Goal: Use online tool/utility: Utilize a website feature to perform a specific function

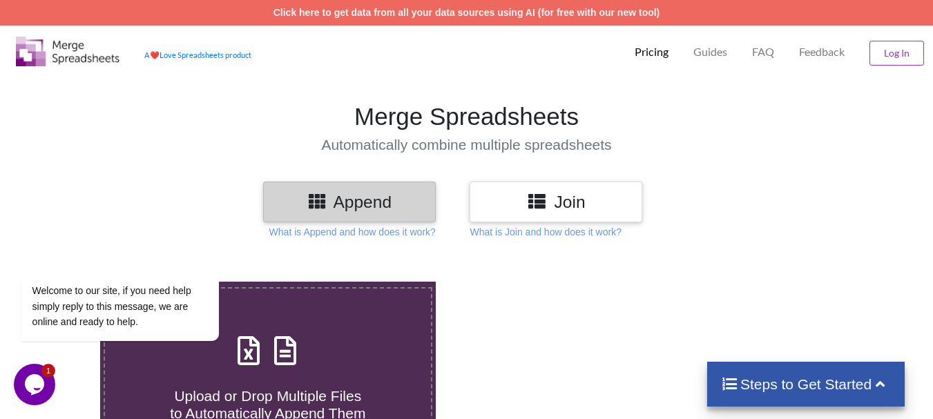
click at [360, 318] on label "Upload or Drop Multiple Files to Automatically Append Them" at bounding box center [268, 376] width 329 height 178
click at [62, 282] on input "Upload or Drop Multiple Files to Automatically Append Them" at bounding box center [62, 282] width 0 height 0
type input "C:\fakepath\DT_02_mcherrykd_a488cenpc_670jockey_P1_R3D_PRJ_PLY_STATS (1).csv"
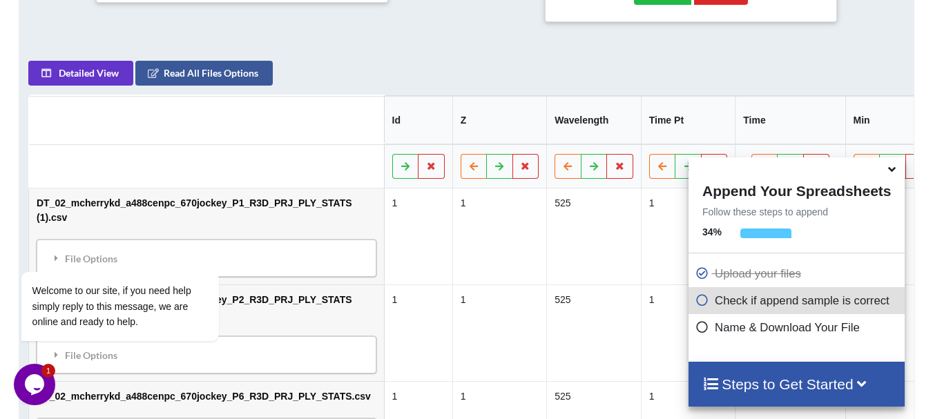
scroll to position [631, 0]
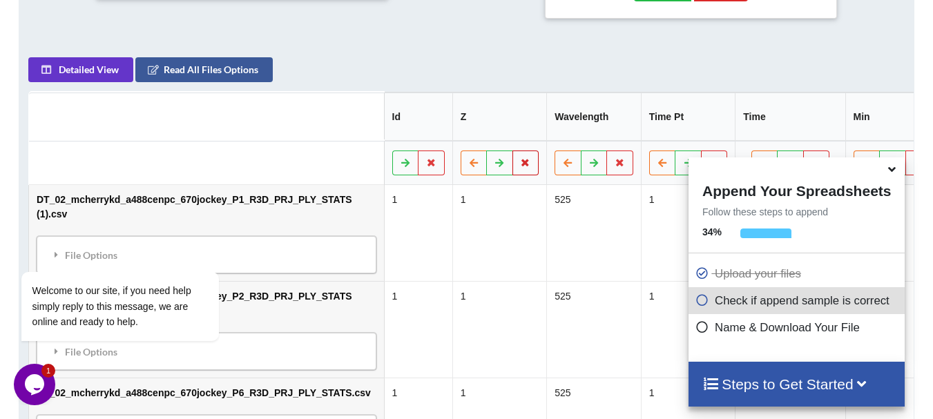
click at [513, 155] on button at bounding box center [526, 163] width 27 height 25
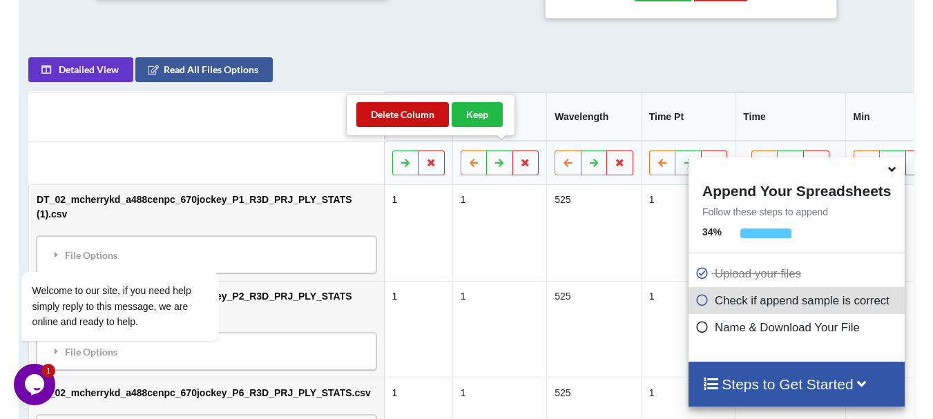
click at [397, 119] on button "Delete Column" at bounding box center [402, 114] width 93 height 25
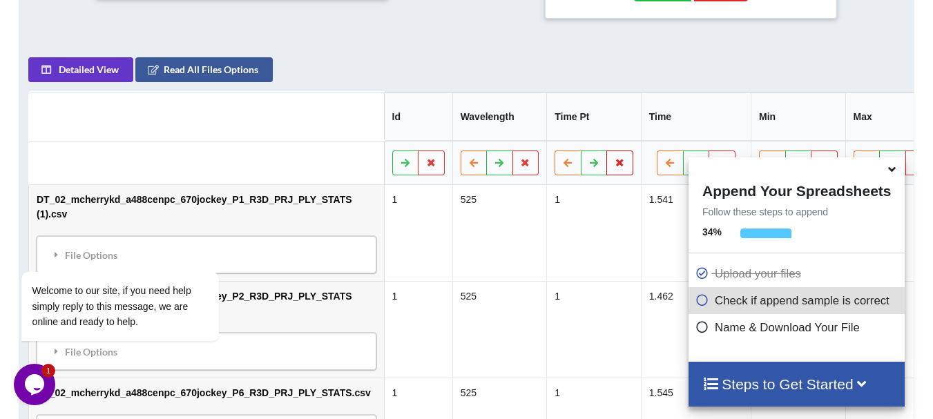
click at [606, 151] on button at bounding box center [619, 163] width 27 height 25
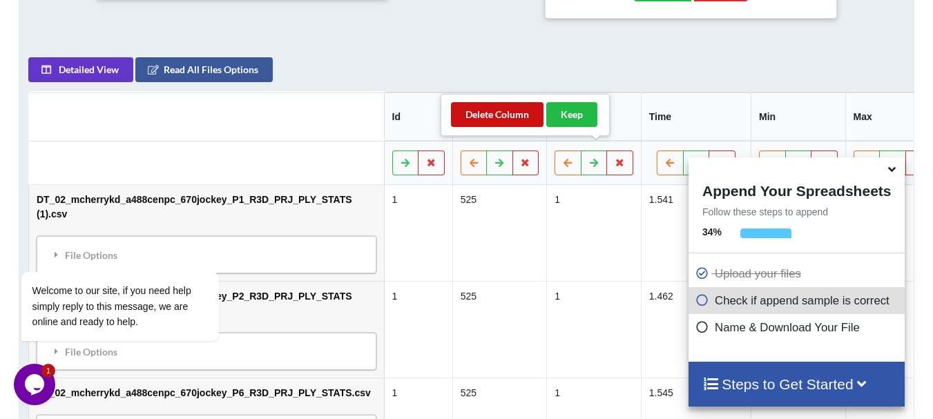
click at [522, 125] on button "Delete Column" at bounding box center [497, 114] width 93 height 25
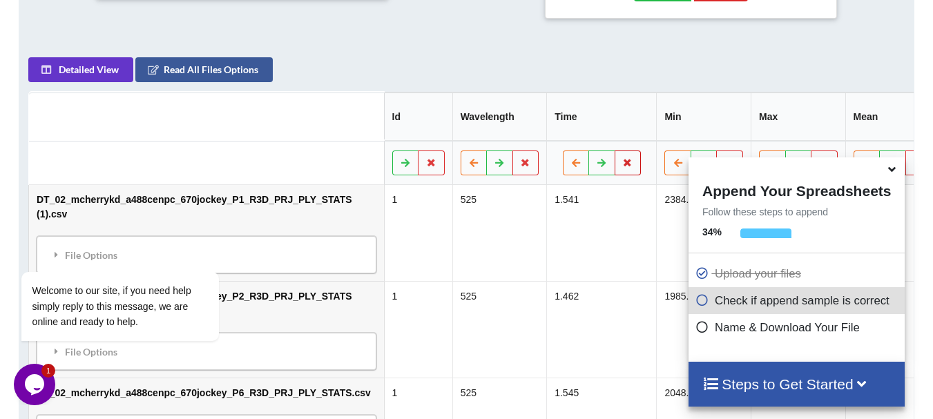
click at [615, 151] on button at bounding box center [628, 163] width 27 height 25
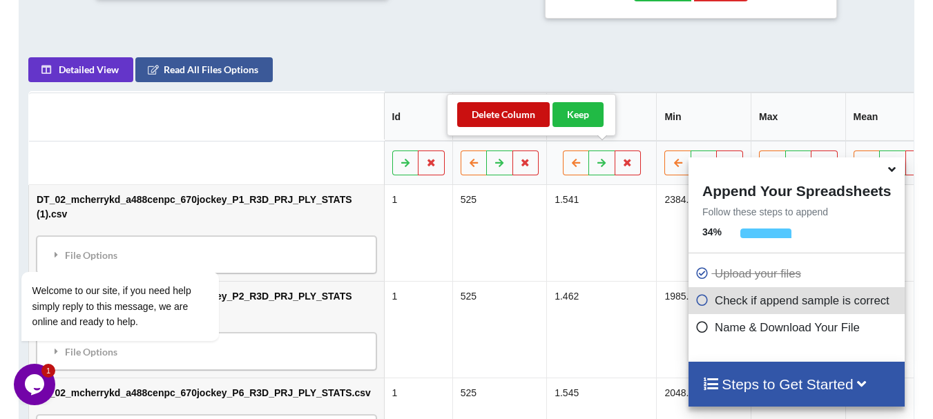
click at [517, 121] on button "Delete Column" at bounding box center [503, 114] width 93 height 25
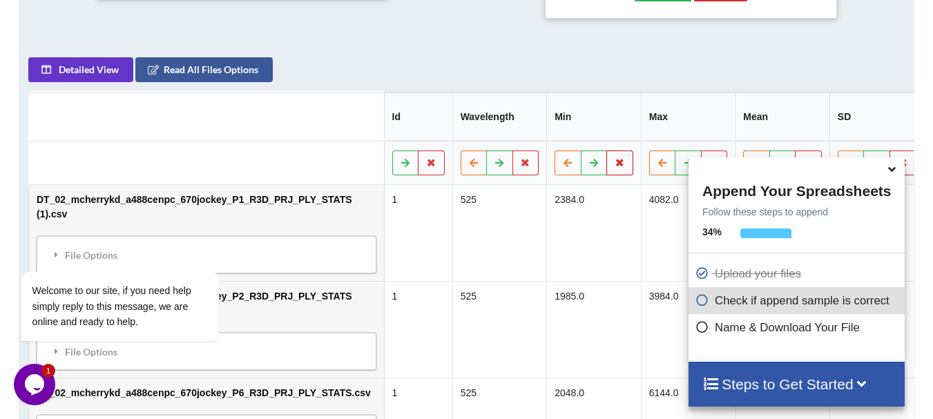
click at [614, 158] on icon at bounding box center [620, 162] width 12 height 8
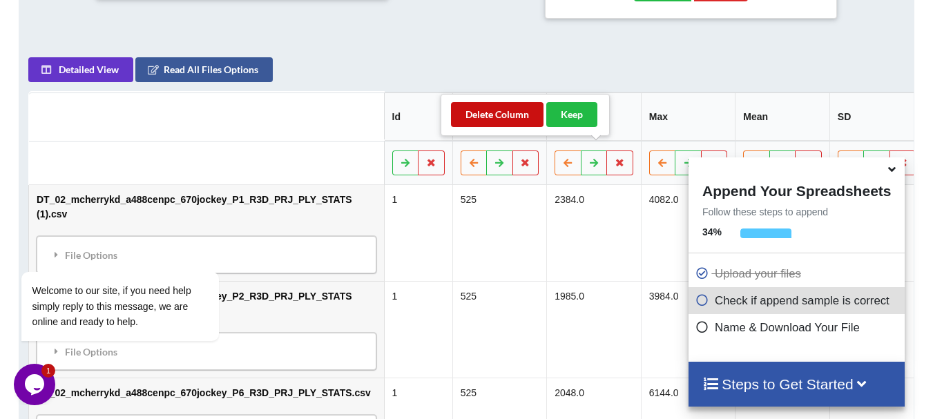
click at [534, 120] on button "Delete Column" at bounding box center [497, 114] width 93 height 25
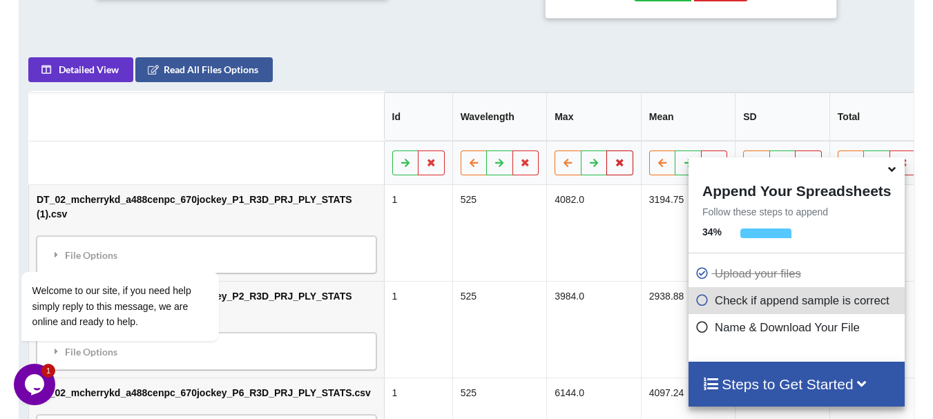
click at [606, 151] on button at bounding box center [619, 163] width 27 height 25
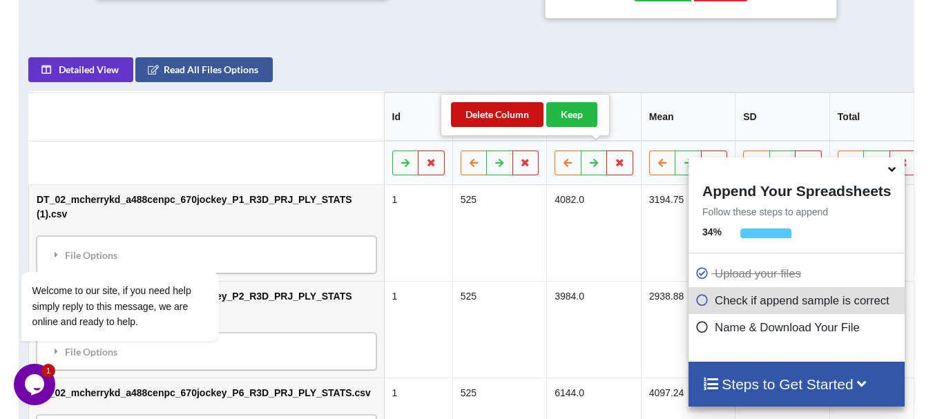
click at [527, 115] on button "Delete Column" at bounding box center [497, 114] width 93 height 25
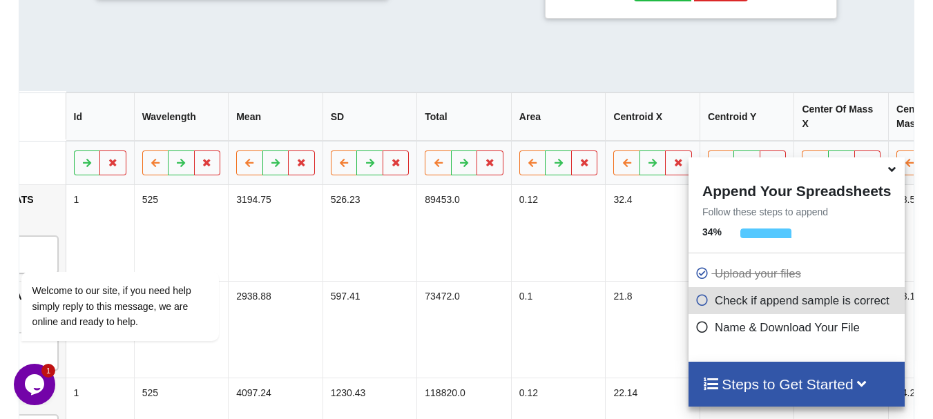
scroll to position [0, 338]
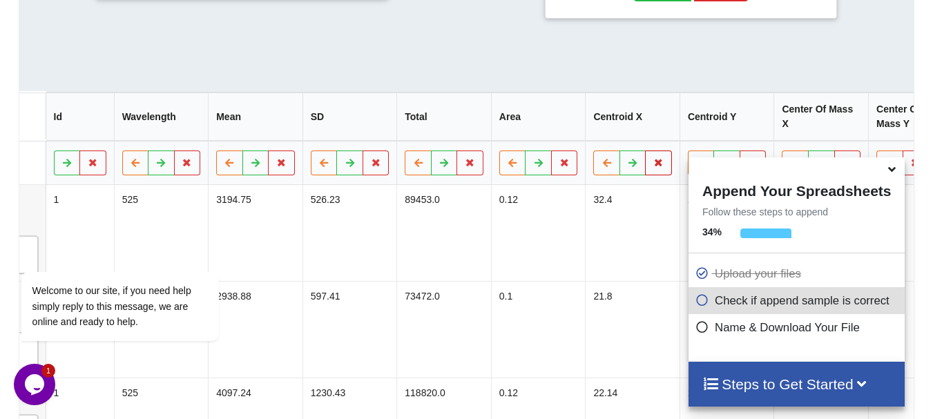
click at [645, 157] on button at bounding box center [658, 163] width 27 height 25
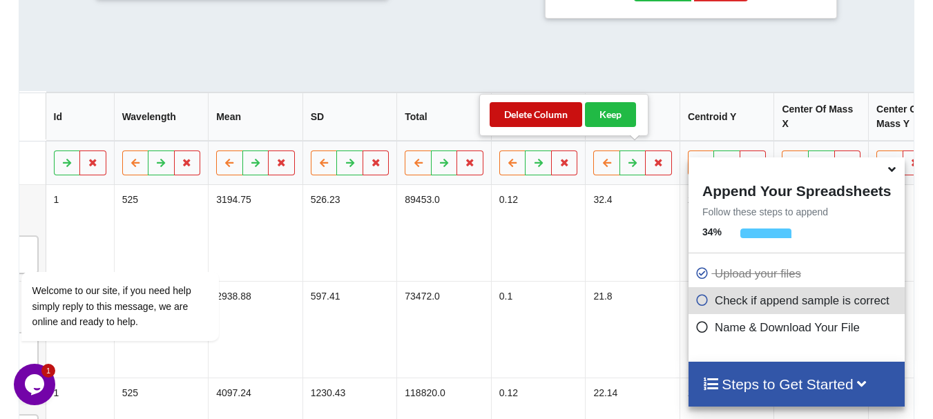
click at [537, 113] on button "Delete Column" at bounding box center [536, 114] width 93 height 25
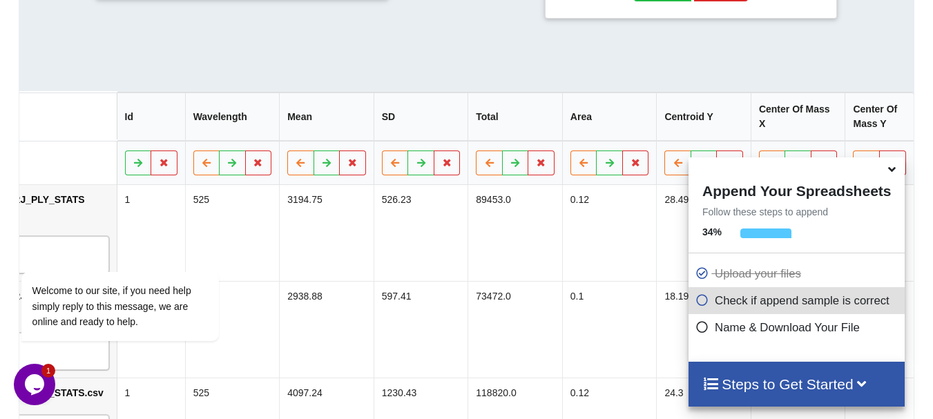
scroll to position [0, 244]
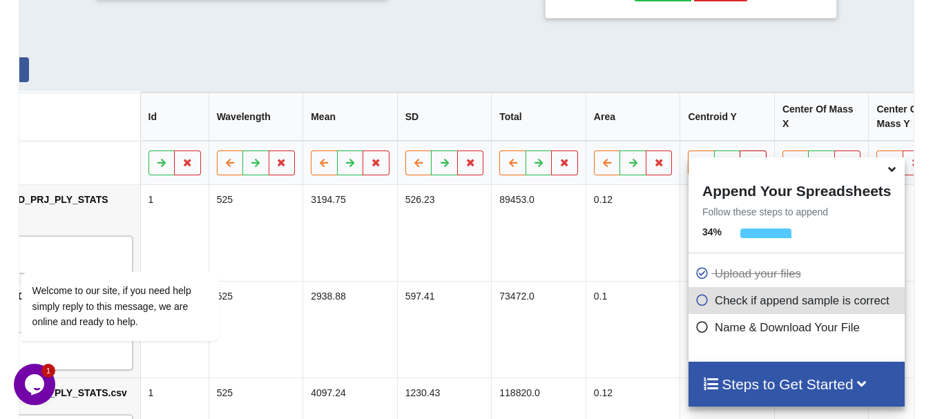
click at [740, 151] on button at bounding box center [753, 163] width 27 height 25
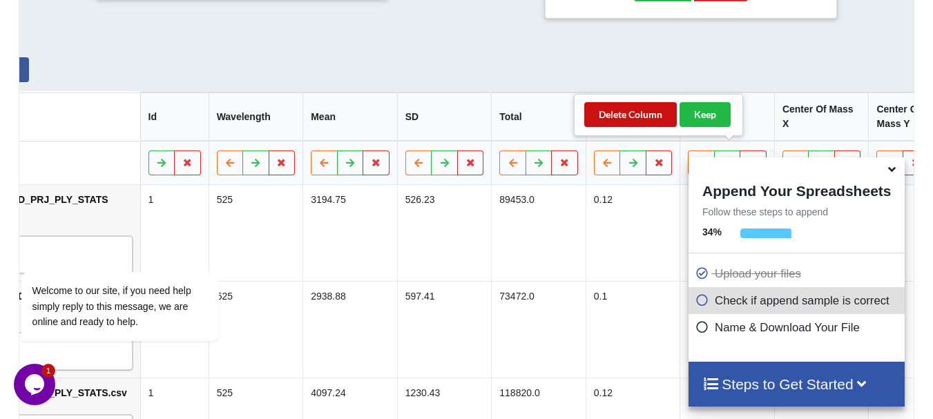
click at [642, 119] on button "Delete Column" at bounding box center [630, 114] width 93 height 25
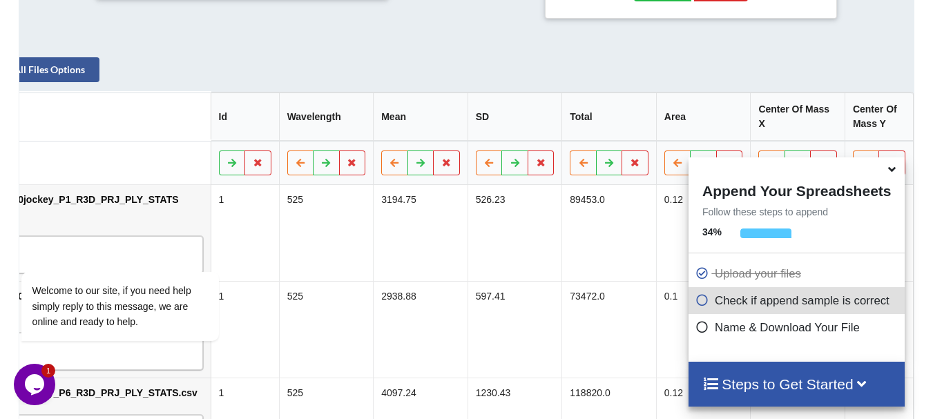
scroll to position [0, 150]
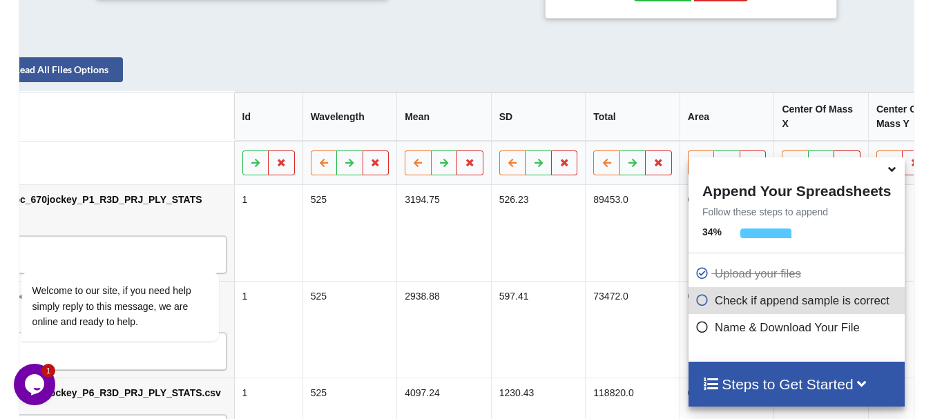
click at [834, 151] on button at bounding box center [847, 163] width 27 height 25
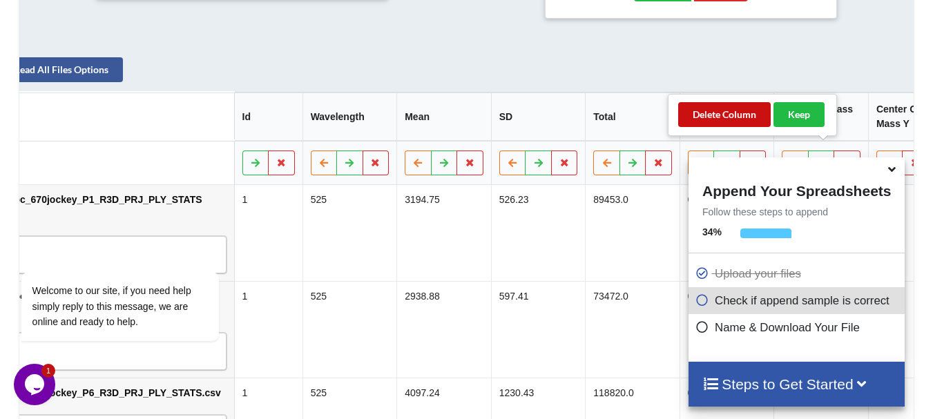
click at [752, 117] on button "Delete Column" at bounding box center [724, 114] width 93 height 25
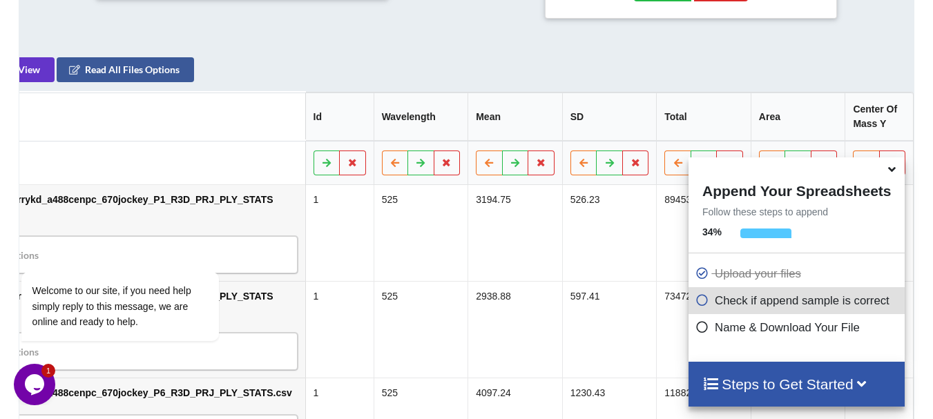
scroll to position [0, 55]
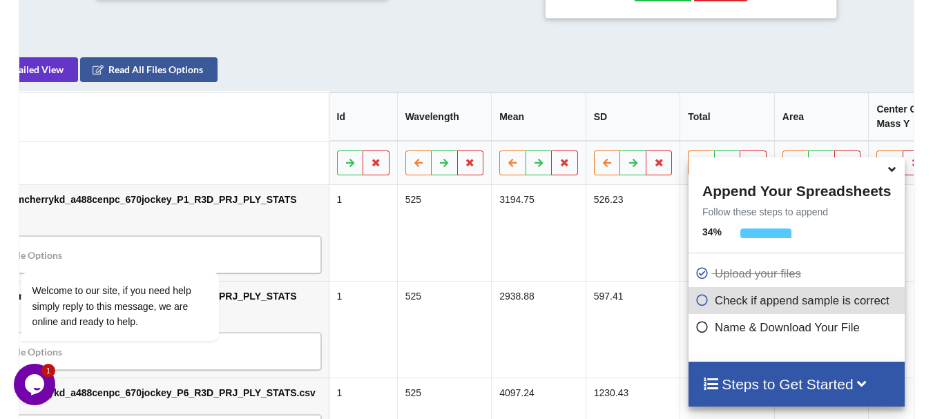
click at [910, 158] on icon at bounding box center [916, 162] width 12 height 8
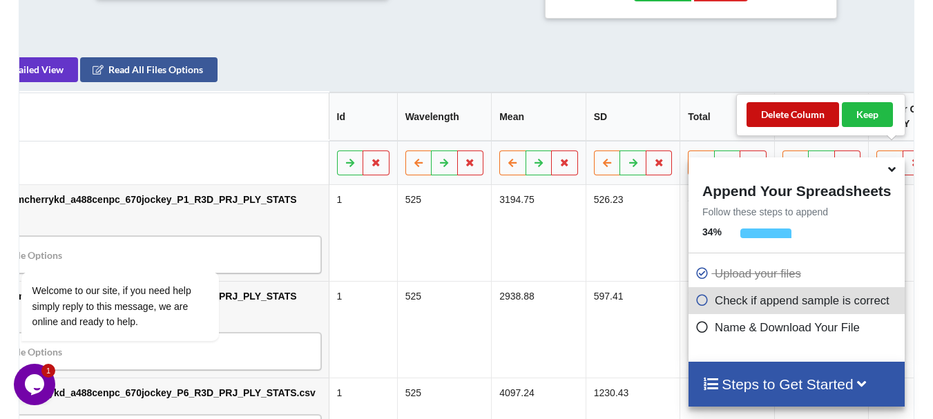
click at [824, 117] on button "Delete Column" at bounding box center [793, 114] width 93 height 25
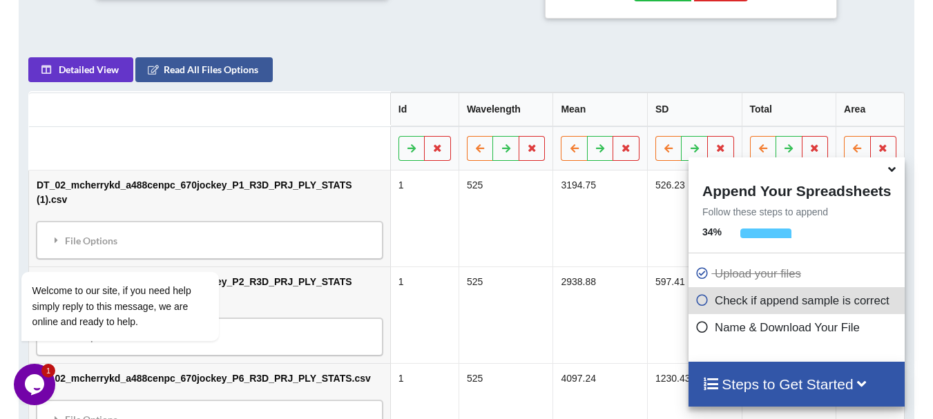
click at [892, 168] on icon at bounding box center [892, 167] width 15 height 12
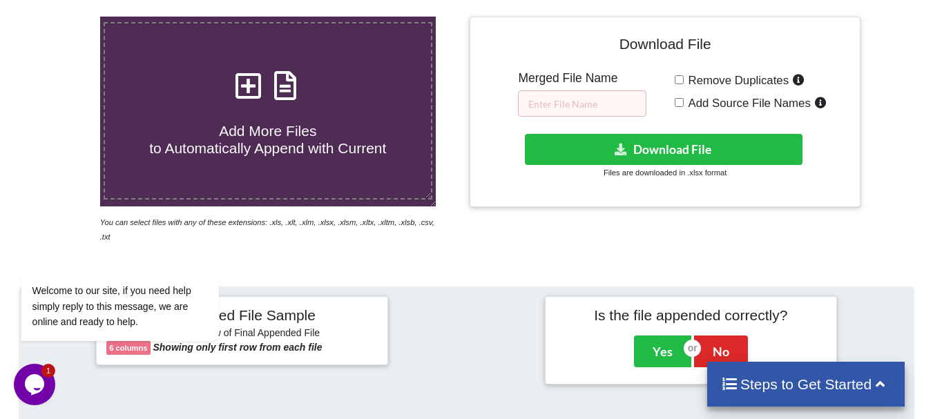
scroll to position [212, 0]
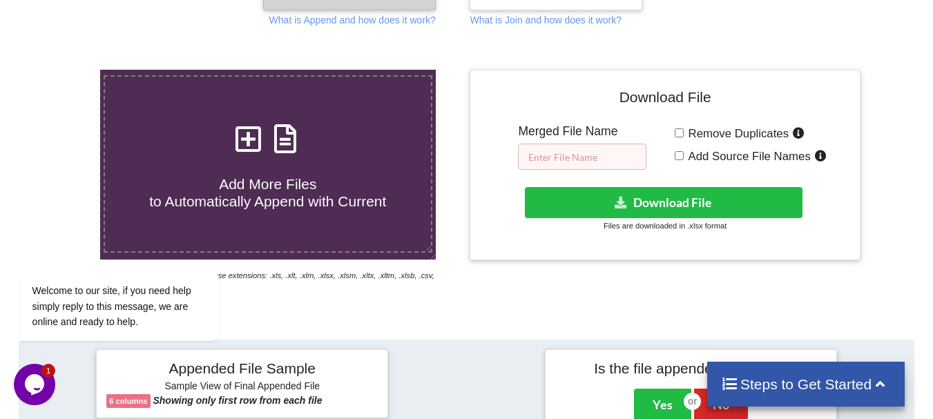
click at [562, 157] on input "text" at bounding box center [582, 157] width 128 height 26
type input "M"
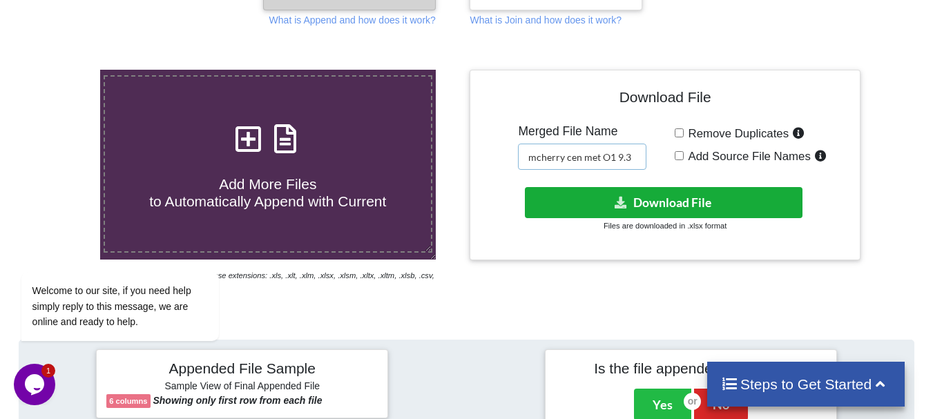
type input "mcherry cen met O1 9.3"
click at [563, 207] on button "Download File" at bounding box center [664, 202] width 278 height 31
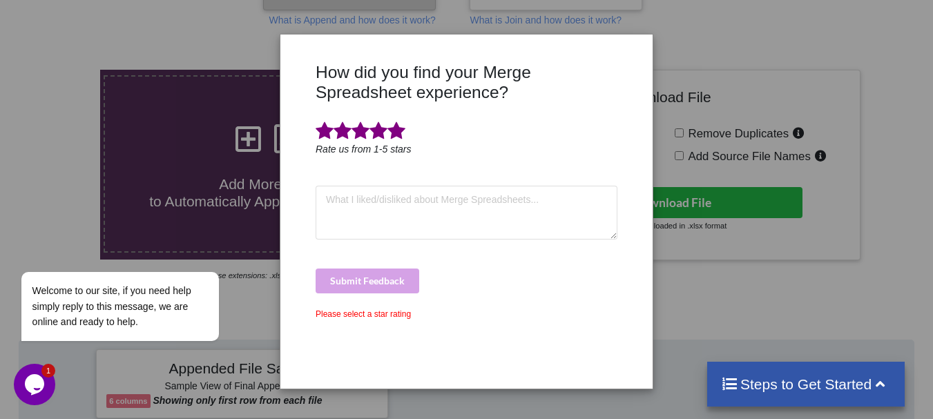
click at [392, 136] on span at bounding box center [397, 131] width 18 height 19
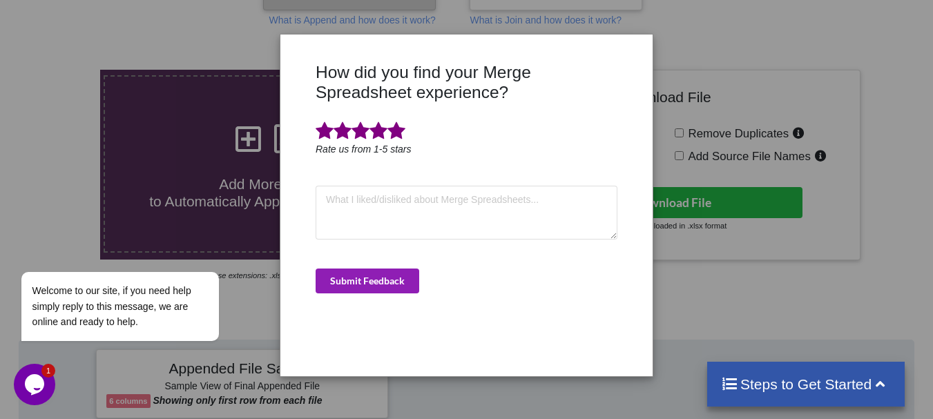
click at [358, 290] on button "Submit Feedback" at bounding box center [368, 281] width 104 height 25
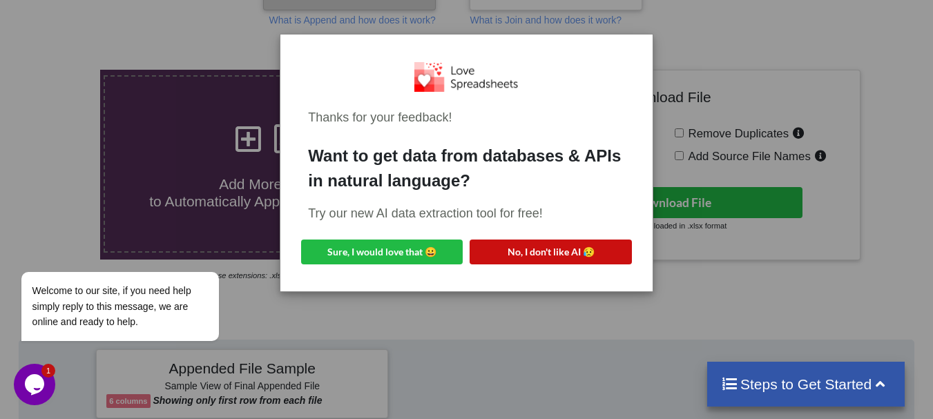
click at [482, 251] on button "No, I don't like AI 😥" at bounding box center [551, 252] width 162 height 25
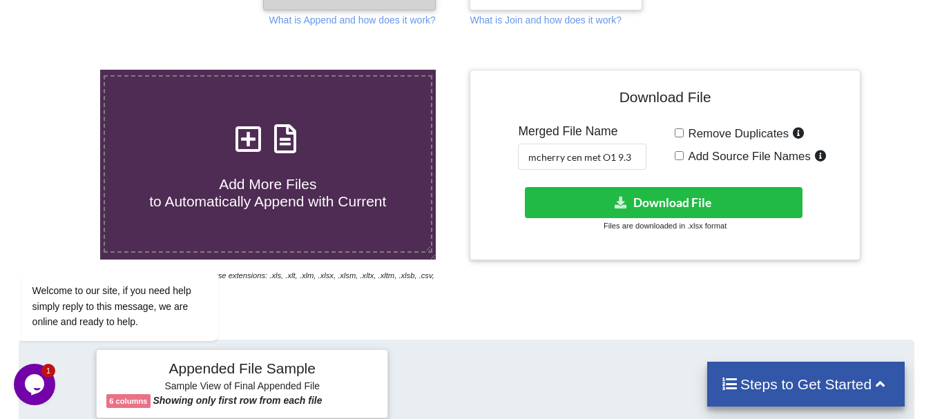
click at [304, 187] on span "Add More Files to Automatically Append with Current" at bounding box center [267, 192] width 237 height 33
click at [62, 70] on input "Add More Files to Automatically Append with Current" at bounding box center [62, 70] width 0 height 0
type input "C:\fakepath\DT_02_mcherrykd_a488cenpc_670jockey_P1_R3D_PRJ_PLY_STATS.csv"
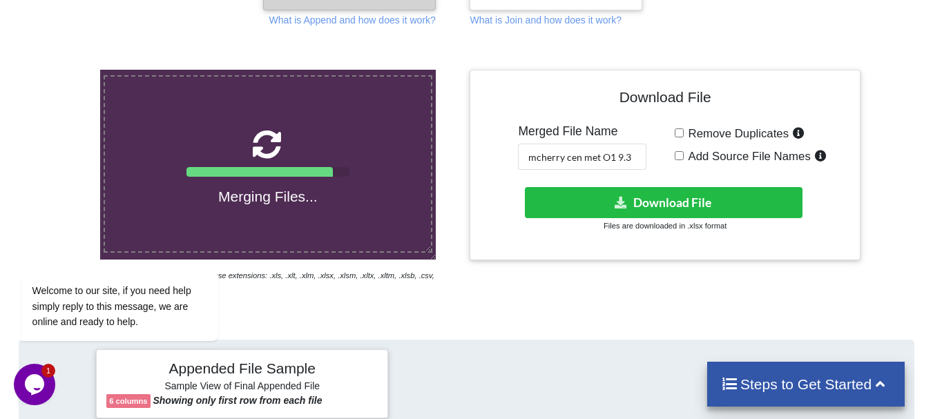
scroll to position [537, 0]
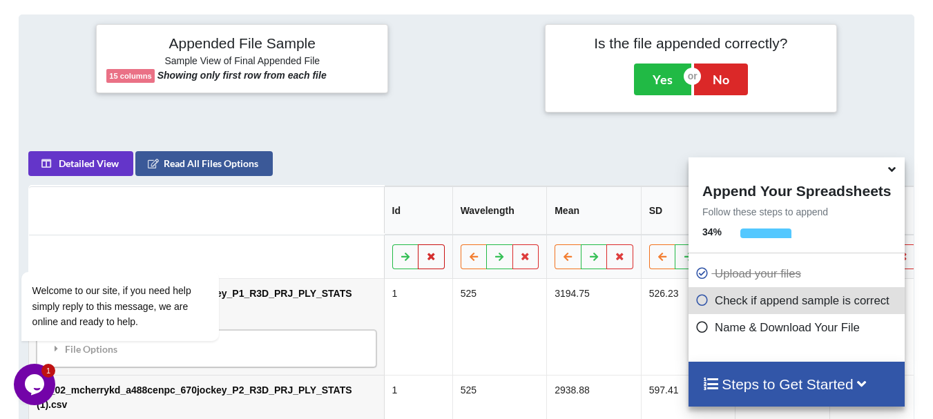
click at [426, 252] on icon at bounding box center [432, 256] width 12 height 8
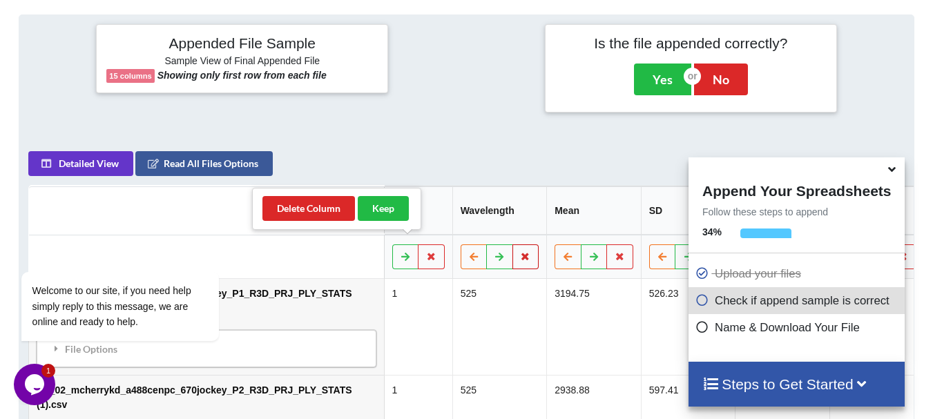
click at [513, 245] on button at bounding box center [526, 257] width 27 height 25
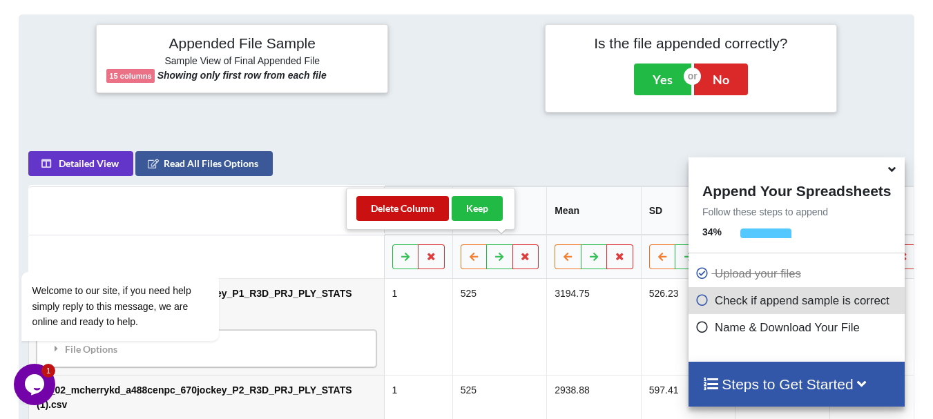
click at [418, 205] on button "Delete Column" at bounding box center [402, 208] width 93 height 25
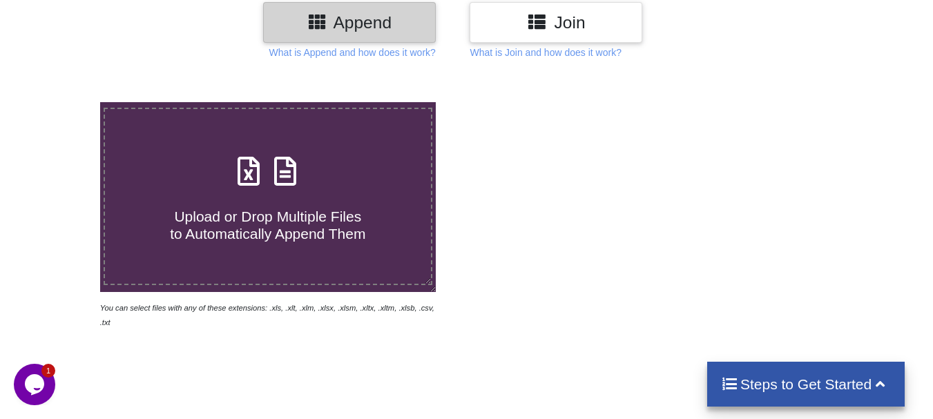
scroll to position [185, 0]
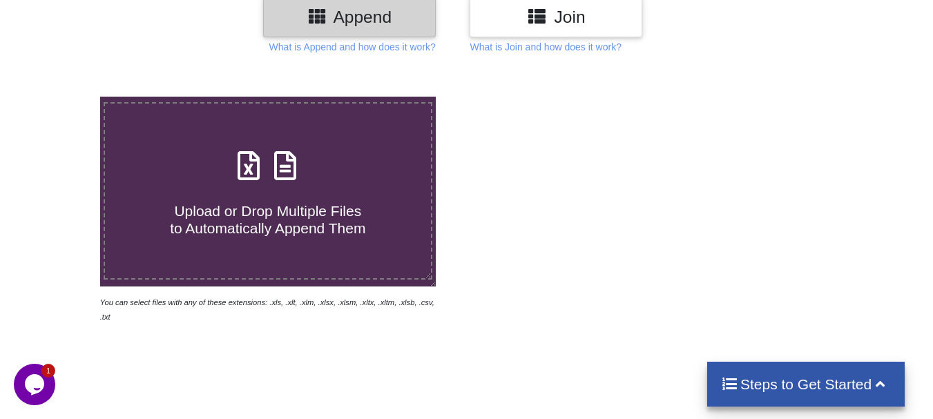
click at [363, 216] on h4 "Upload or Drop Multiple Files to Automatically Append Them" at bounding box center [268, 211] width 326 height 52
click at [62, 97] on input "Upload or Drop Multiple Files to Automatically Append Them" at bounding box center [62, 97] width 0 height 0
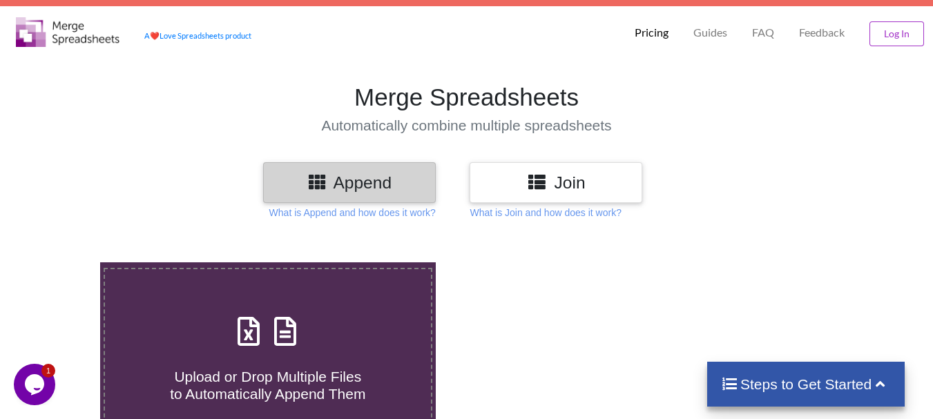
scroll to position [18, 0]
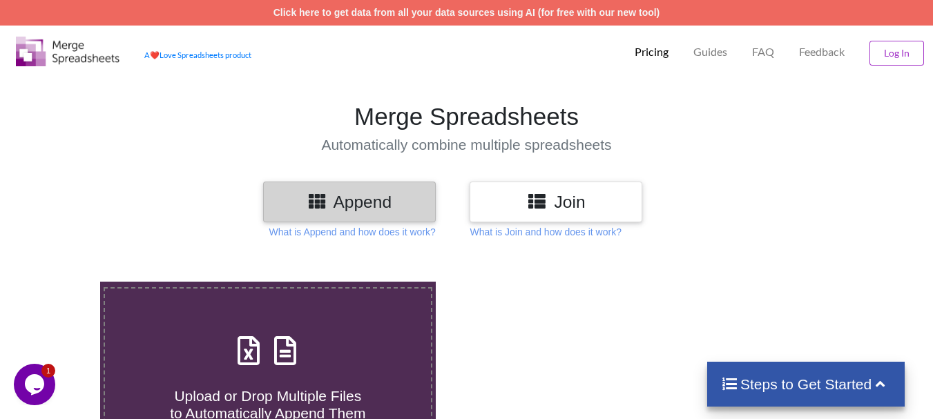
click at [276, 351] on icon at bounding box center [285, 343] width 35 height 29
click at [62, 282] on input "Upload or Drop Multiple Files to Automatically Append Them" at bounding box center [62, 282] width 0 height 0
type input "C:\fakepath\DT_02_mcherrykd_a488cenpc_670jockey_P1_R3D_PRJ_PLY_STATS.csv"
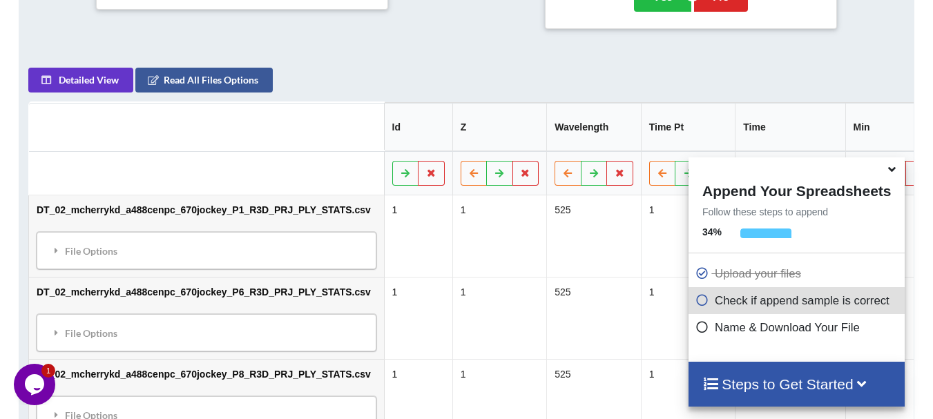
scroll to position [617, 0]
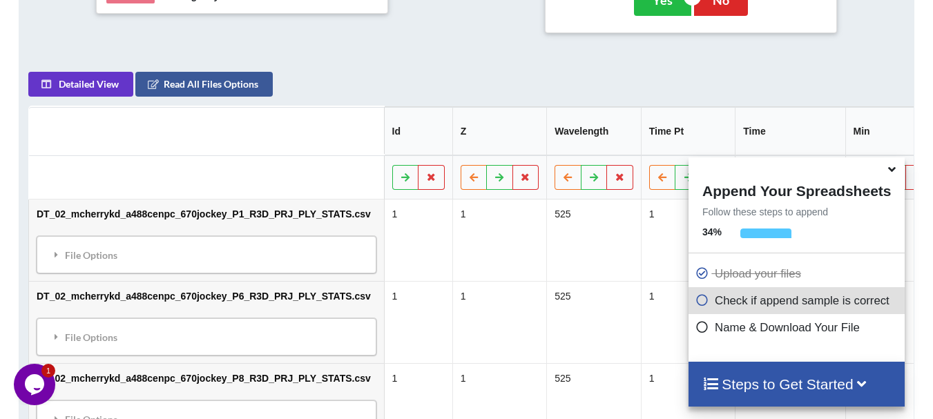
click at [895, 168] on icon at bounding box center [892, 167] width 15 height 12
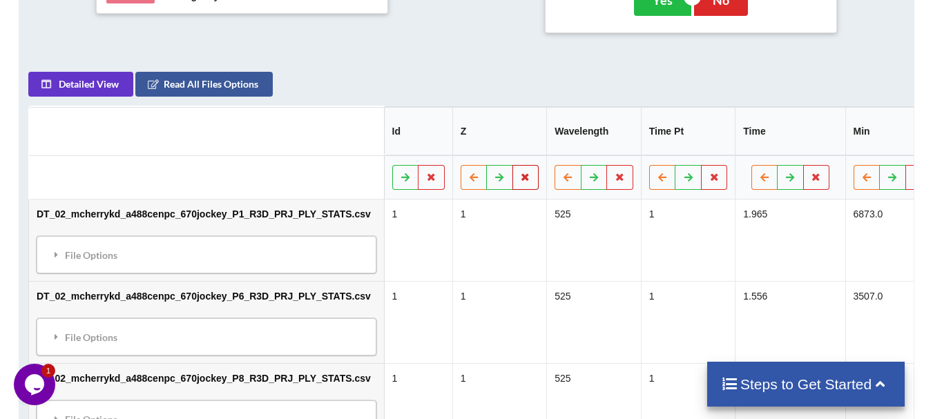
click at [520, 173] on icon at bounding box center [526, 177] width 12 height 8
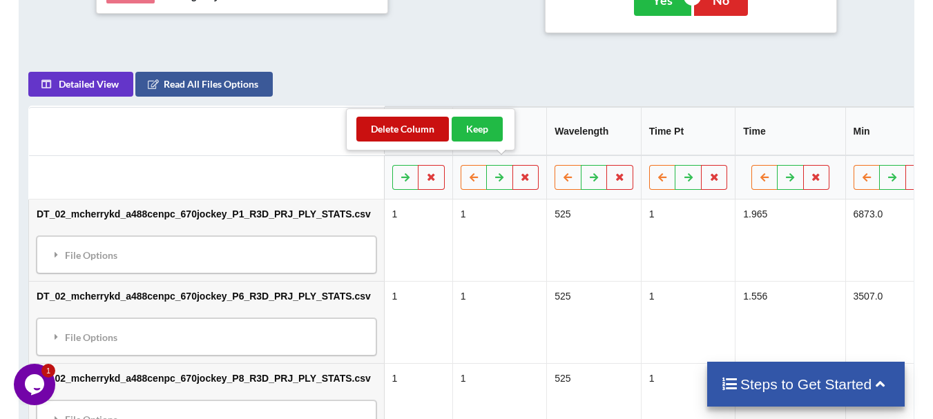
click at [431, 138] on button "Delete Column" at bounding box center [402, 129] width 93 height 25
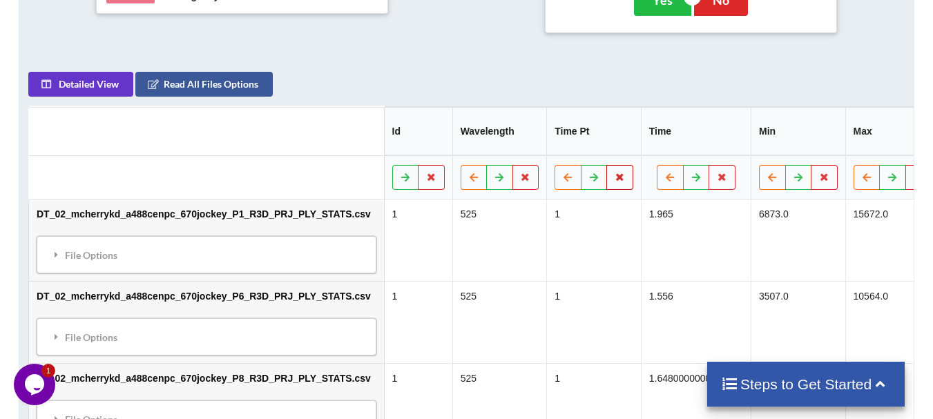
click at [614, 173] on icon at bounding box center [620, 177] width 12 height 8
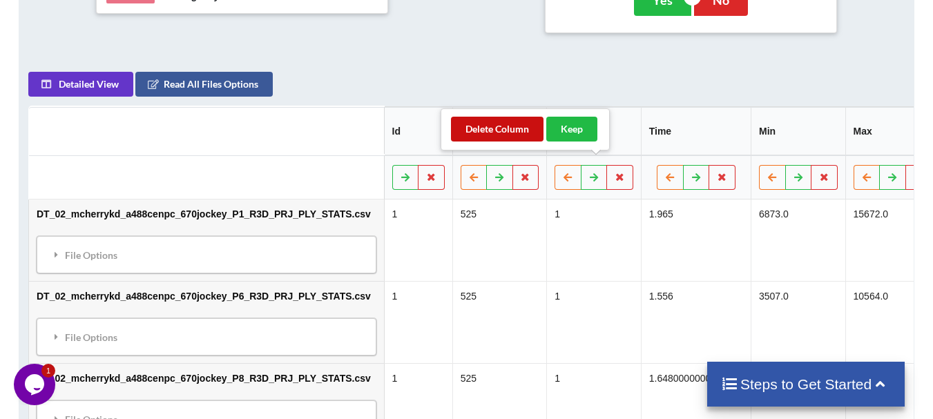
click at [526, 132] on button "Delete Column" at bounding box center [497, 129] width 93 height 25
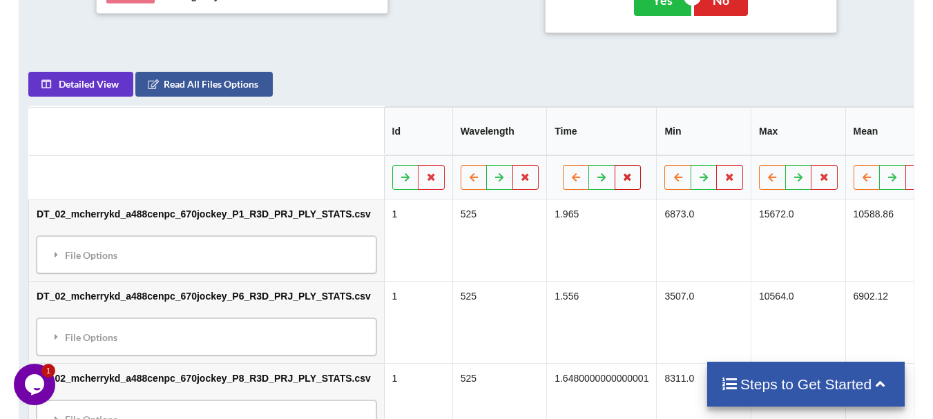
click at [615, 165] on button at bounding box center [628, 177] width 27 height 25
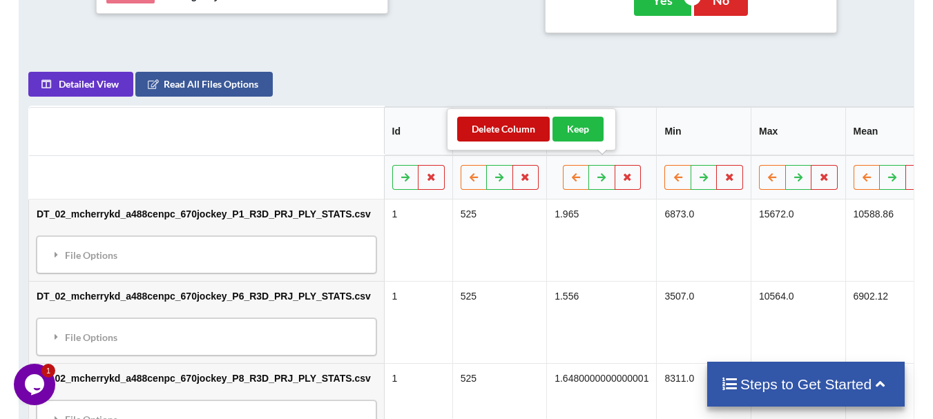
click at [530, 130] on button "Delete Column" at bounding box center [503, 129] width 93 height 25
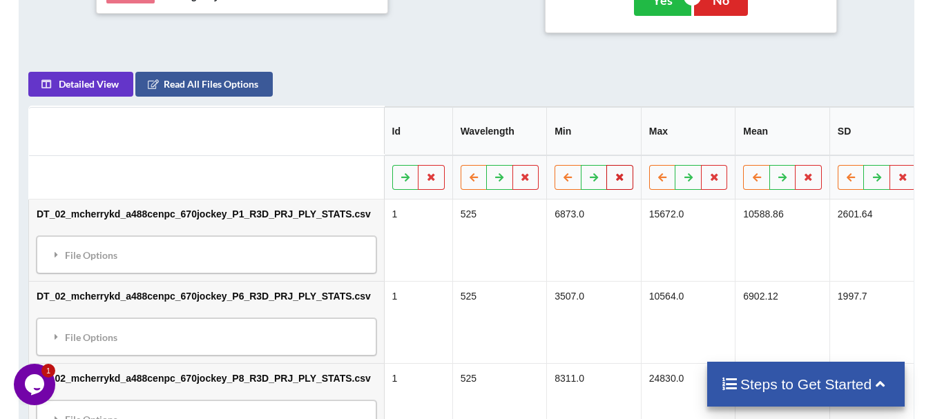
click at [614, 174] on icon at bounding box center [620, 177] width 12 height 8
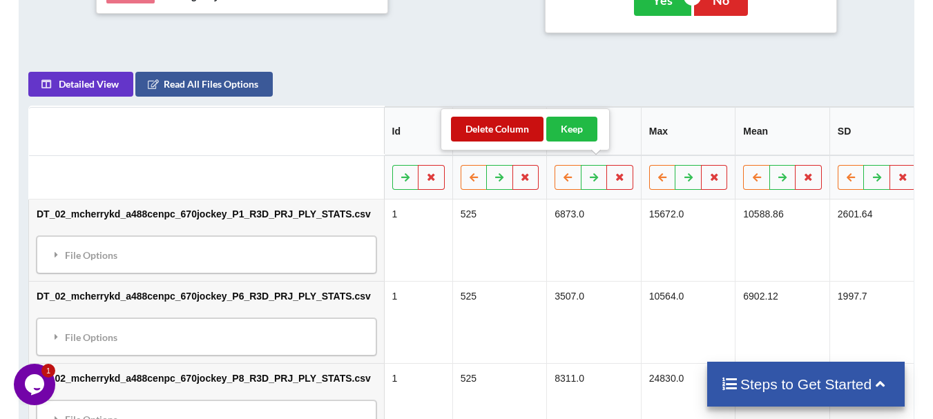
click at [524, 128] on button "Delete Column" at bounding box center [497, 129] width 93 height 25
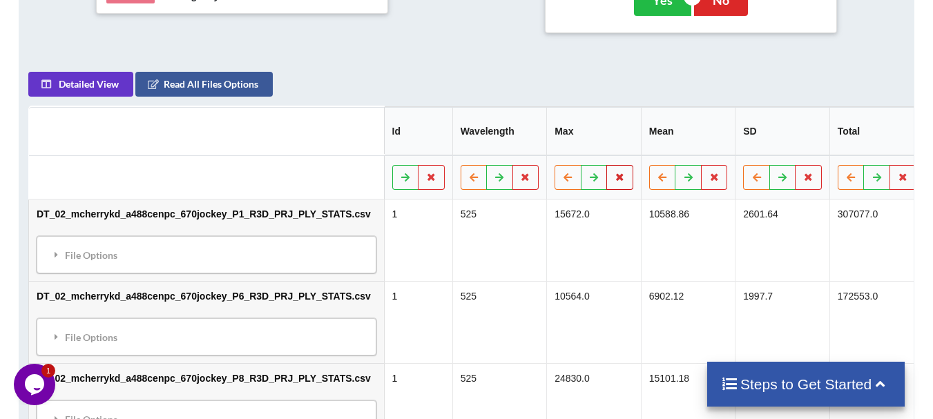
click at [606, 165] on button at bounding box center [619, 177] width 27 height 25
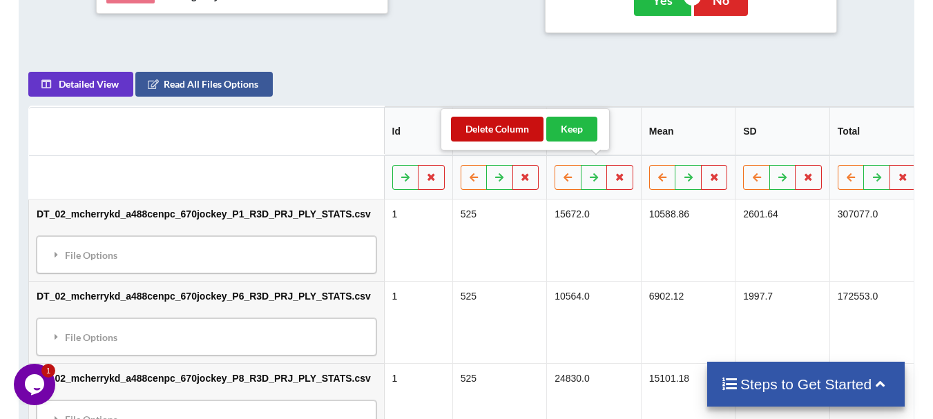
click at [519, 131] on button "Delete Column" at bounding box center [497, 129] width 93 height 25
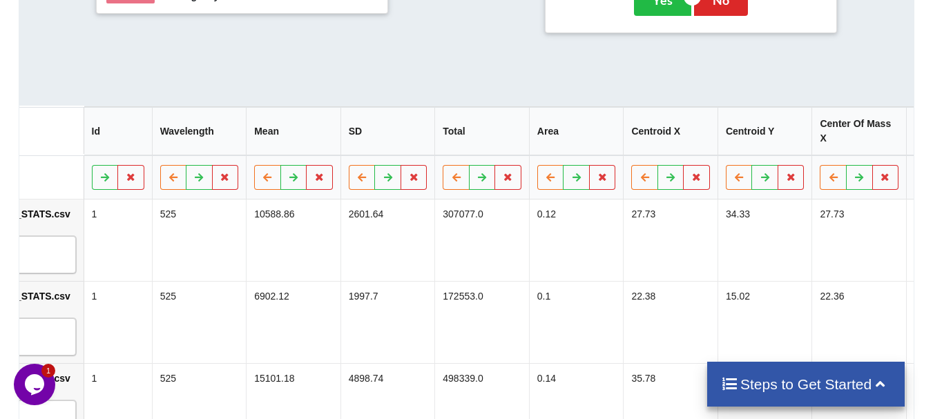
scroll to position [0, 338]
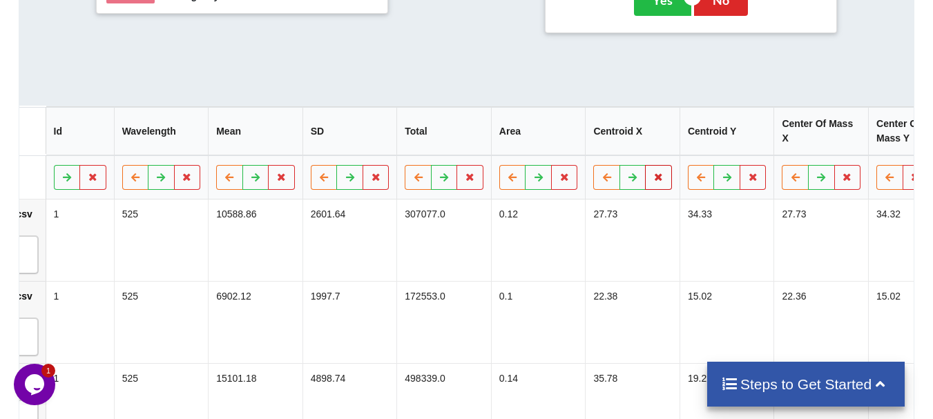
click at [645, 165] on button at bounding box center [658, 177] width 27 height 25
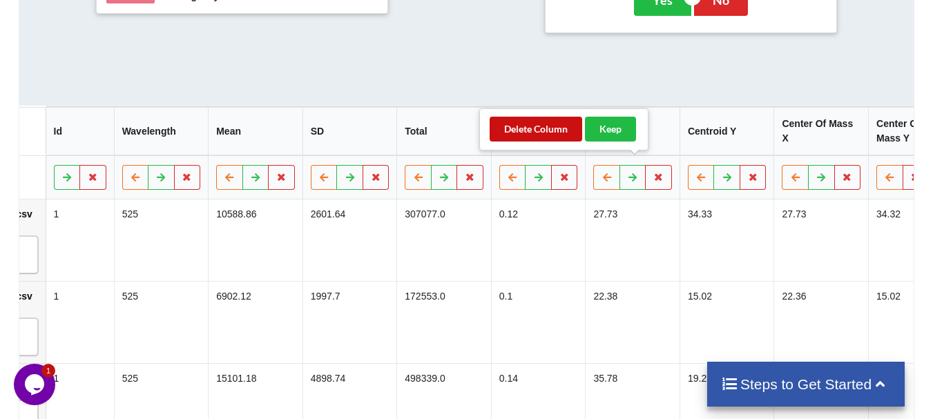
click at [559, 133] on button "Delete Column" at bounding box center [536, 129] width 93 height 25
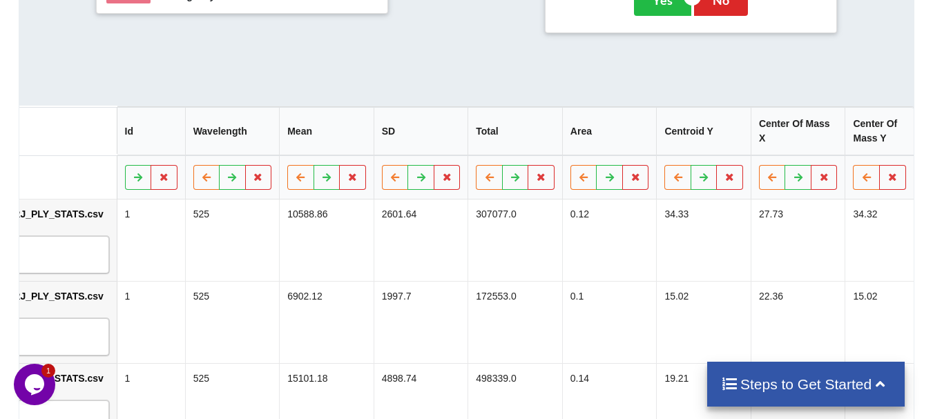
scroll to position [0, 244]
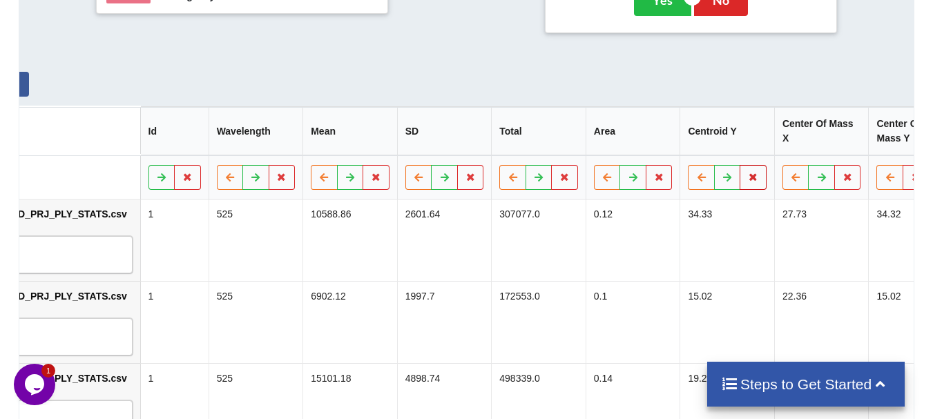
click at [740, 165] on button at bounding box center [753, 177] width 27 height 25
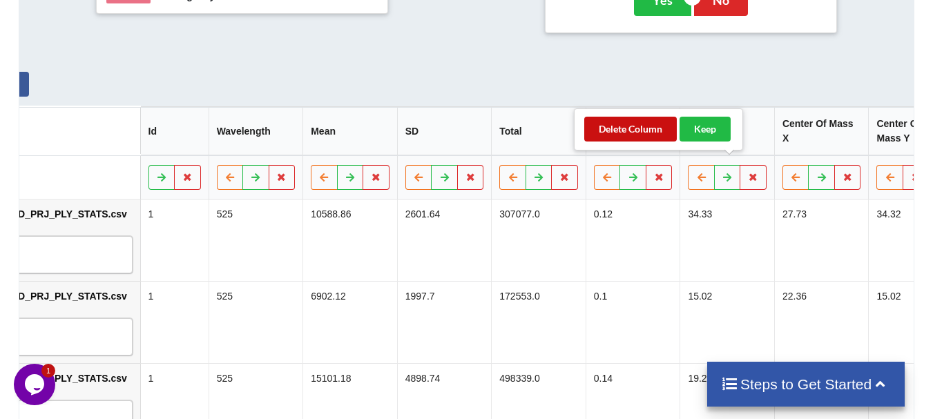
click at [645, 126] on button "Delete Column" at bounding box center [630, 129] width 93 height 25
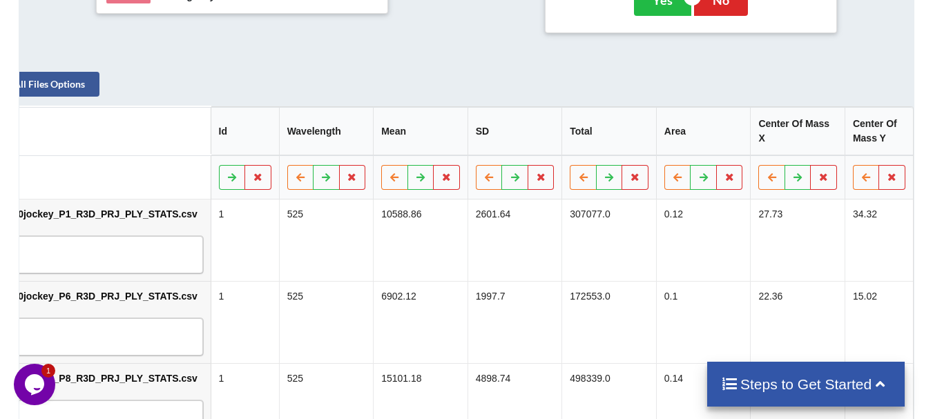
scroll to position [0, 150]
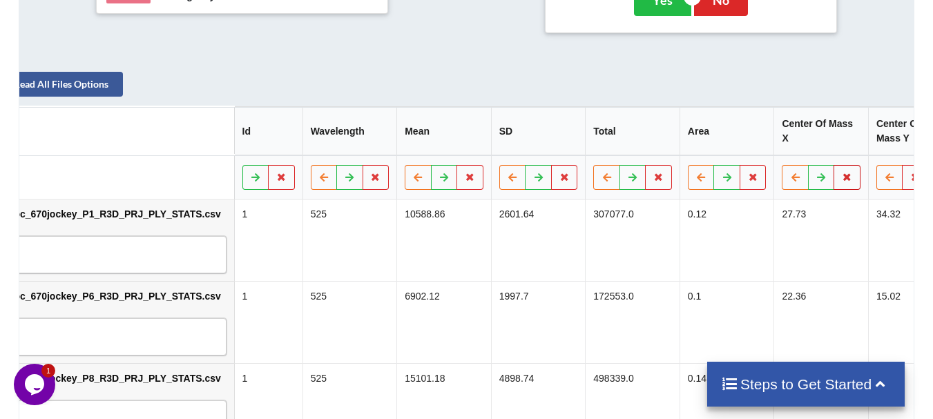
click at [834, 165] on button at bounding box center [847, 177] width 27 height 25
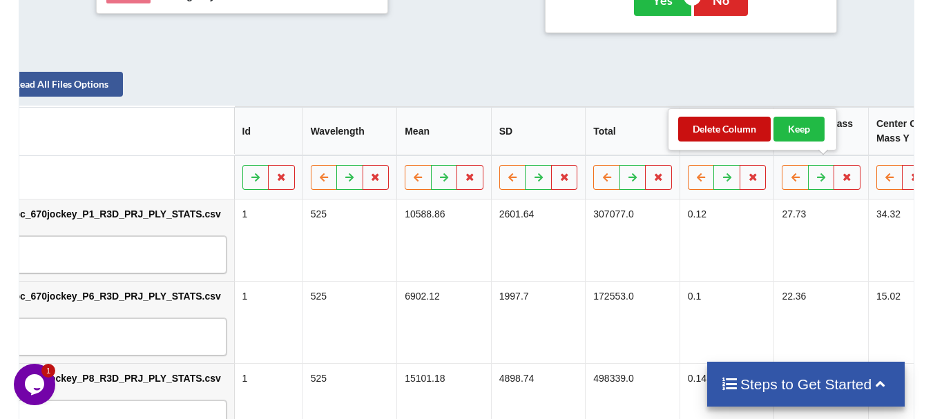
click at [729, 122] on button "Delete Column" at bounding box center [724, 129] width 93 height 25
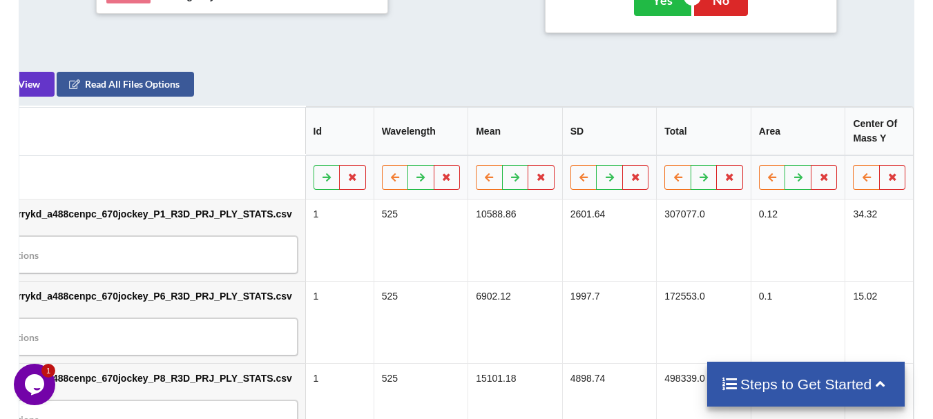
scroll to position [0, 55]
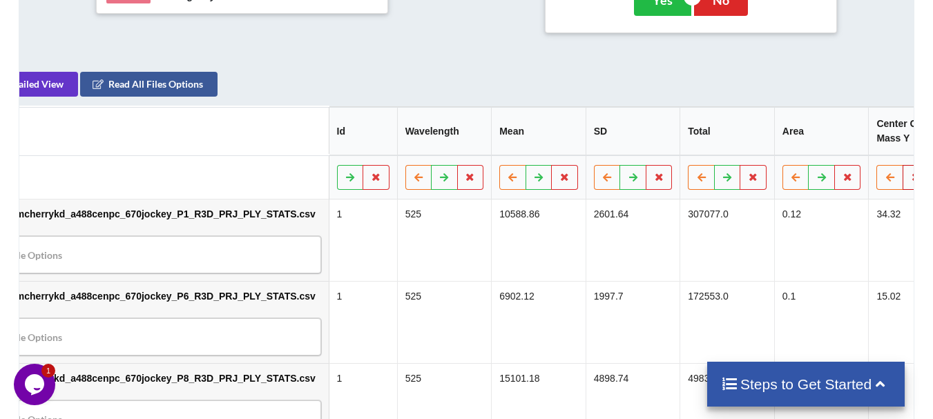
click at [910, 173] on icon at bounding box center [916, 177] width 12 height 8
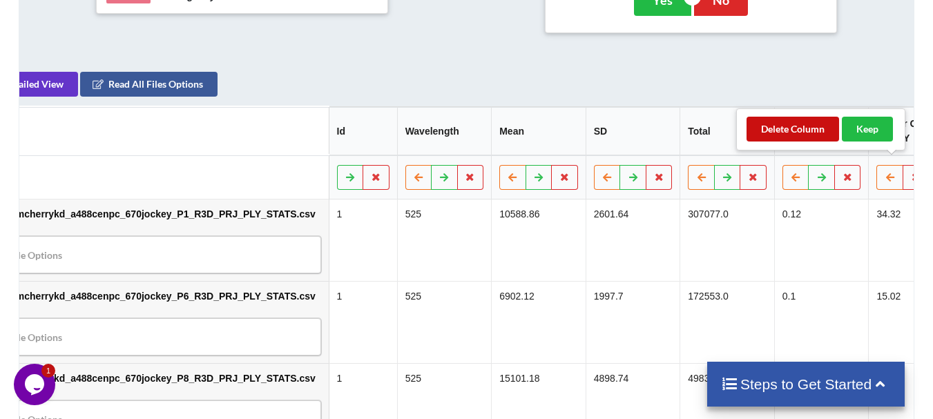
click at [781, 128] on button "Delete Column" at bounding box center [793, 129] width 93 height 25
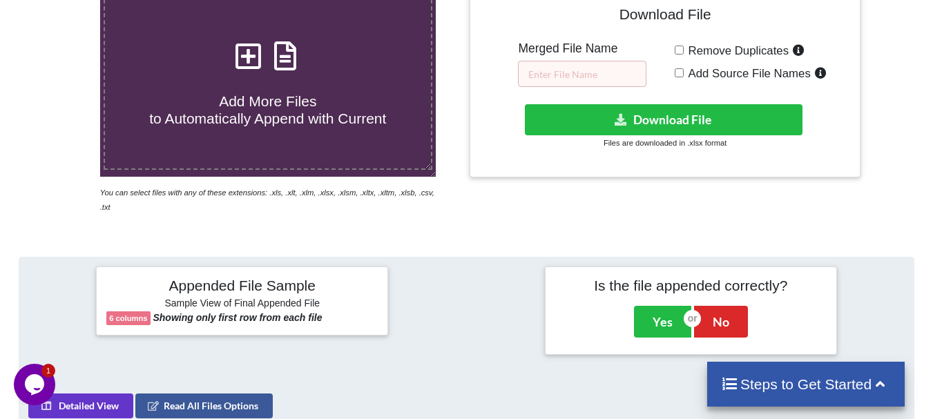
scroll to position [299, 0]
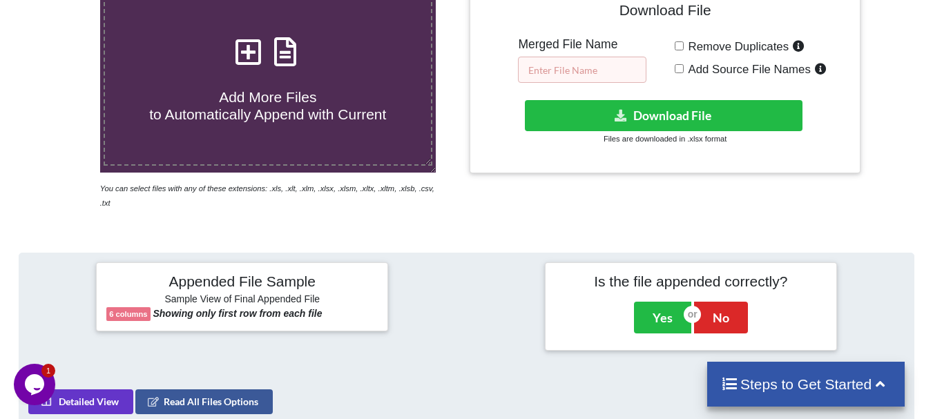
click at [635, 71] on input "text" at bounding box center [582, 70] width 128 height 26
drag, startPoint x: 638, startPoint y: 70, endPoint x: 548, endPoint y: 61, distance: 90.9
click at [548, 61] on input "O2 mcherry cen met 9.3" at bounding box center [582, 70] width 128 height 26
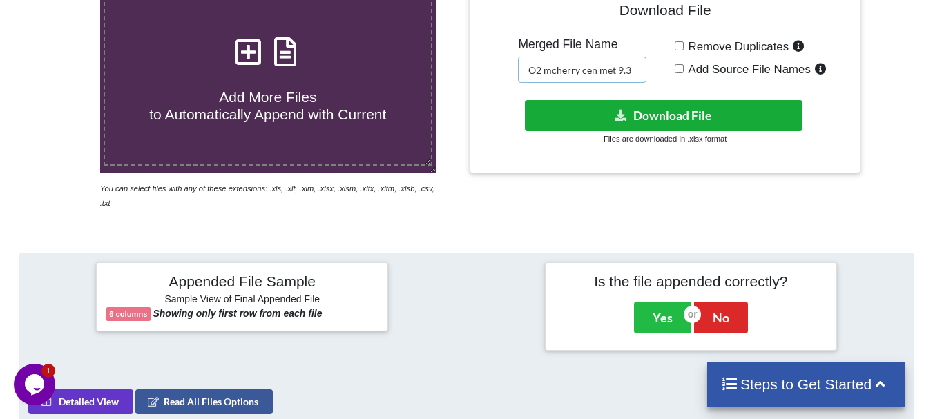
type input "O2 mcherry cen met 9.3"
click at [567, 123] on button "Download File" at bounding box center [664, 115] width 278 height 31
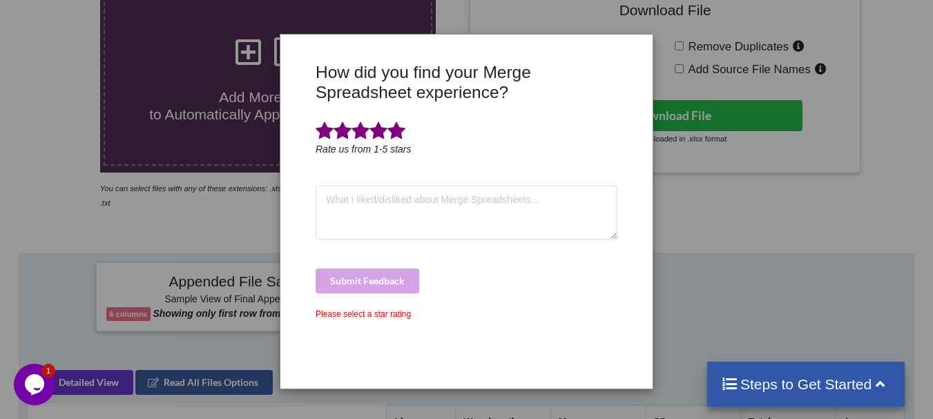
click at [398, 137] on span at bounding box center [397, 131] width 18 height 19
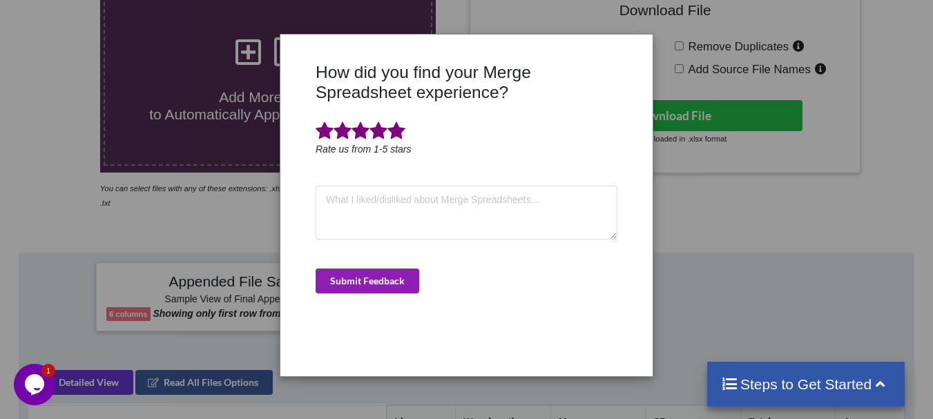
click at [387, 269] on button "Submit Feedback" at bounding box center [368, 281] width 104 height 25
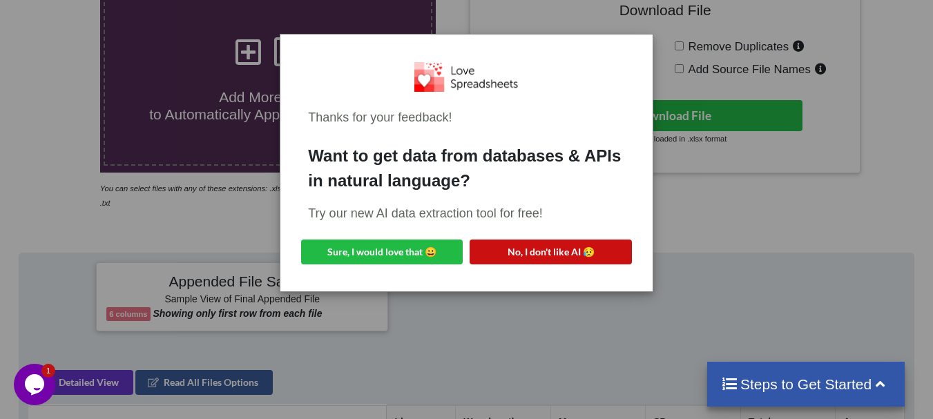
click at [500, 248] on button "No, I don't like AI 😥" at bounding box center [551, 252] width 162 height 25
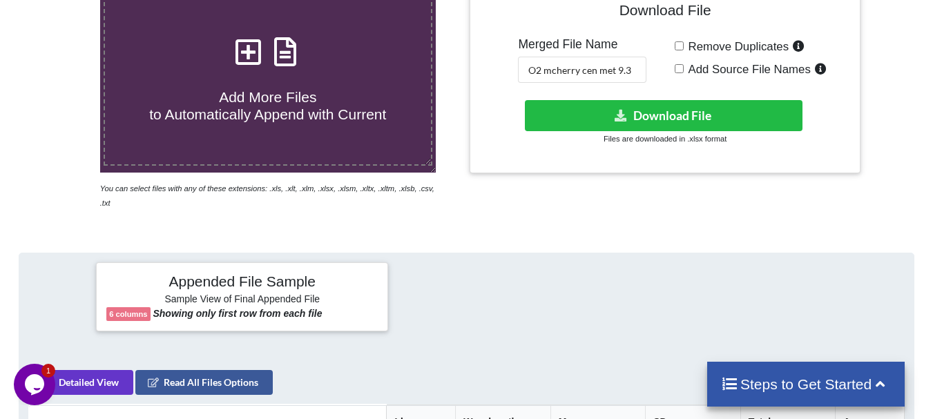
click at [338, 136] on label "Add More Files to Automatically Append with Current" at bounding box center [268, 77] width 329 height 178
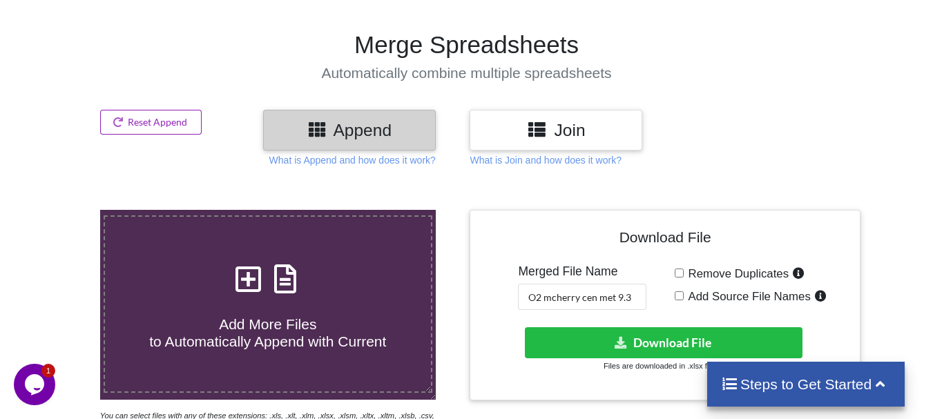
click at [183, 133] on button "Reset Append" at bounding box center [151, 122] width 102 height 25
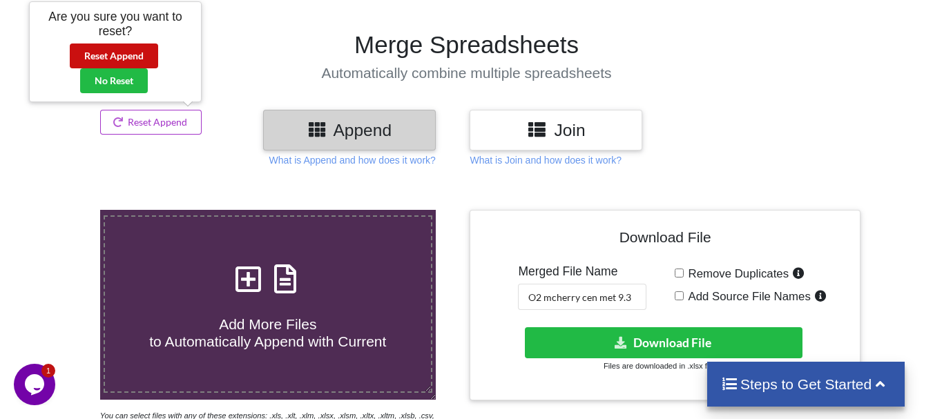
click at [138, 46] on button "Reset Append" at bounding box center [114, 56] width 88 height 25
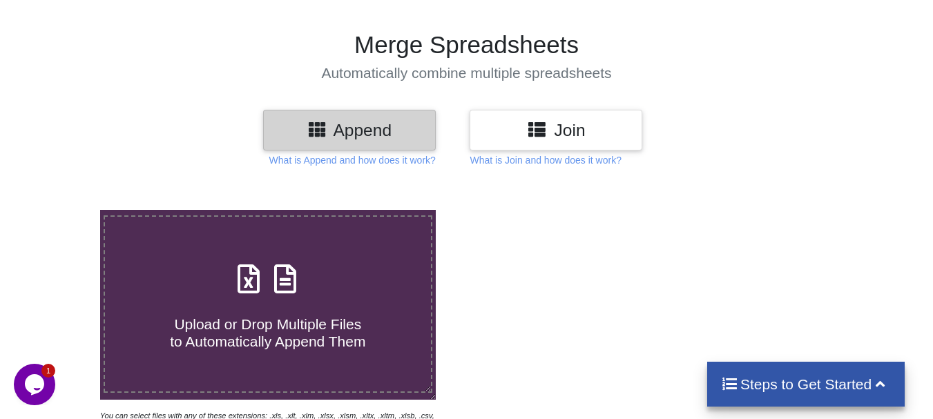
click at [217, 287] on div "Upload or Drop Multiple Files to Automatically Append Them" at bounding box center [268, 304] width 326 height 93
click at [62, 210] on input "Upload or Drop Multiple Files to Automatically Append Them" at bounding box center [62, 210] width 0 height 0
type input "C:\fakepath\DT_02_mcherrykd_a488cenpc_670jockey_P2_R3D_PRJ_PLY_STATS.csv"
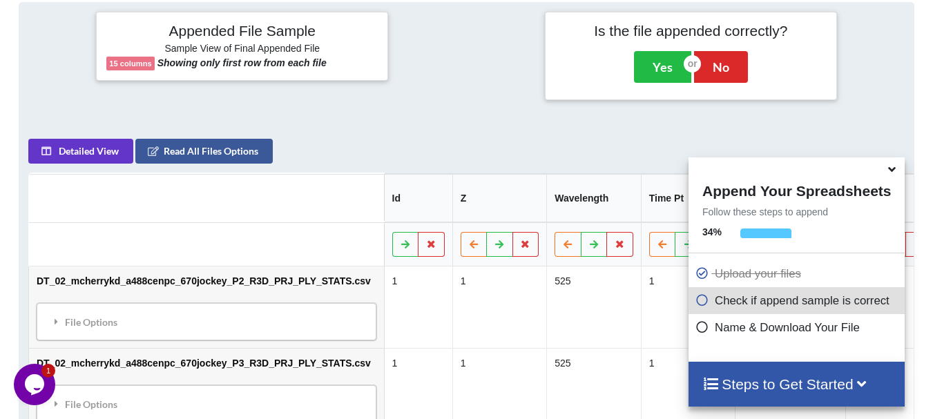
scroll to position [560, 0]
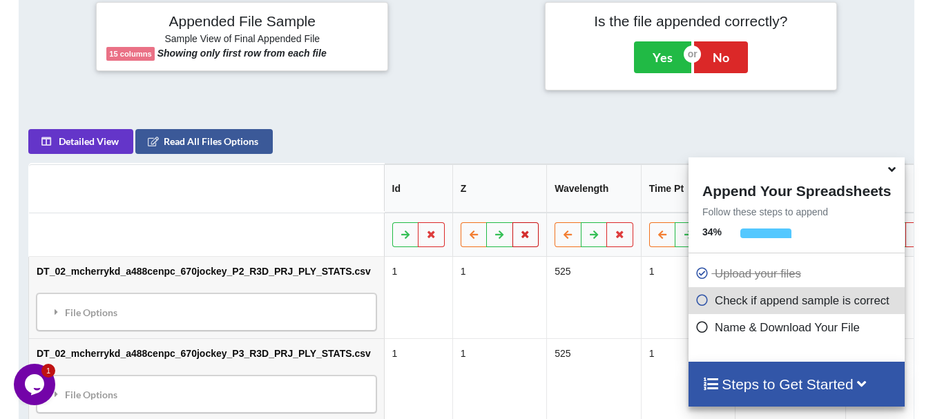
click at [513, 222] on button at bounding box center [526, 234] width 27 height 25
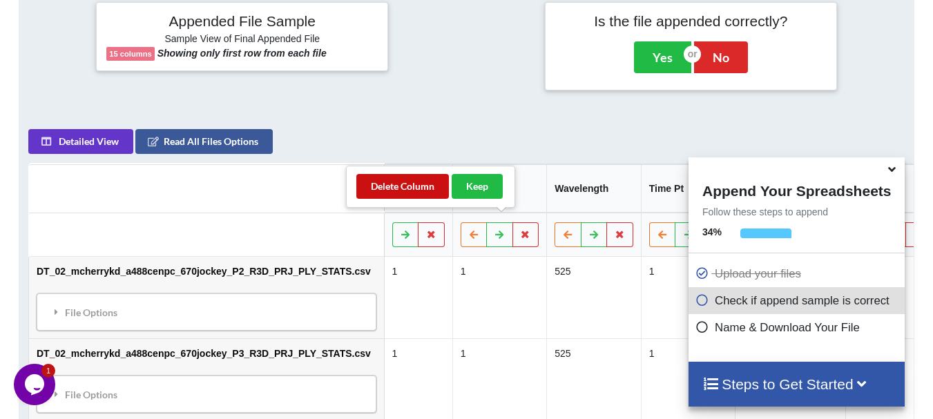
click at [404, 193] on button "Delete Column" at bounding box center [402, 186] width 93 height 25
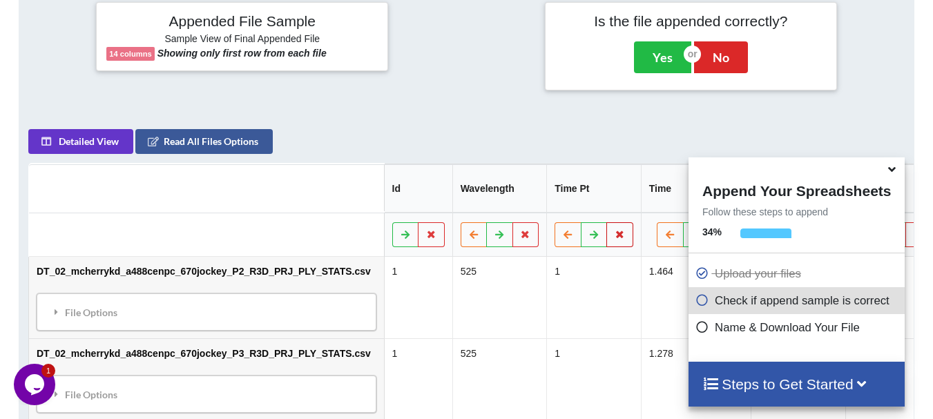
click at [614, 230] on icon at bounding box center [620, 234] width 12 height 8
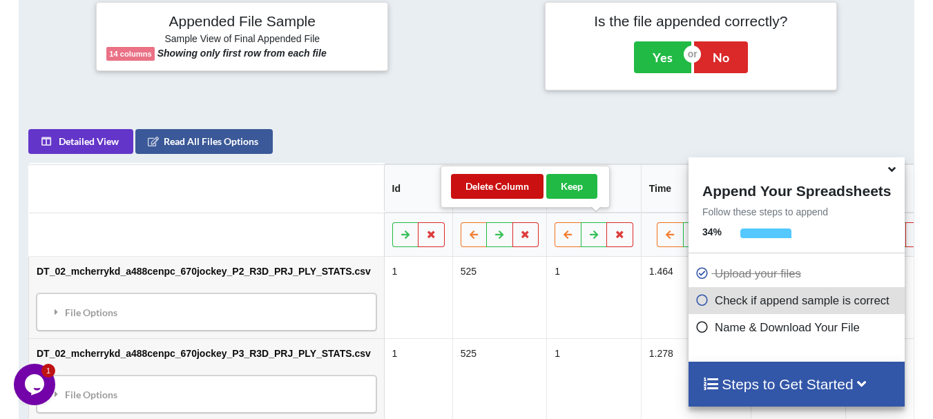
click at [522, 194] on button "Delete Column" at bounding box center [497, 186] width 93 height 25
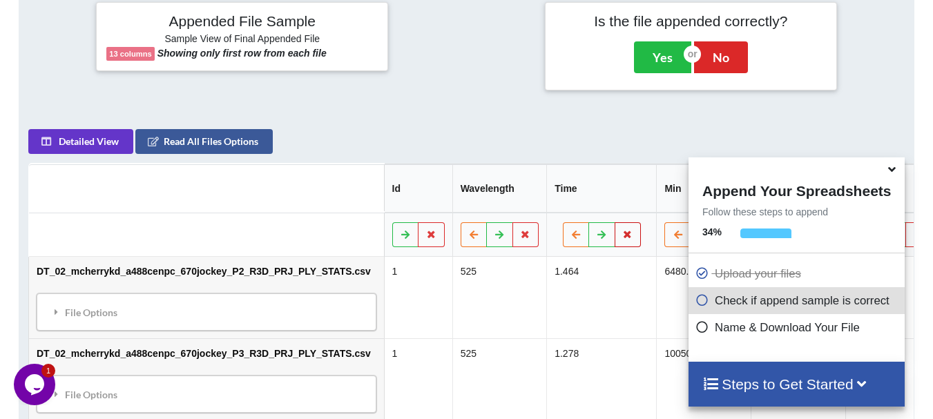
click at [615, 228] on button at bounding box center [628, 234] width 27 height 25
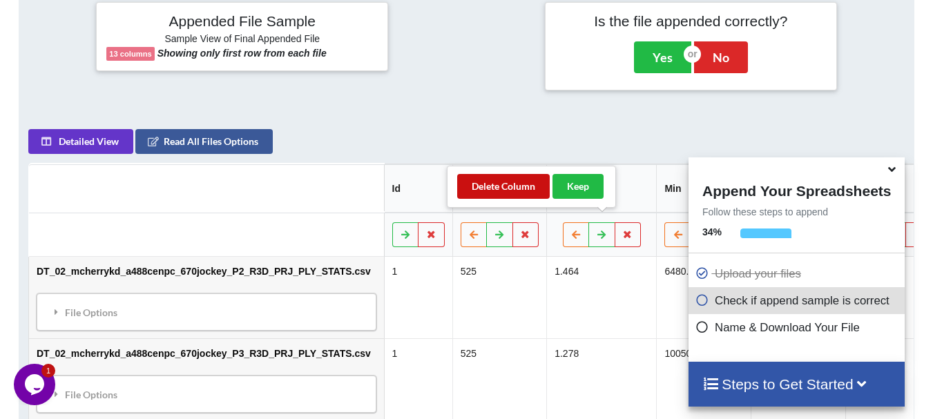
click at [533, 191] on button "Delete Column" at bounding box center [503, 186] width 93 height 25
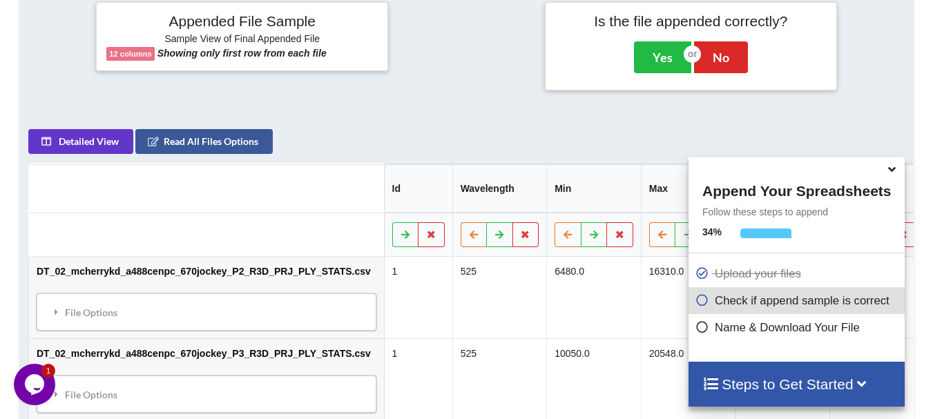
click at [890, 171] on icon at bounding box center [892, 167] width 15 height 12
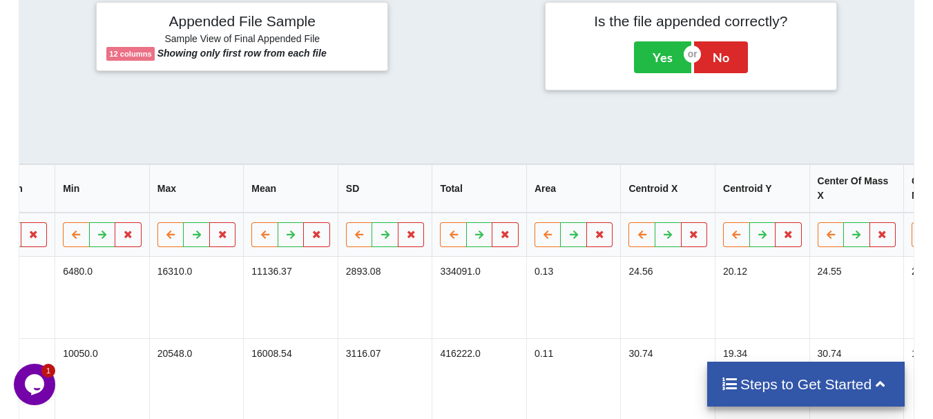
scroll to position [0, 493]
click at [679, 224] on button at bounding box center [692, 234] width 27 height 25
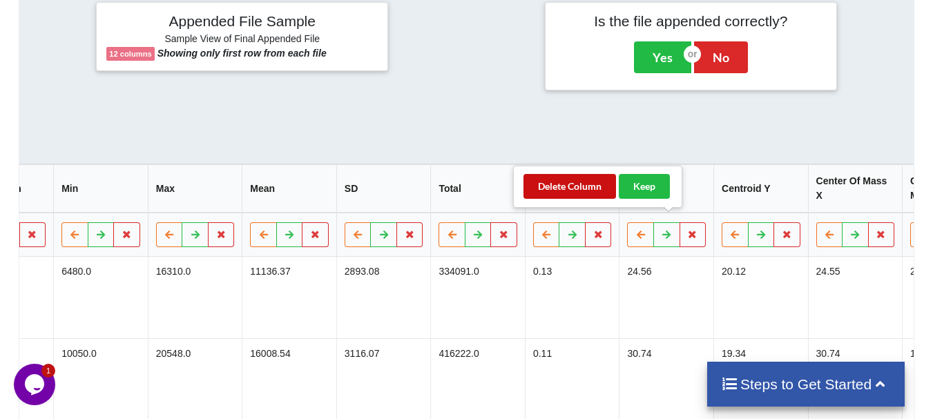
click at [562, 185] on button "Delete Column" at bounding box center [570, 186] width 93 height 25
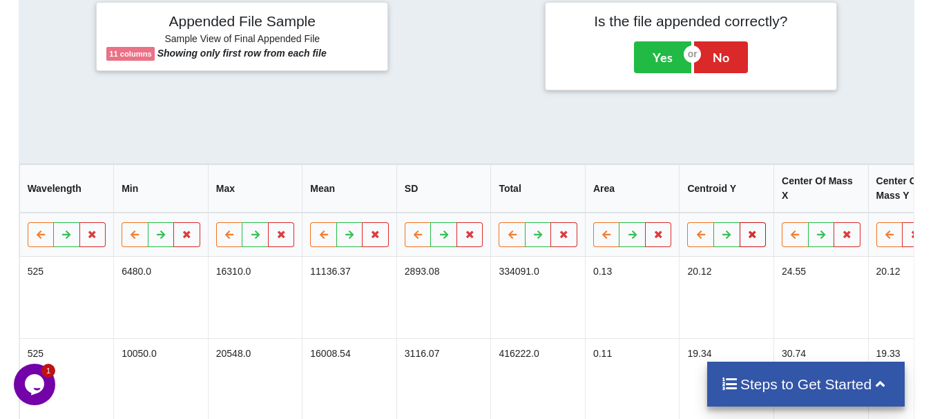
click at [747, 230] on icon at bounding box center [753, 234] width 12 height 8
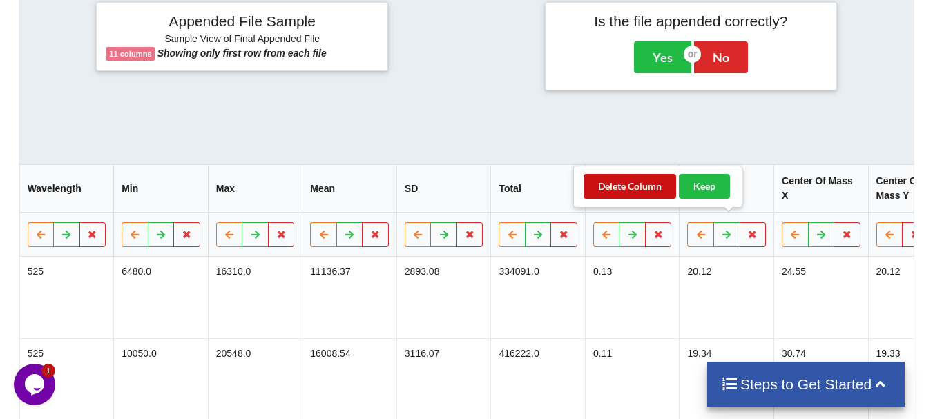
click at [653, 195] on button "Delete Column" at bounding box center [630, 186] width 93 height 25
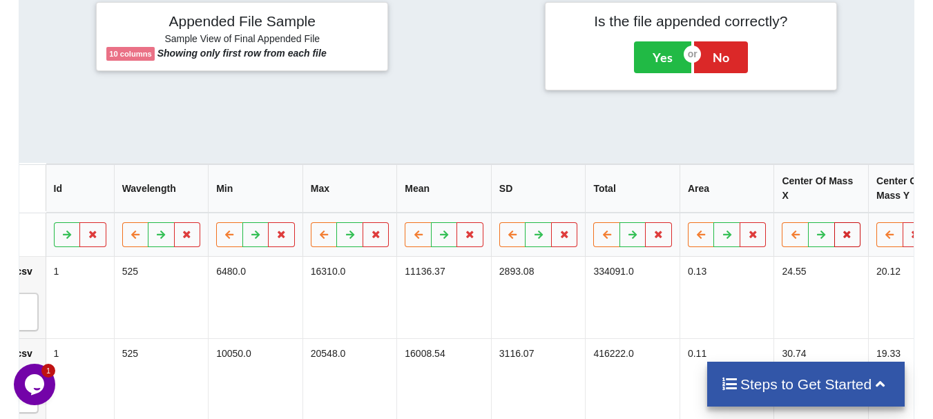
click at [834, 222] on button at bounding box center [847, 234] width 27 height 25
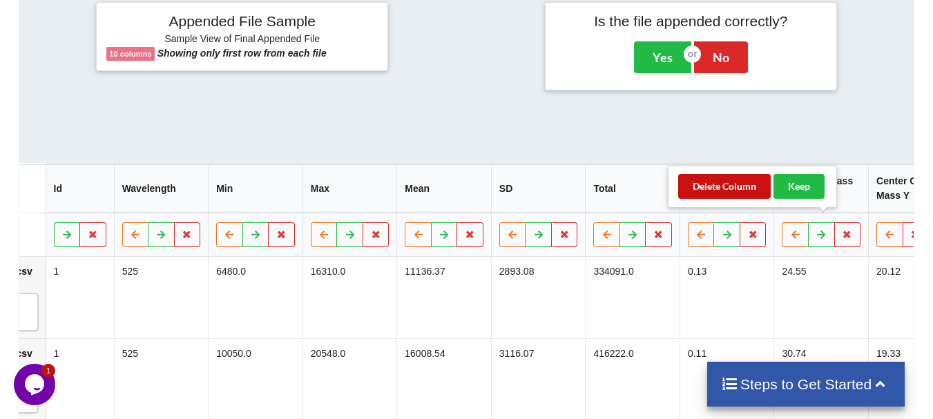
click at [760, 193] on button "Delete Column" at bounding box center [724, 186] width 93 height 25
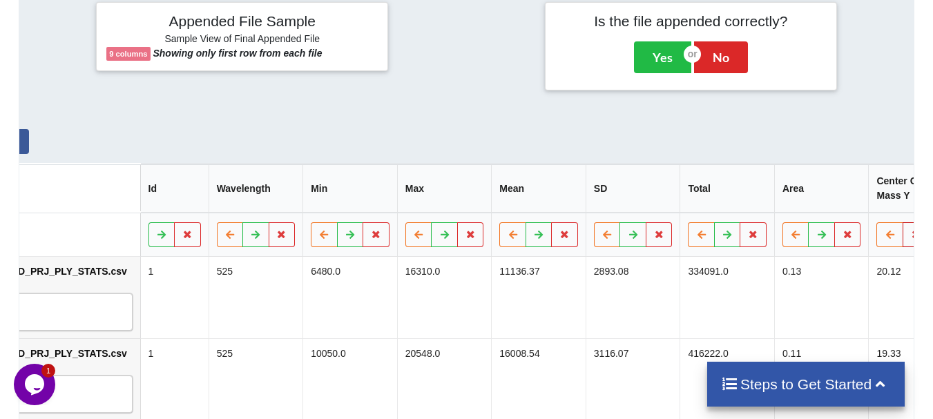
click at [910, 230] on icon at bounding box center [916, 234] width 12 height 8
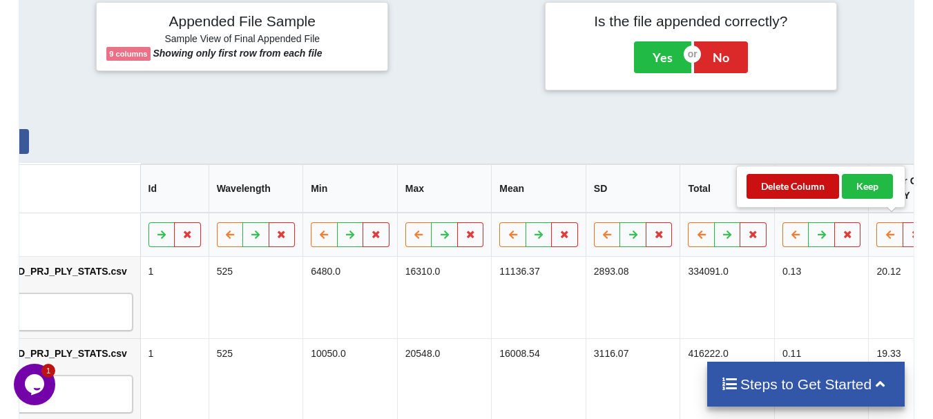
click at [786, 193] on button "Delete Column" at bounding box center [793, 186] width 93 height 25
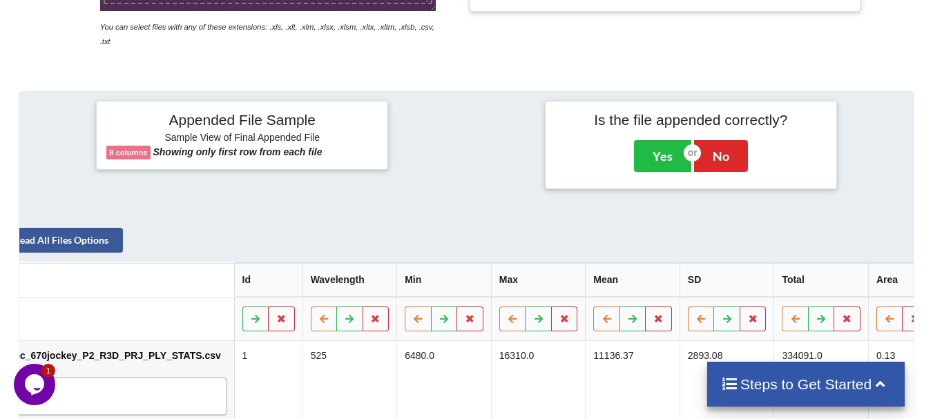
scroll to position [94, 0]
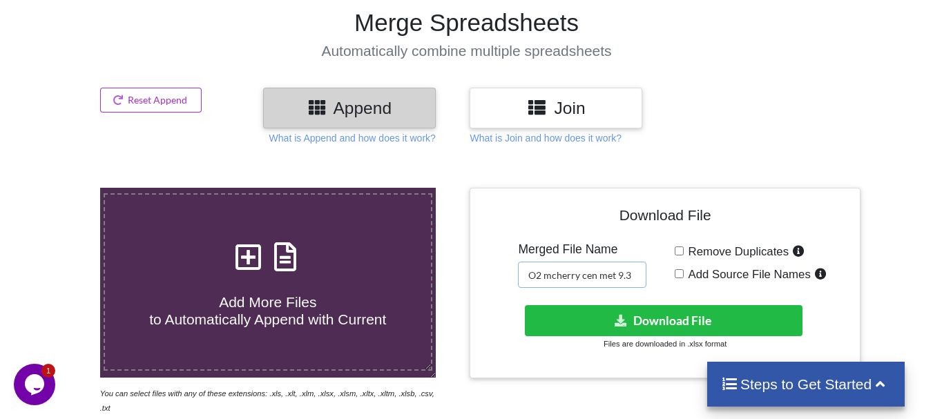
click at [546, 276] on input "O2 mcherry cen met 9.3" at bounding box center [582, 275] width 128 height 26
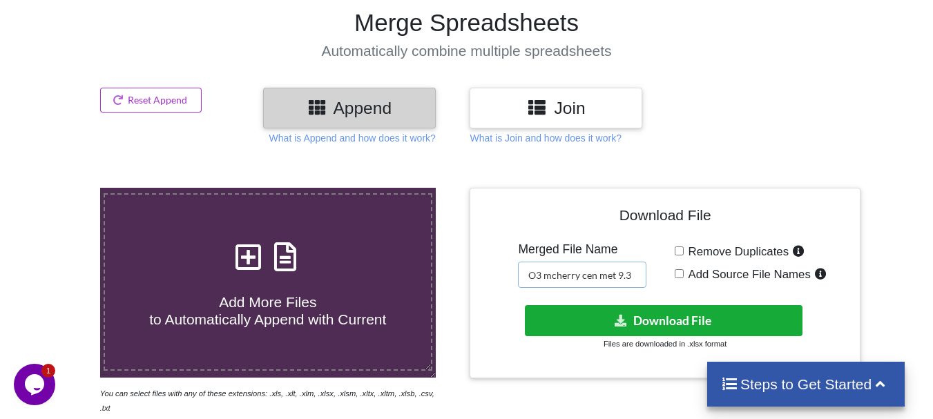
type input "O3 mcherry cen met 9.3"
click at [548, 315] on button "Download File" at bounding box center [664, 320] width 278 height 31
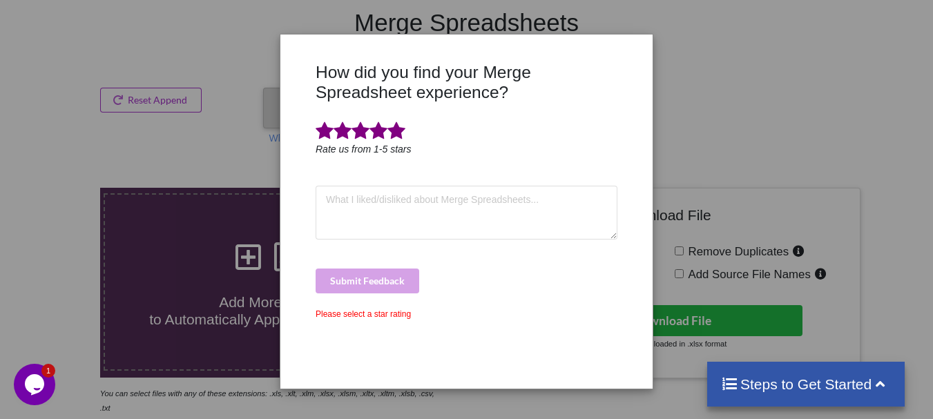
click at [392, 128] on span at bounding box center [397, 131] width 18 height 19
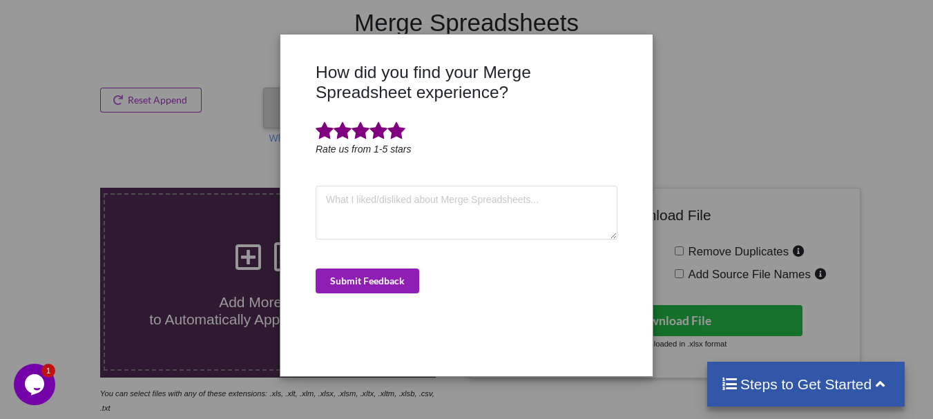
click at [372, 274] on button "Submit Feedback" at bounding box center [368, 281] width 104 height 25
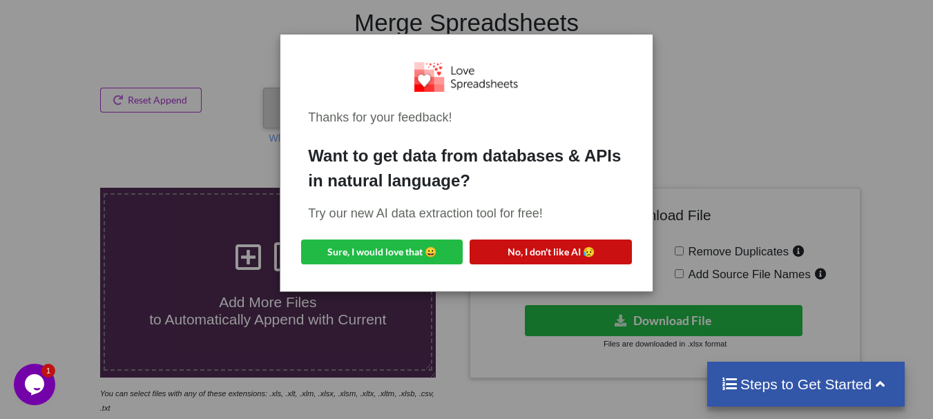
click at [517, 249] on button "No, I don't like AI 😥" at bounding box center [551, 252] width 162 height 25
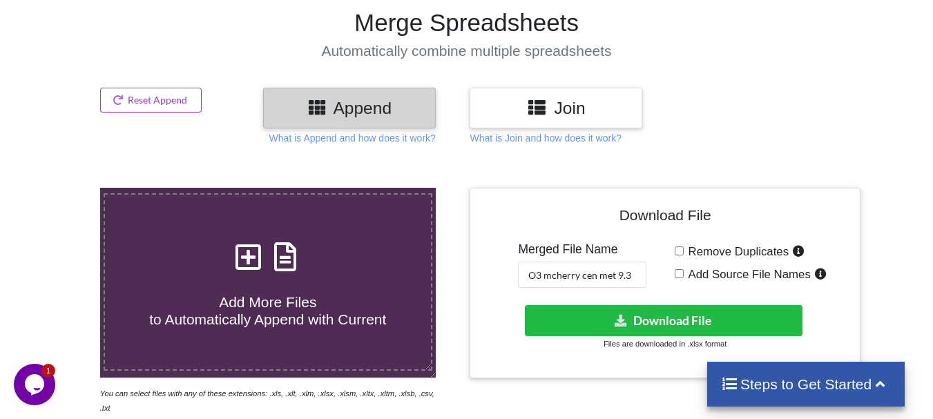
click at [163, 113] on div "Reset Append" at bounding box center [182, 108] width 171 height 41
click at [157, 108] on button "Reset Append" at bounding box center [151, 100] width 102 height 25
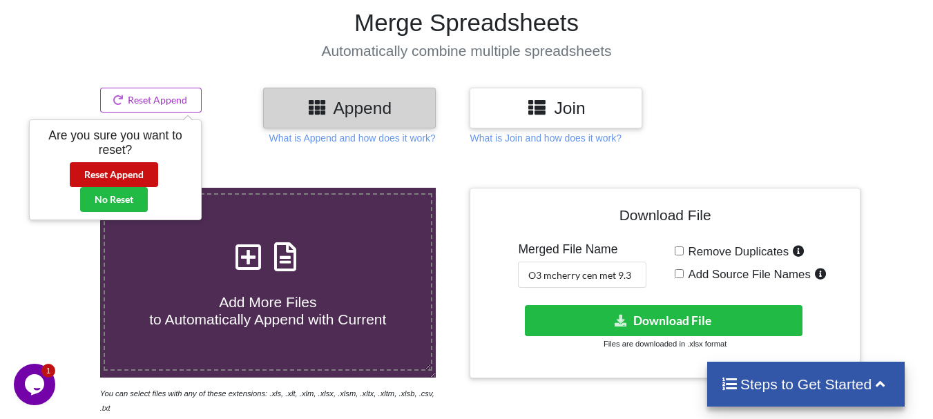
click at [137, 171] on button "Reset Append" at bounding box center [114, 174] width 88 height 25
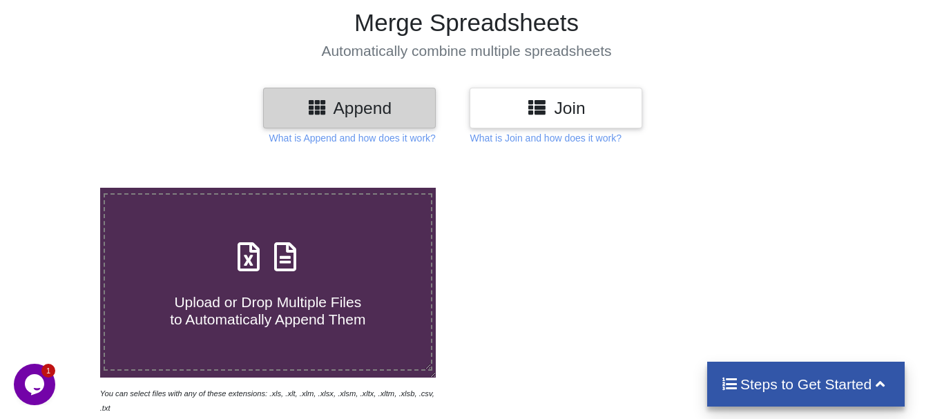
click at [193, 300] on span "Upload or Drop Multiple Files to Automatically Append Them" at bounding box center [267, 310] width 195 height 33
click at [62, 188] on input "Upload or Drop Multiple Files to Automatically Append Them" at bounding box center [62, 188] width 0 height 0
type input "C:\fakepath\DT_02_ago3_a488cenpc_670jockey_P5_R3D_PRJ_PLY_STATS.csv"
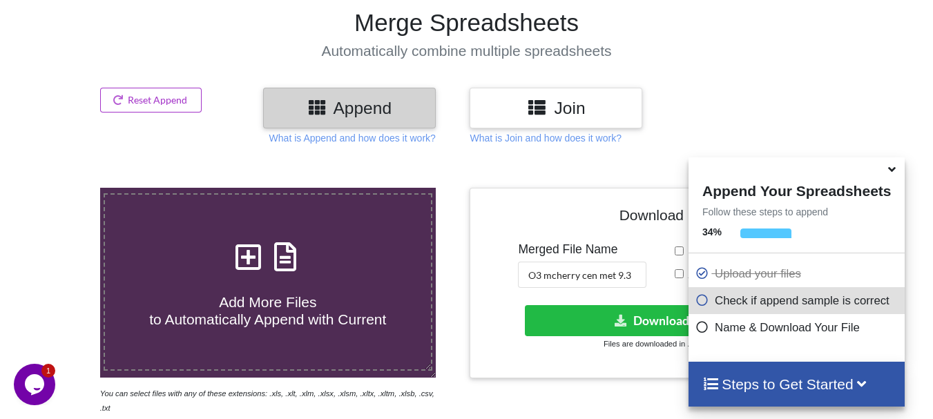
scroll to position [537, 0]
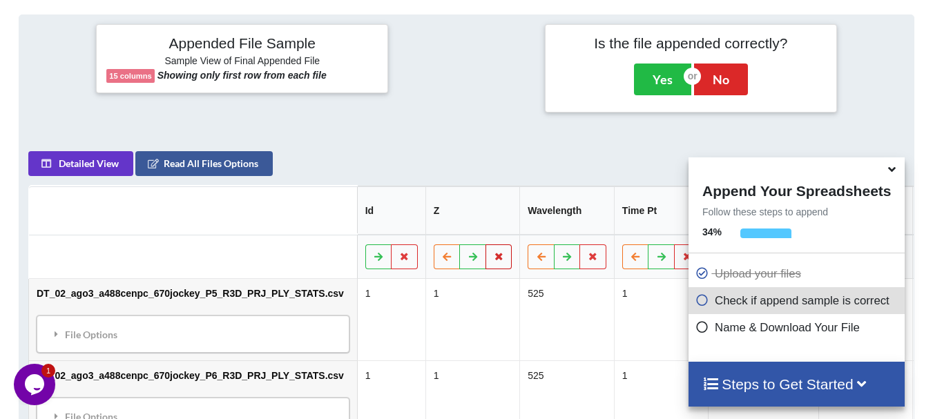
click at [493, 252] on icon at bounding box center [499, 256] width 12 height 8
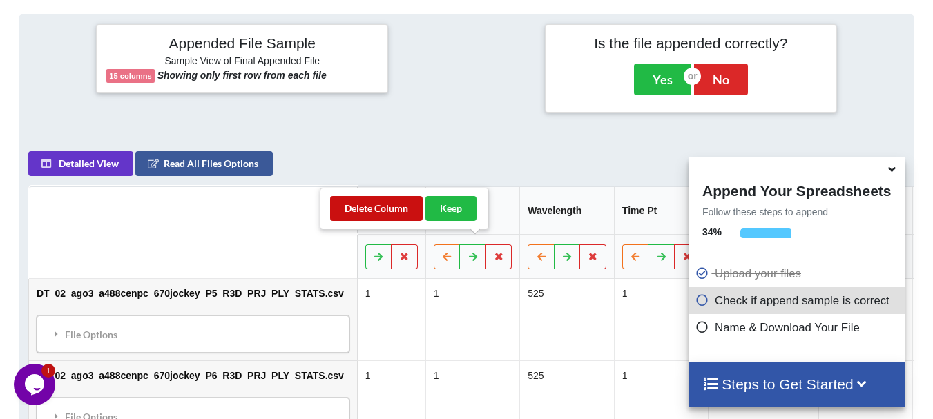
click at [402, 214] on button "Delete Column" at bounding box center [376, 208] width 93 height 25
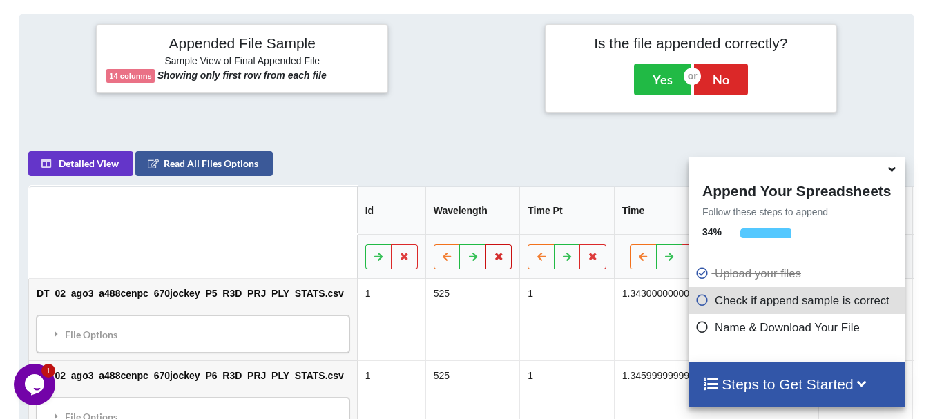
click at [493, 252] on icon at bounding box center [499, 256] width 12 height 8
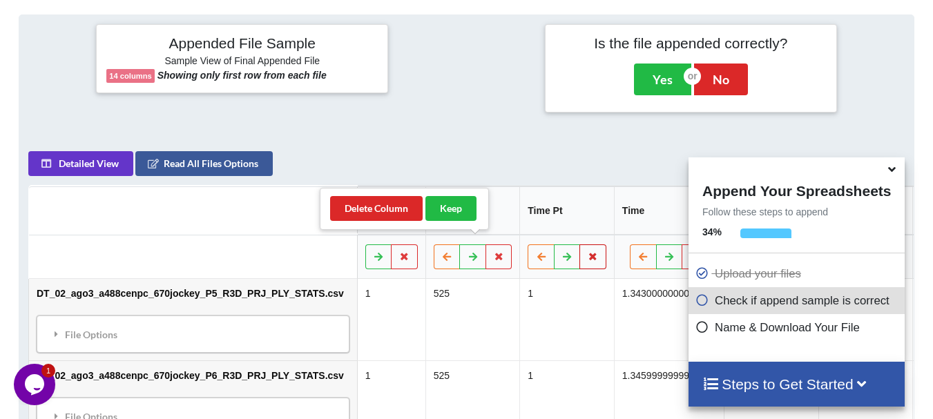
click at [587, 252] on icon at bounding box center [593, 256] width 12 height 8
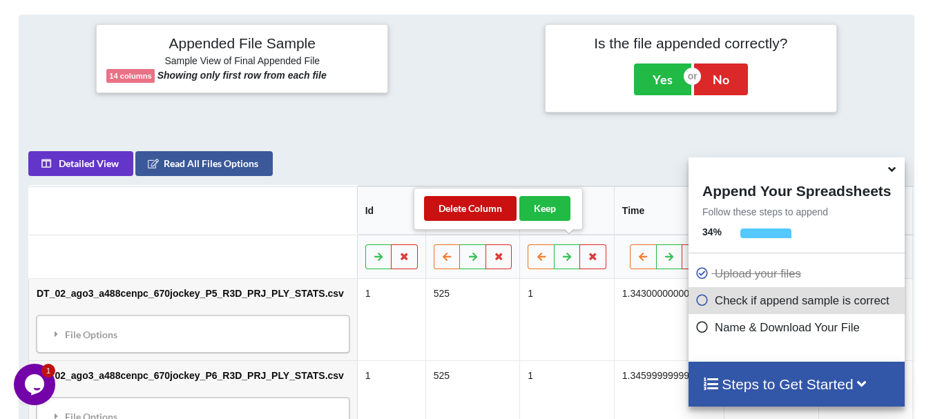
click at [495, 212] on button "Delete Column" at bounding box center [470, 208] width 93 height 25
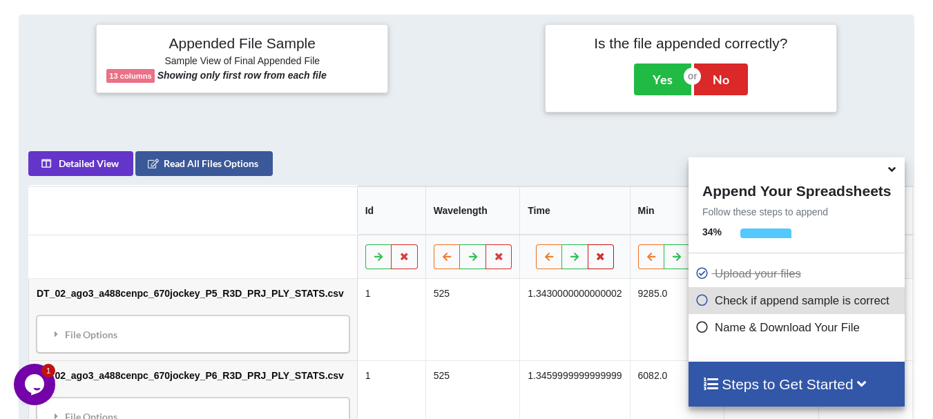
click at [588, 245] on button at bounding box center [601, 257] width 27 height 25
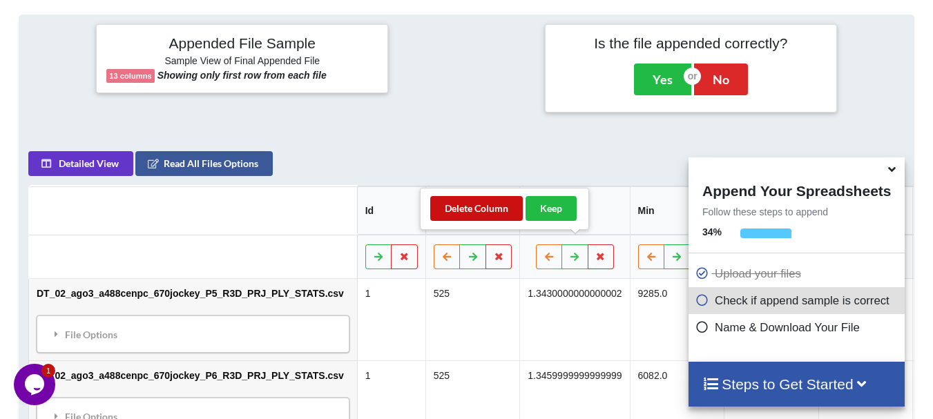
click at [510, 203] on button "Delete Column" at bounding box center [476, 208] width 93 height 25
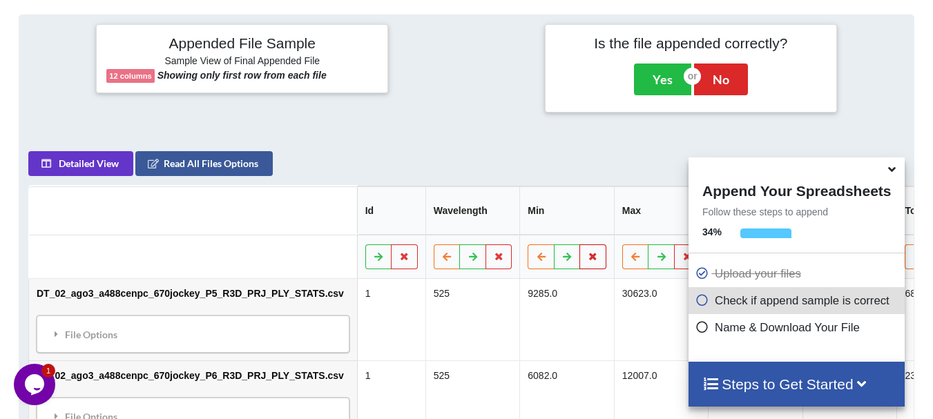
click at [580, 245] on button at bounding box center [593, 257] width 27 height 25
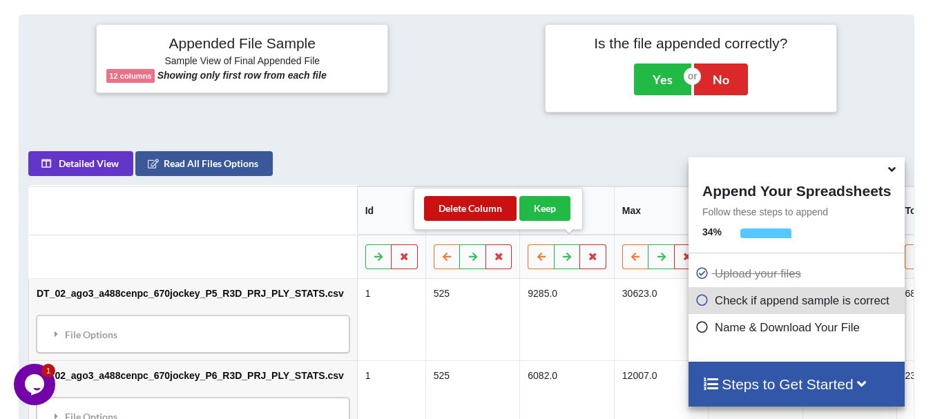
click at [491, 209] on button "Delete Column" at bounding box center [470, 208] width 93 height 25
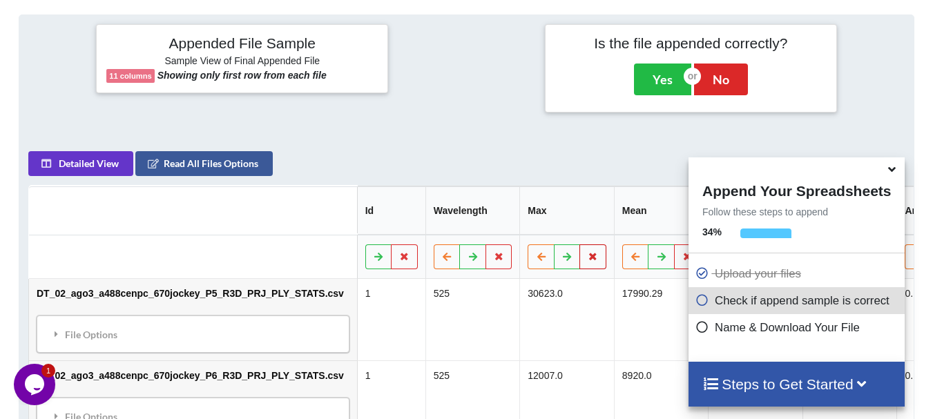
click at [587, 252] on icon at bounding box center [593, 256] width 12 height 8
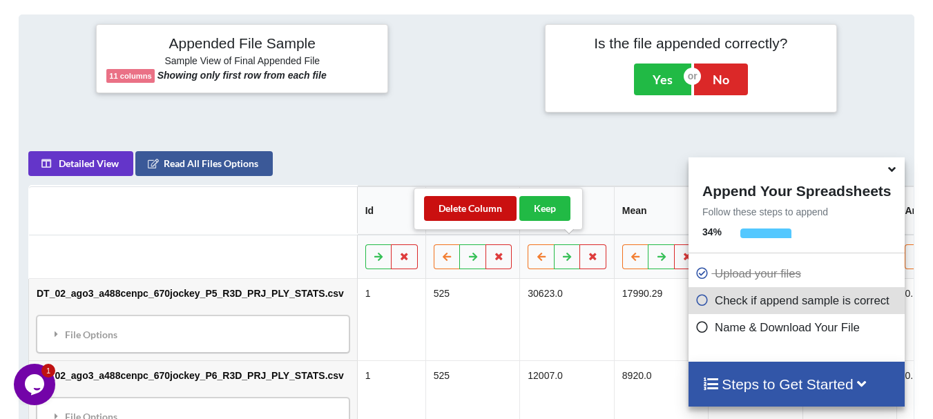
click at [501, 213] on button "Delete Column" at bounding box center [470, 208] width 93 height 25
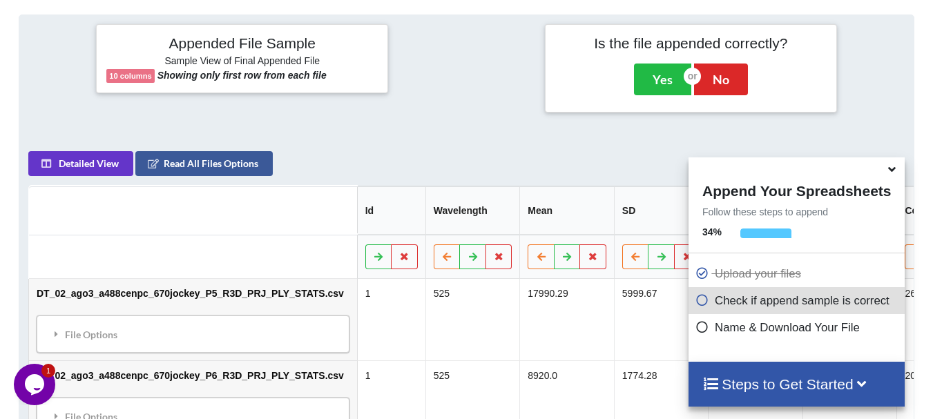
click at [894, 179] on div at bounding box center [797, 167] width 216 height 21
click at [891, 172] on icon at bounding box center [892, 167] width 15 height 12
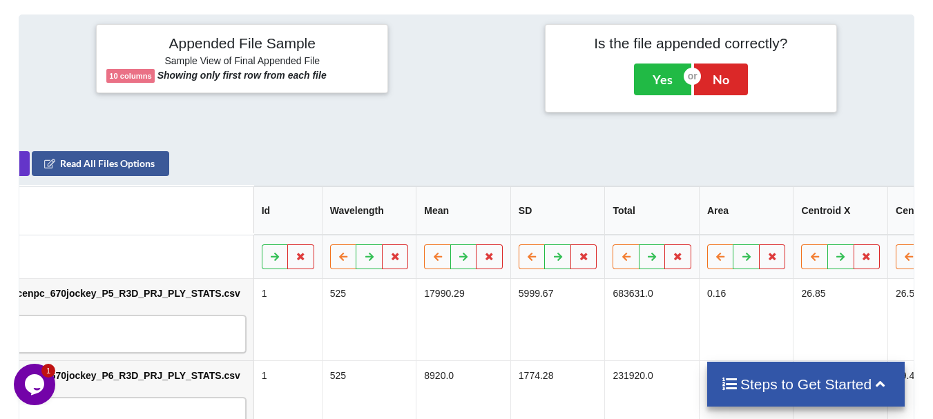
scroll to position [0, 202]
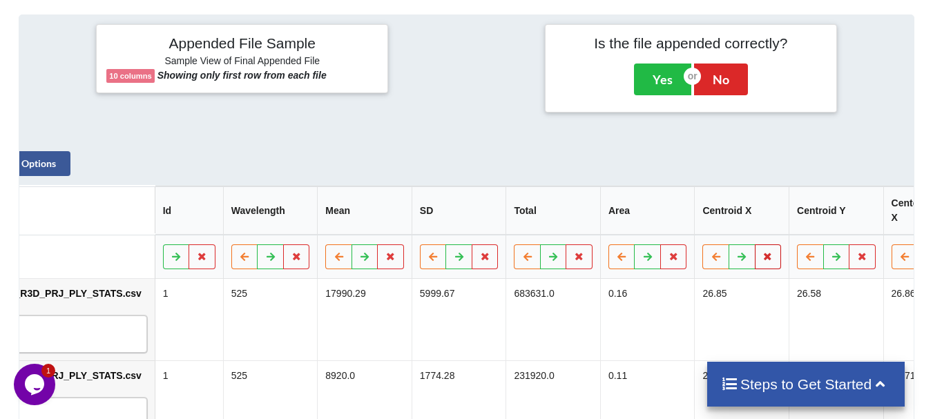
click at [754, 245] on button at bounding box center [767, 257] width 27 height 25
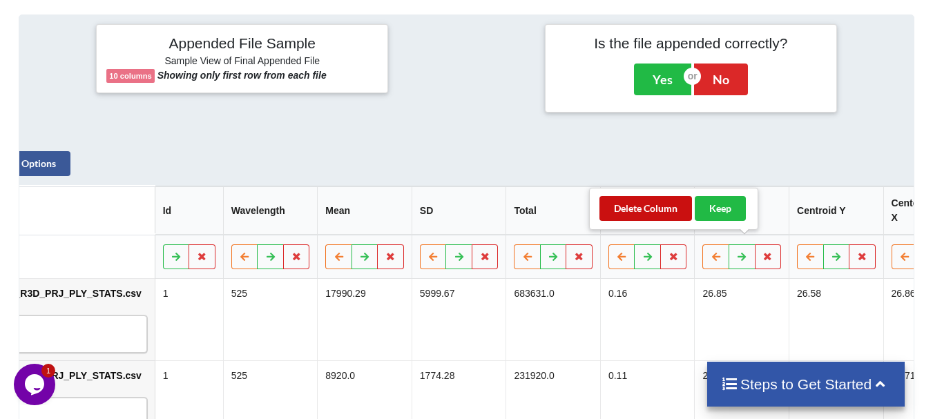
click at [673, 208] on button "Delete Column" at bounding box center [646, 208] width 93 height 25
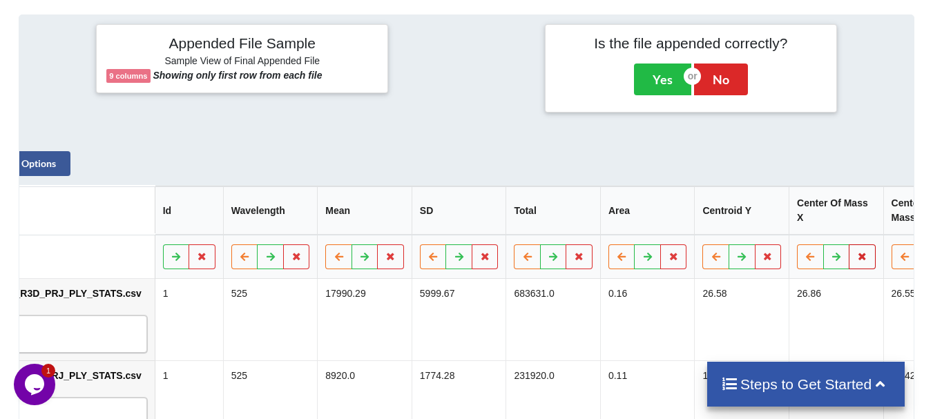
click at [849, 247] on button at bounding box center [862, 257] width 27 height 25
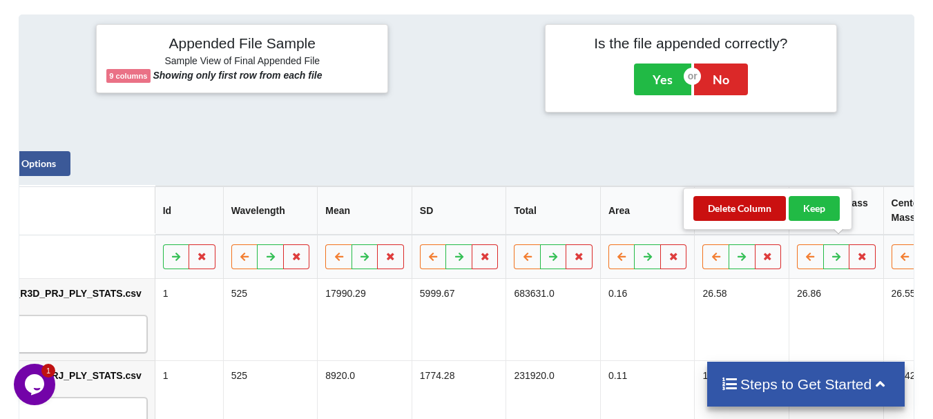
click at [758, 213] on button "Delete Column" at bounding box center [740, 208] width 93 height 25
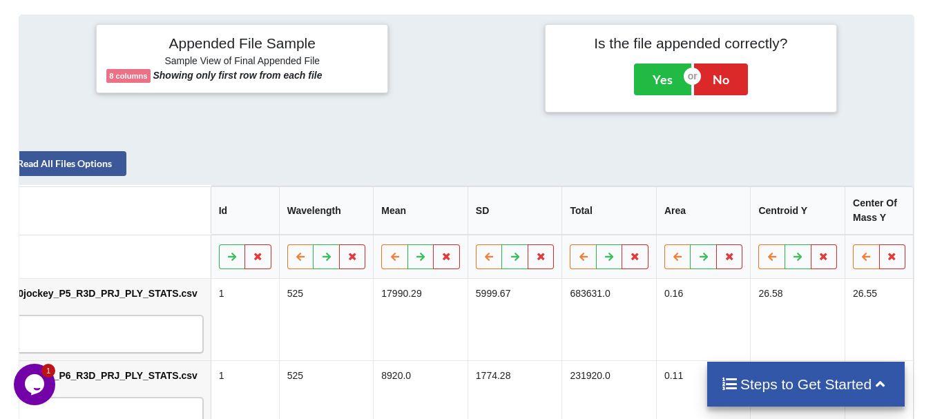
scroll to position [0, 124]
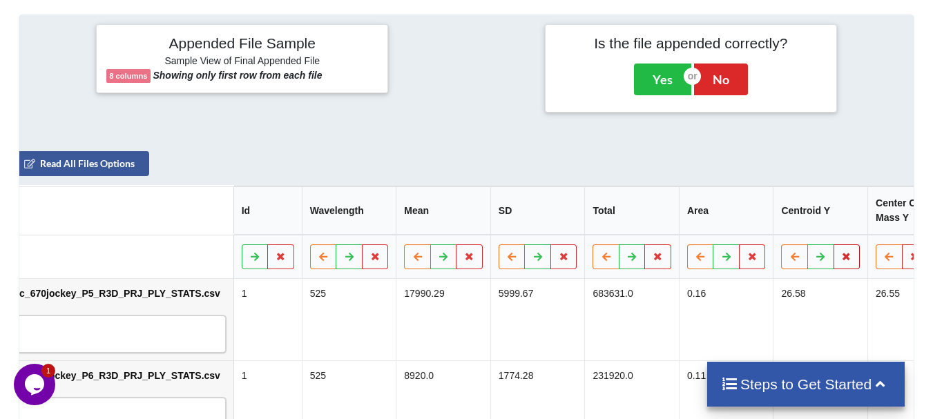
click at [841, 252] on icon at bounding box center [847, 256] width 12 height 8
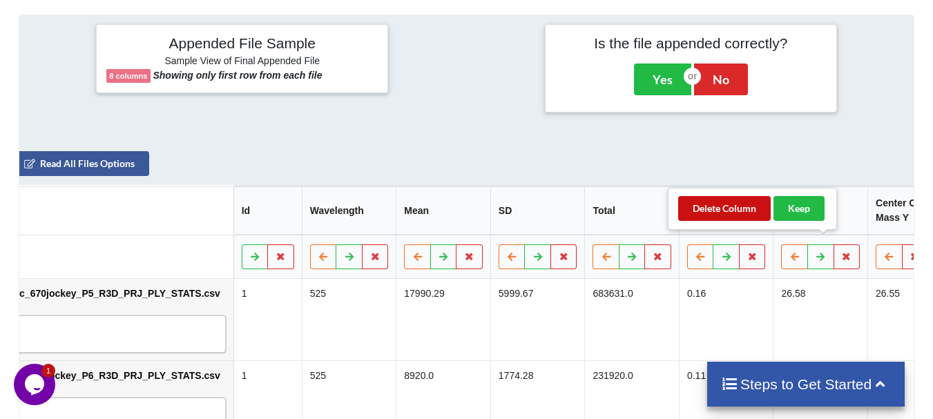
click at [736, 208] on button "Delete Column" at bounding box center [724, 208] width 93 height 25
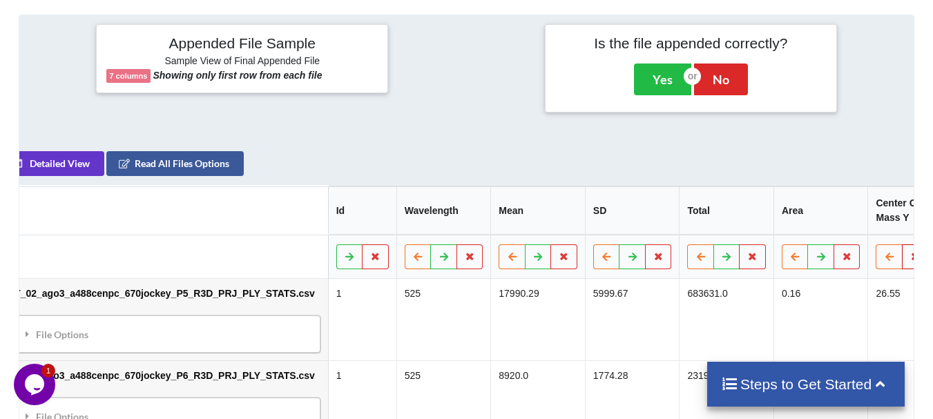
click at [910, 252] on icon at bounding box center [916, 256] width 12 height 8
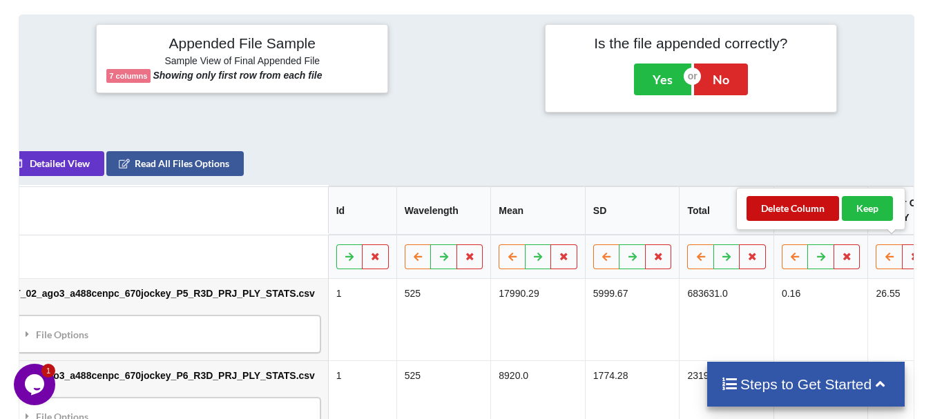
click at [806, 207] on button "Delete Column" at bounding box center [793, 208] width 93 height 25
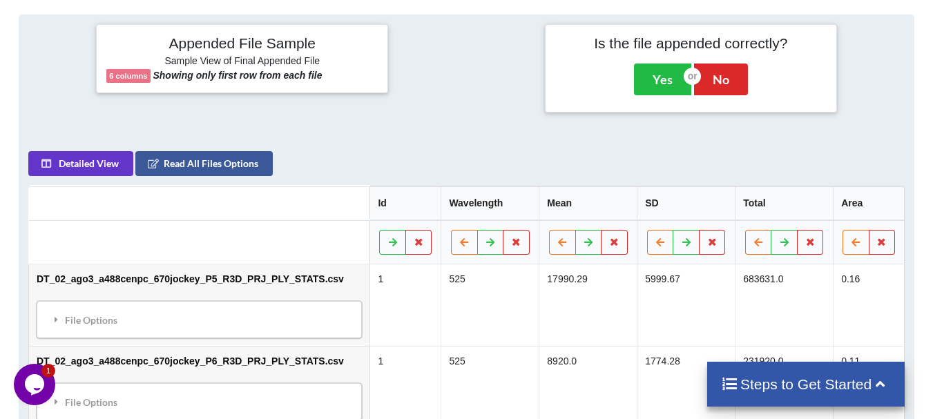
scroll to position [171, 0]
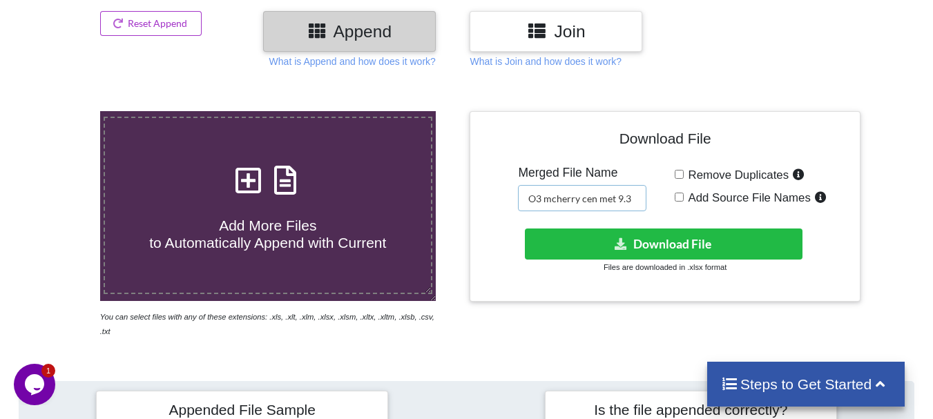
click at [582, 200] on input "O3 mcherry cen met 9.3" at bounding box center [582, 198] width 128 height 26
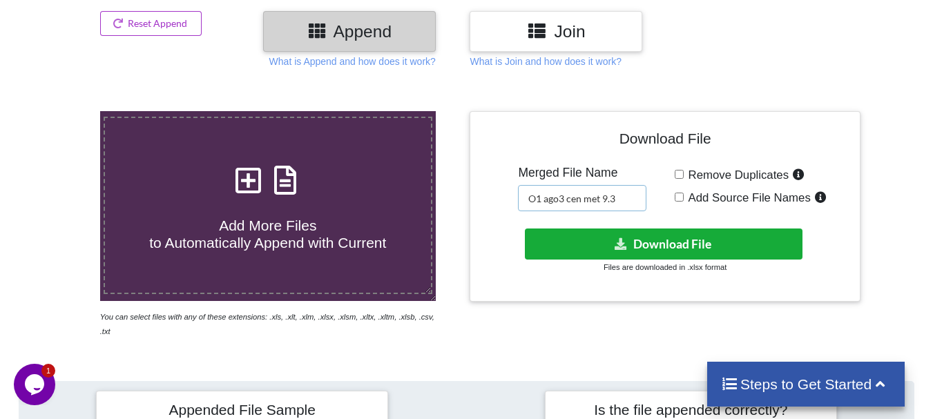
type input "O1 ago3 cen met 9.3"
click at [581, 238] on button "Download File" at bounding box center [664, 244] width 278 height 31
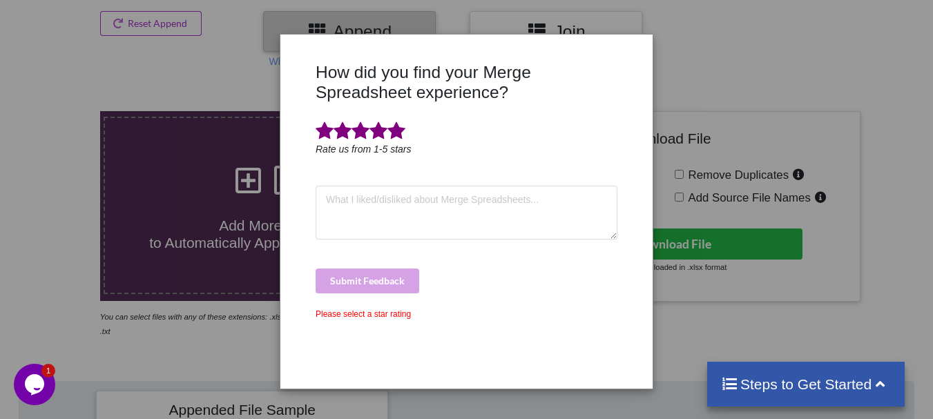
click at [396, 128] on span at bounding box center [397, 131] width 18 height 19
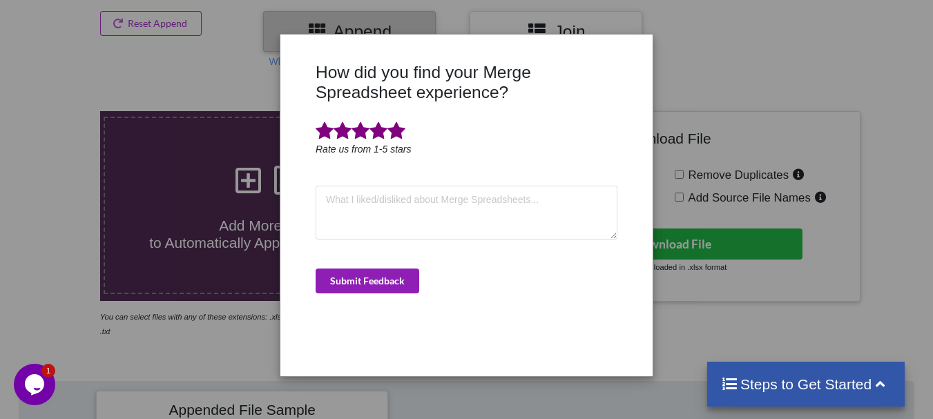
click at [381, 275] on button "Submit Feedback" at bounding box center [368, 281] width 104 height 25
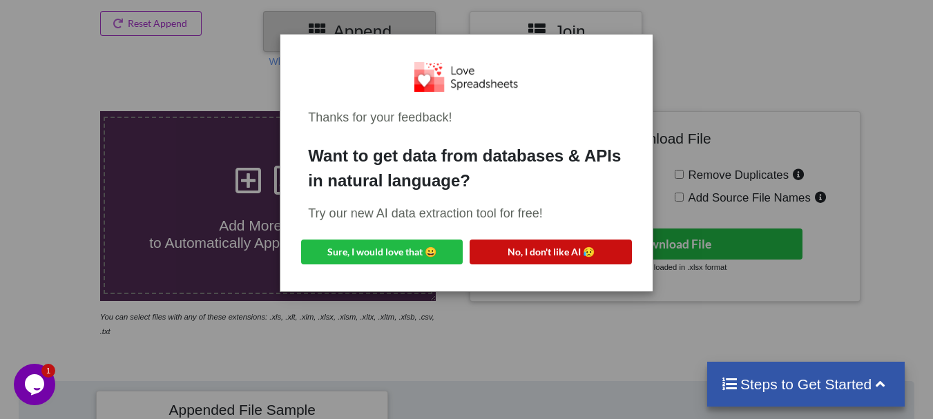
click at [517, 246] on button "No, I don't like AI 😥" at bounding box center [551, 252] width 162 height 25
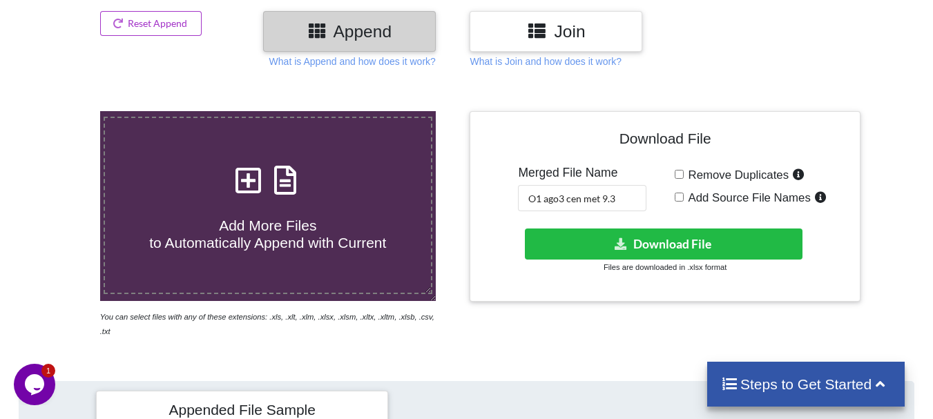
click at [374, 211] on h4 "Add More Files to Automatically Append with Current" at bounding box center [268, 226] width 326 height 52
click at [62, 111] on input "Add More Files to Automatically Append with Current" at bounding box center [62, 111] width 0 height 0
type input "C:\fakepath\DT_02_ago3_a488cenpc_670jockey_P1_R3D_PRJ_PLY_STATS.csv"
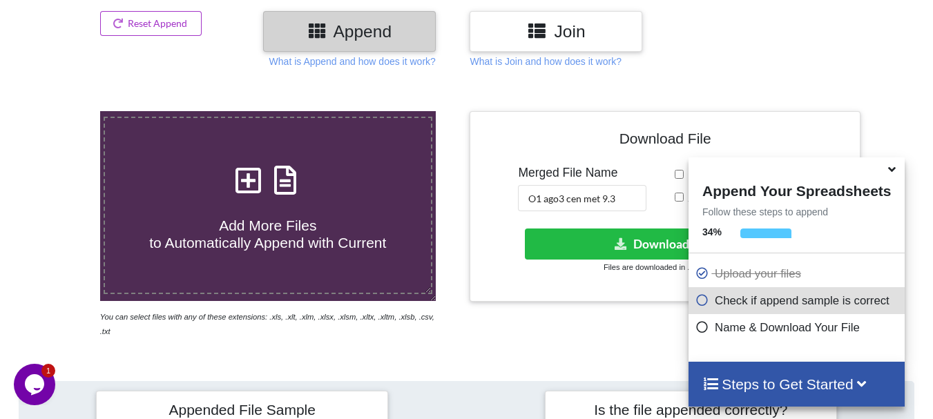
scroll to position [537, 0]
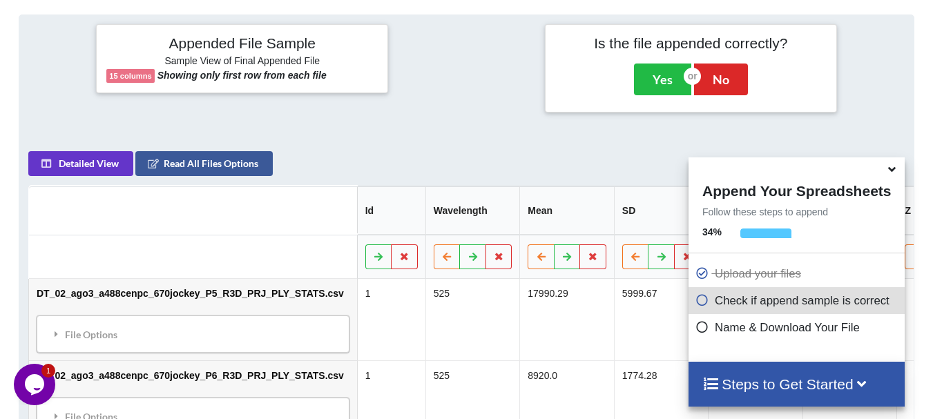
click at [890, 173] on icon at bounding box center [892, 167] width 15 height 12
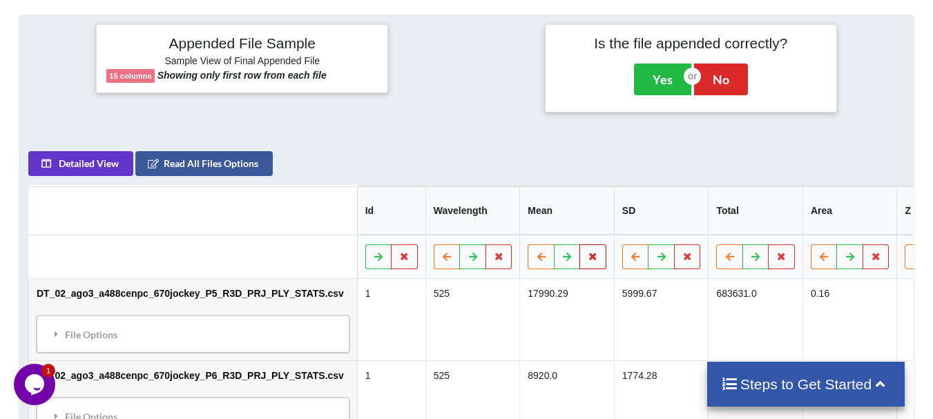
click at [580, 248] on button at bounding box center [593, 257] width 27 height 25
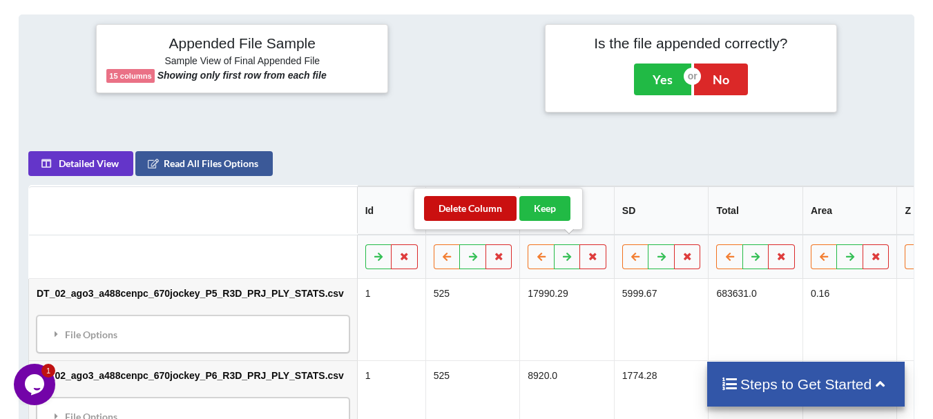
click at [497, 218] on button "Delete Column" at bounding box center [470, 208] width 93 height 25
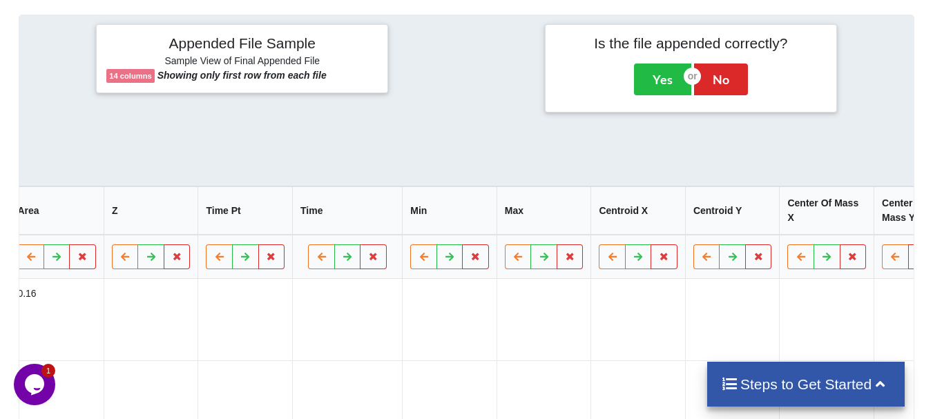
scroll to position [0, 702]
click at [648, 254] on button at bounding box center [661, 257] width 27 height 25
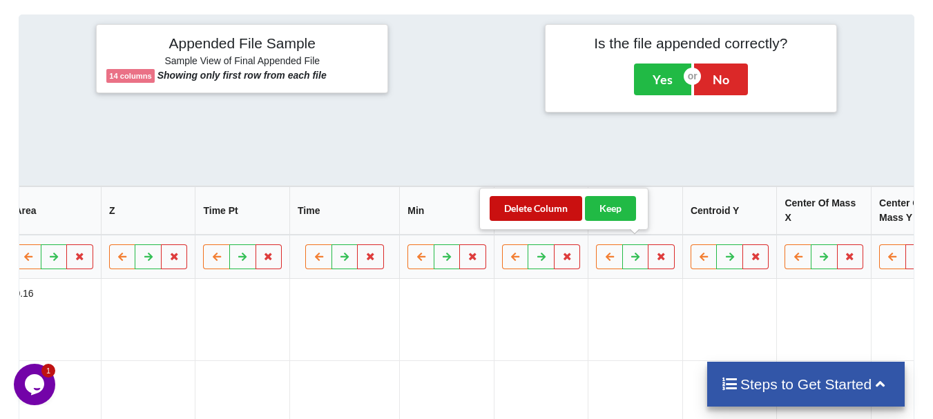
click at [550, 204] on button "Delete Column" at bounding box center [536, 208] width 93 height 25
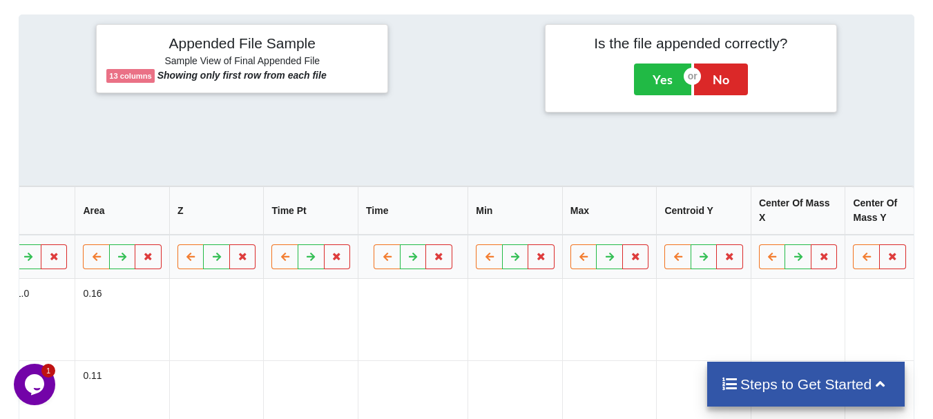
scroll to position [0, 607]
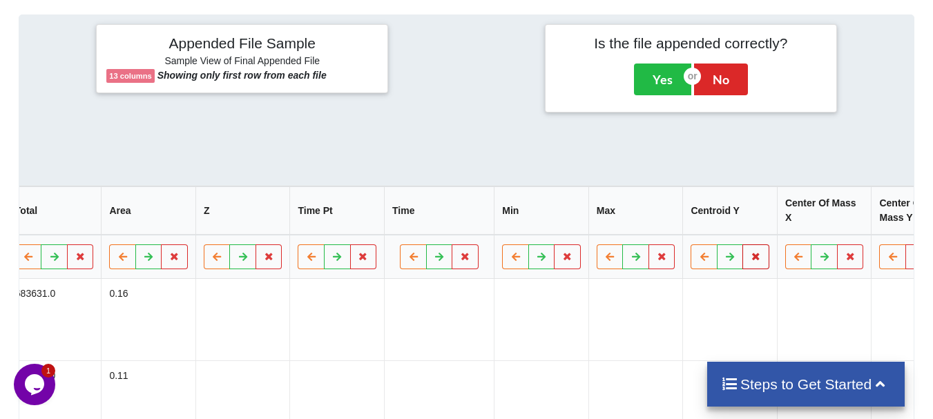
click at [750, 252] on icon at bounding box center [756, 256] width 12 height 8
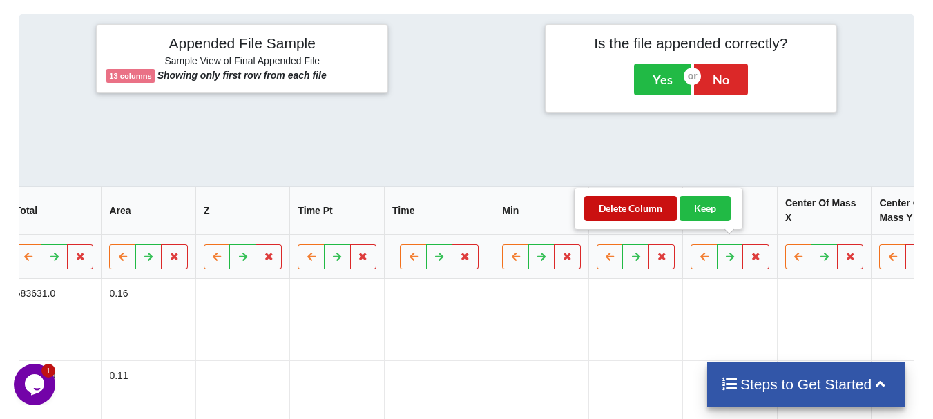
click at [630, 197] on button "Delete Column" at bounding box center [630, 208] width 93 height 25
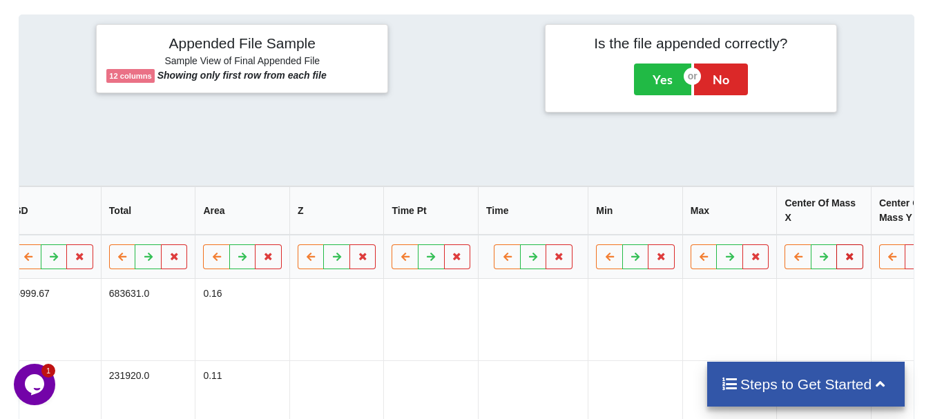
click at [836, 245] on button at bounding box center [849, 257] width 27 height 25
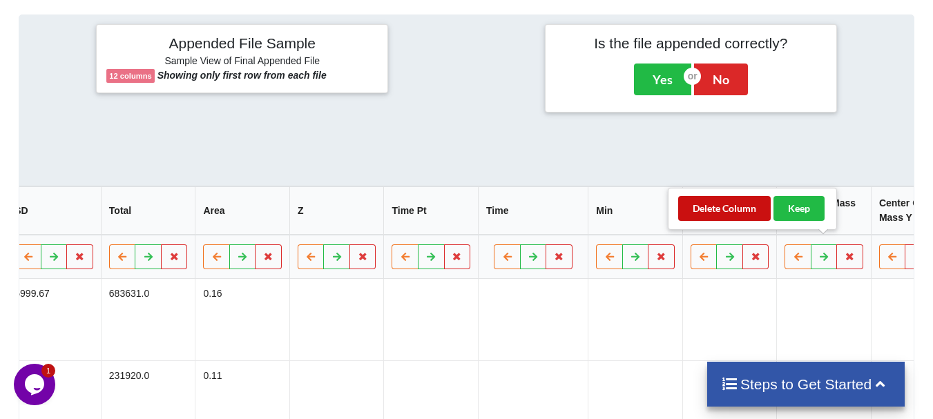
click at [711, 207] on button "Delete Column" at bounding box center [724, 208] width 93 height 25
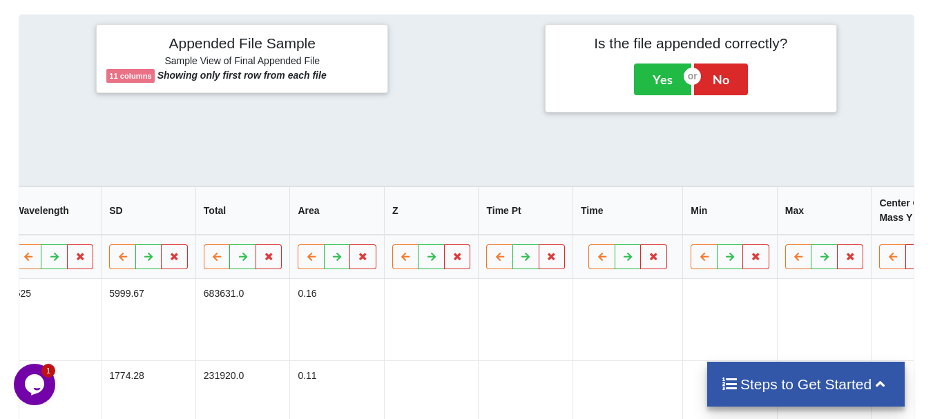
click at [913, 252] on icon at bounding box center [919, 256] width 12 height 8
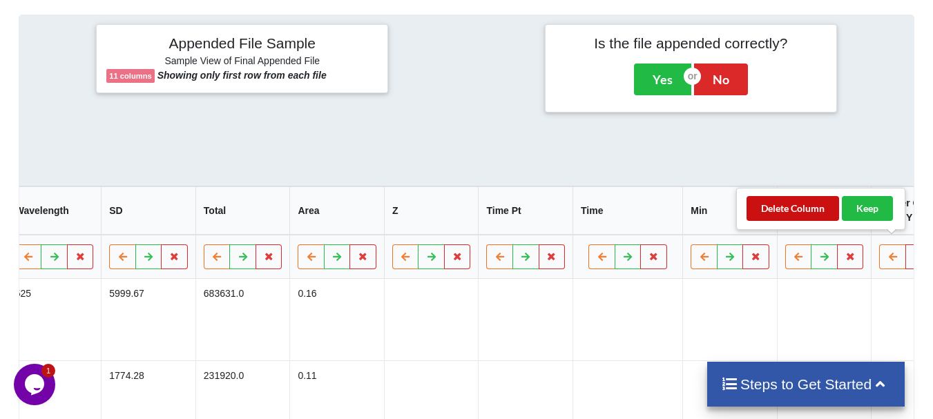
click at [768, 201] on button "Delete Column" at bounding box center [793, 208] width 93 height 25
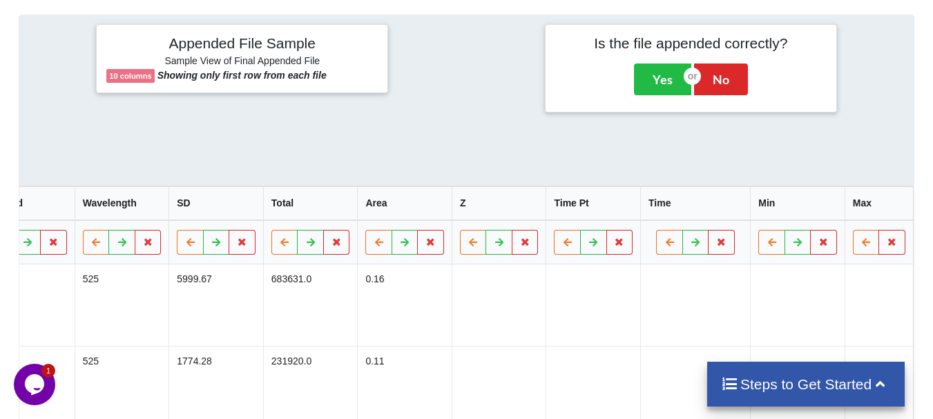
scroll to position [0, 324]
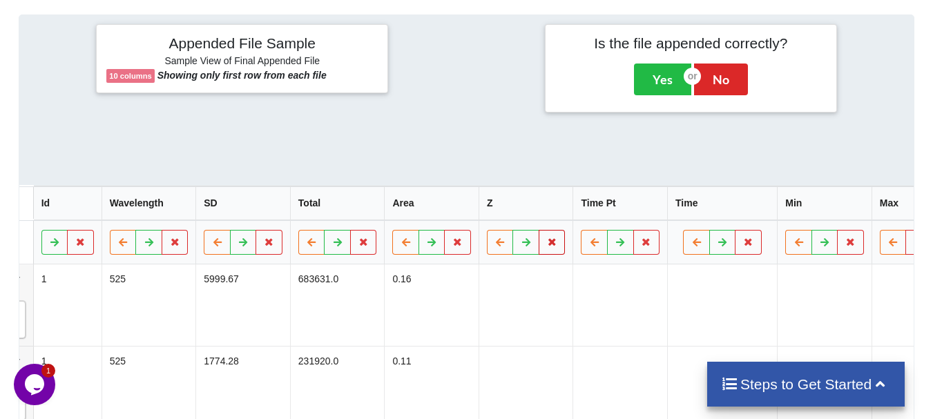
click at [539, 231] on button at bounding box center [552, 242] width 27 height 25
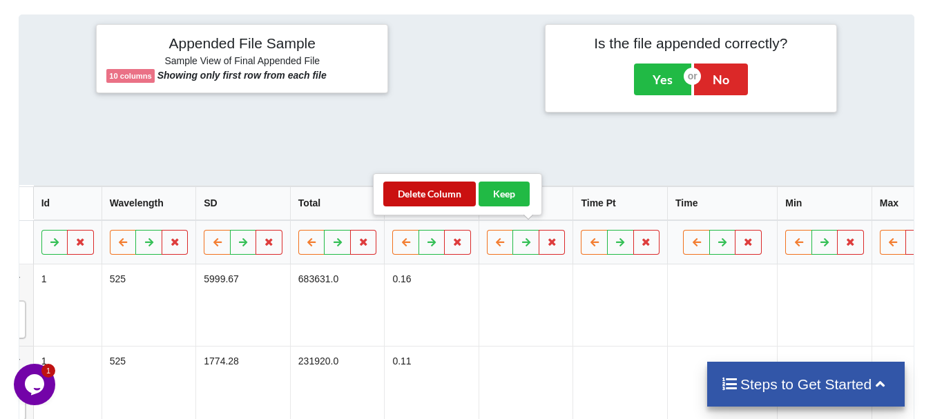
click at [437, 195] on button "Delete Column" at bounding box center [429, 194] width 93 height 25
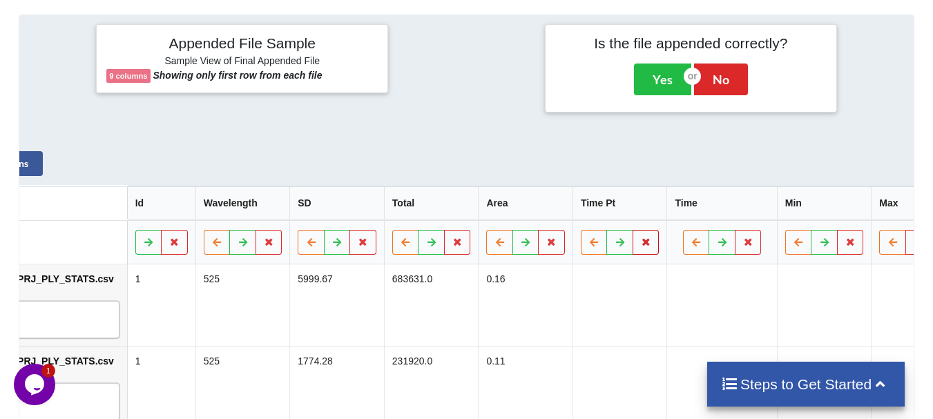
click at [633, 230] on button at bounding box center [646, 242] width 27 height 25
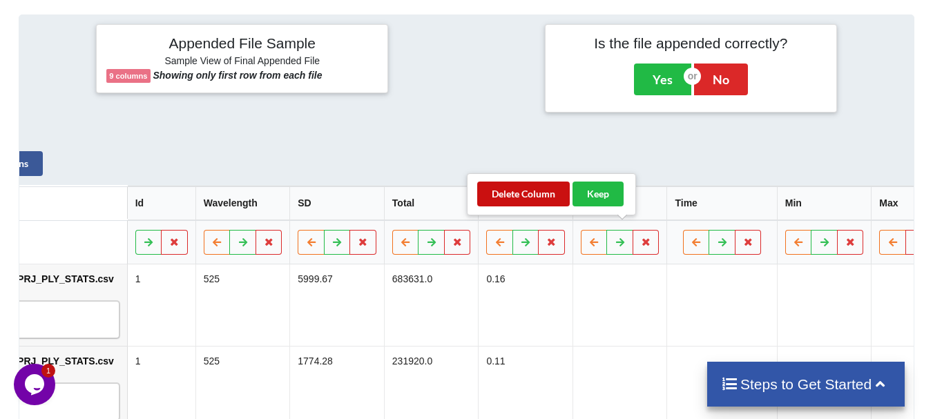
click at [551, 200] on button "Delete Column" at bounding box center [523, 194] width 93 height 25
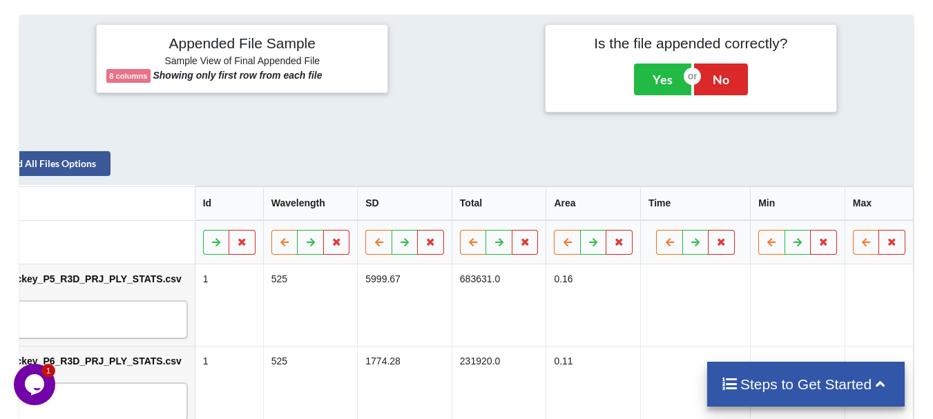
scroll to position [0, 135]
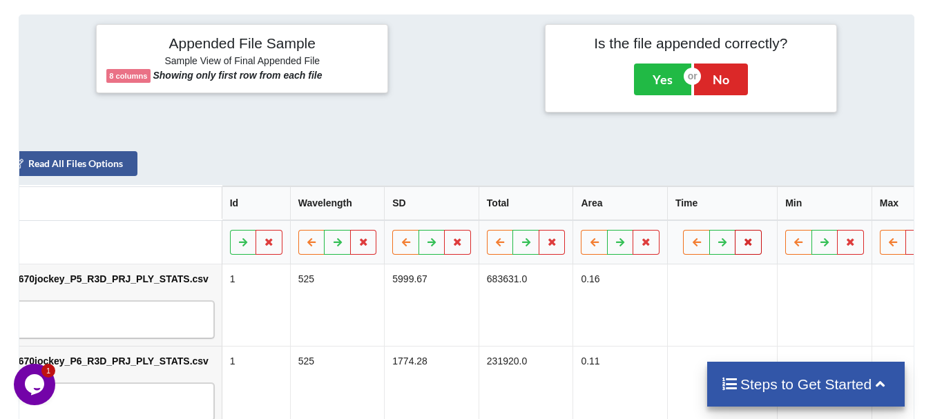
click at [735, 230] on button at bounding box center [748, 242] width 27 height 25
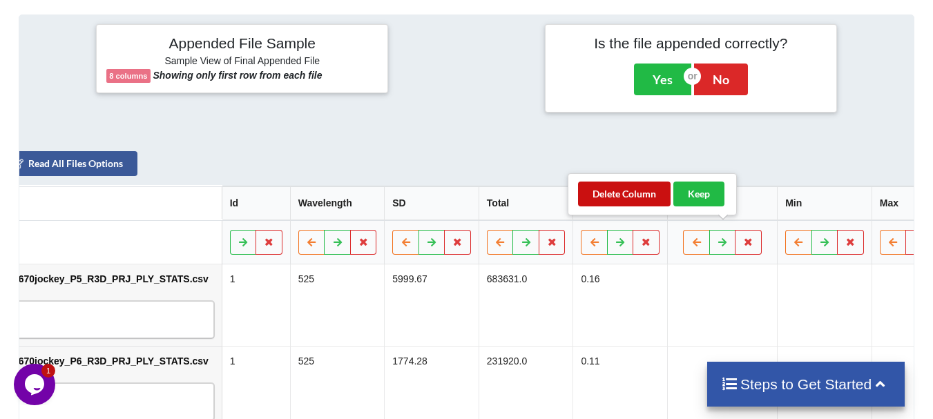
click at [651, 198] on button "Delete Column" at bounding box center [624, 194] width 93 height 25
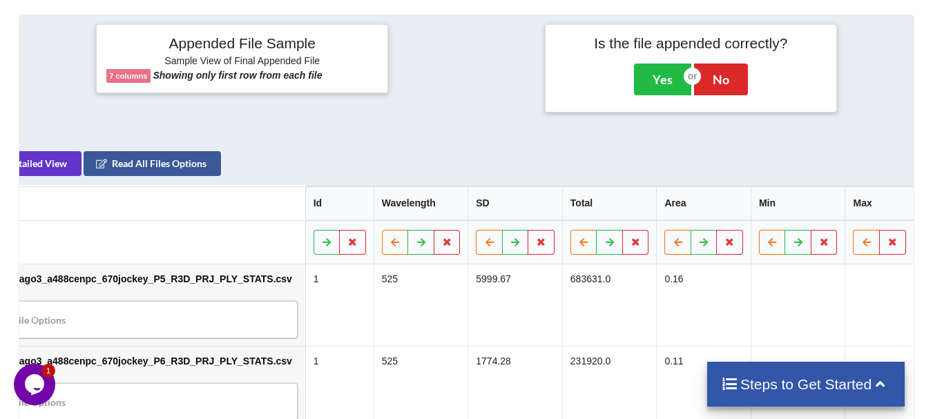
scroll to position [0, 29]
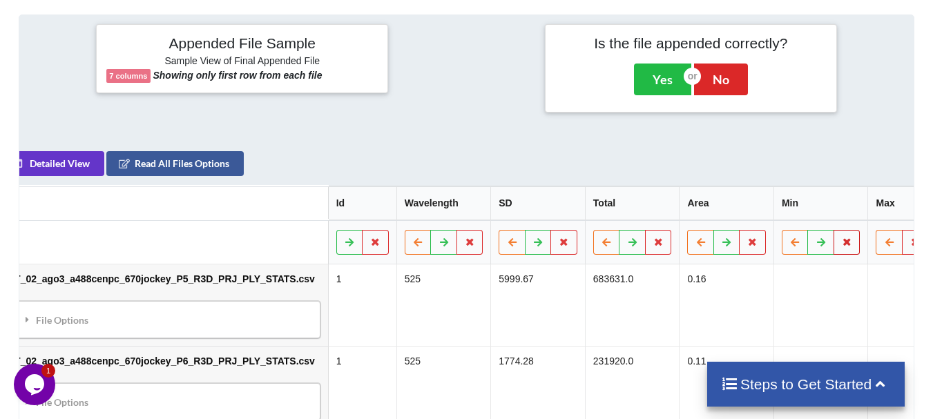
click at [834, 230] on button at bounding box center [847, 242] width 27 height 25
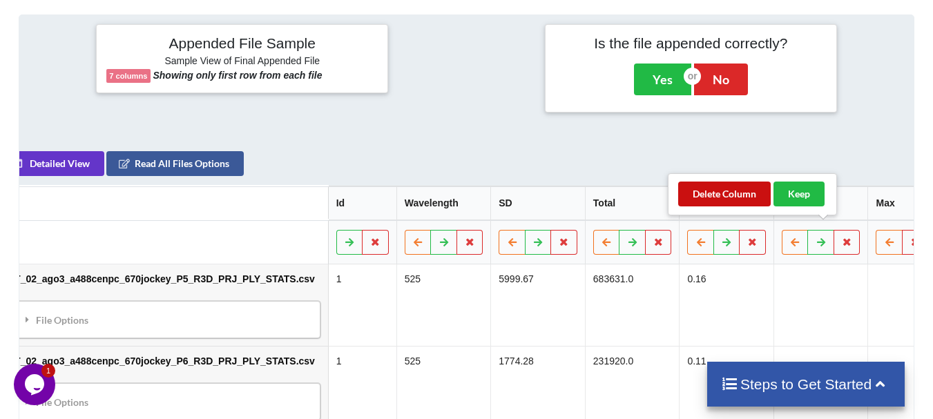
click at [738, 204] on button "Delete Column" at bounding box center [724, 194] width 93 height 25
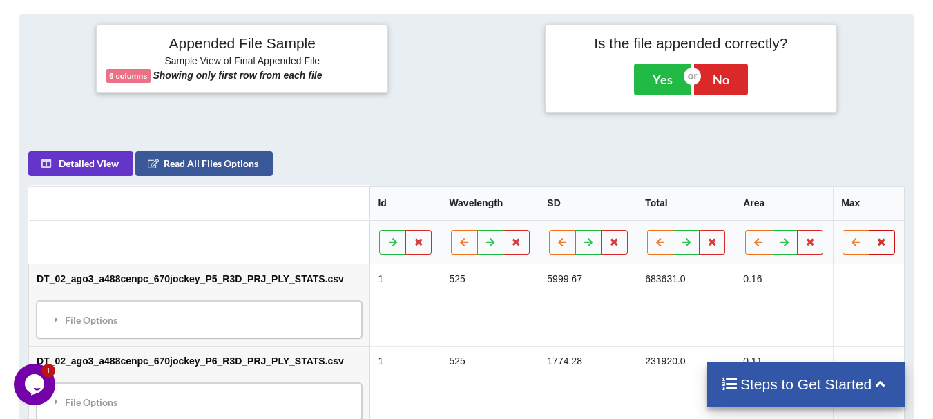
click at [890, 238] on button at bounding box center [882, 242] width 27 height 25
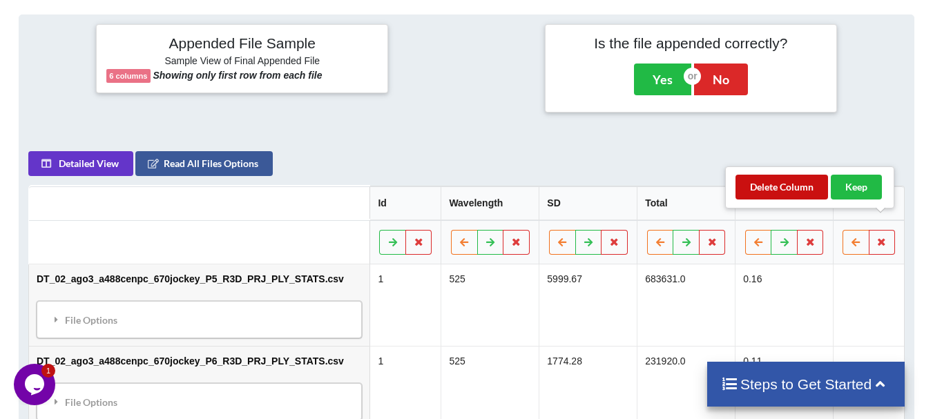
click at [799, 187] on button "Delete Column" at bounding box center [782, 187] width 93 height 25
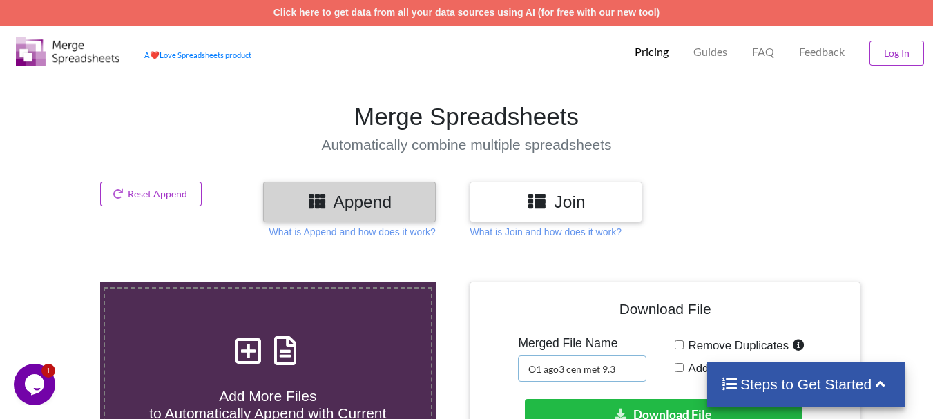
click at [545, 368] on input "O1 ago3 cen met 9.3" at bounding box center [582, 369] width 128 height 26
type input "O2 ago3 cen met 9.3"
click at [550, 399] on button "Download File" at bounding box center [664, 414] width 278 height 31
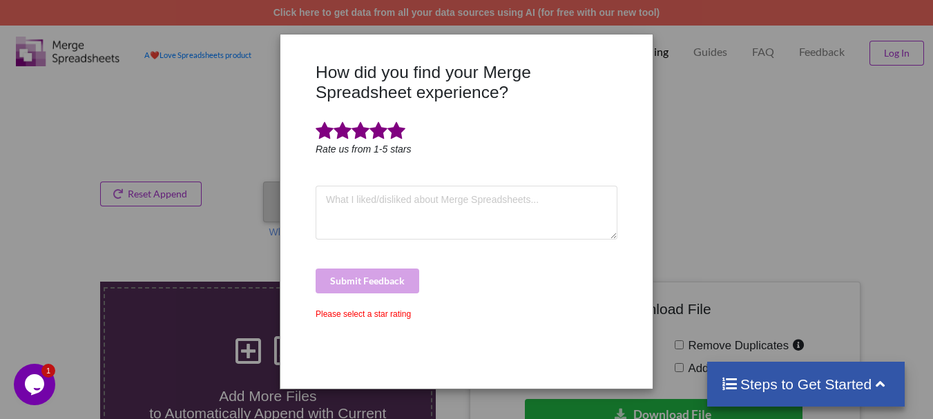
click at [399, 130] on span at bounding box center [397, 131] width 18 height 19
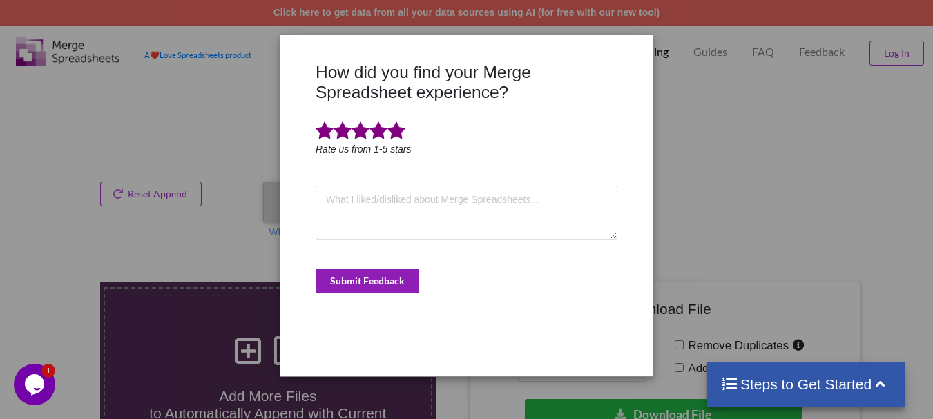
click at [348, 276] on button "Submit Feedback" at bounding box center [368, 281] width 104 height 25
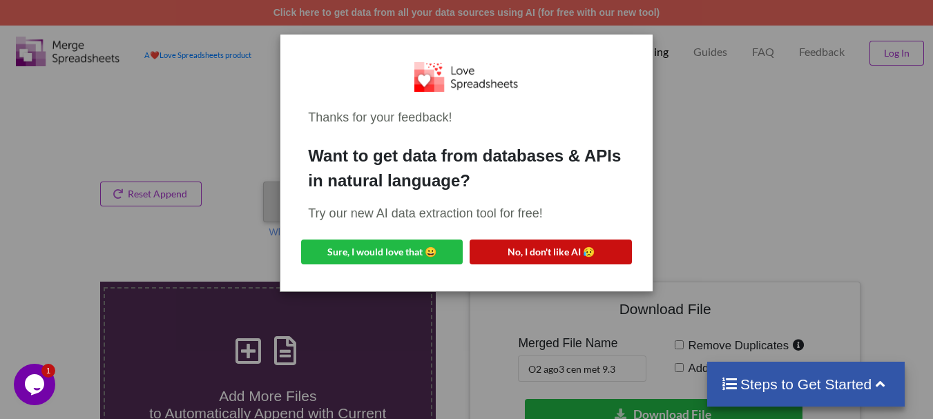
click at [495, 247] on button "No, I don't like AI 😥" at bounding box center [551, 252] width 162 height 25
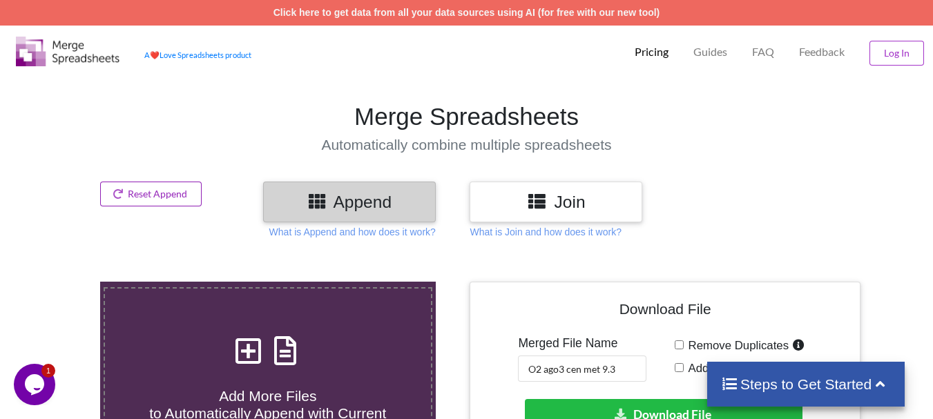
click at [187, 203] on button "Reset Append" at bounding box center [151, 194] width 102 height 25
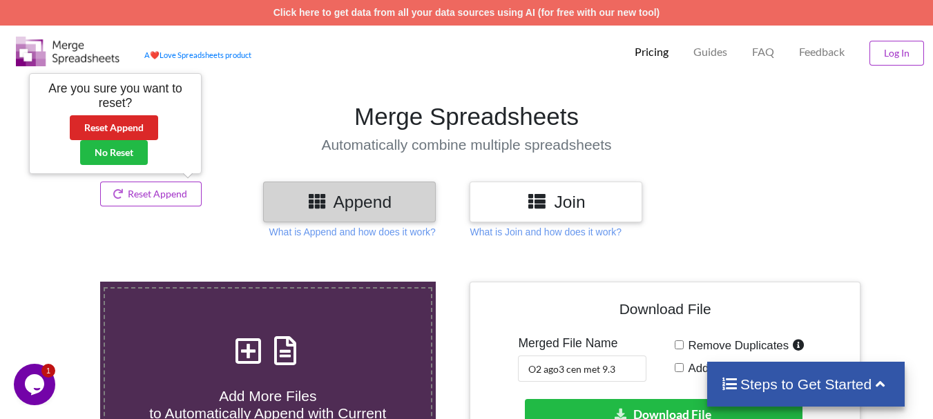
click at [145, 115] on div "Are you sure you want to reset? Reset Append No Reset" at bounding box center [115, 124] width 152 height 84
click at [116, 127] on button "Reset Append" at bounding box center [114, 127] width 88 height 25
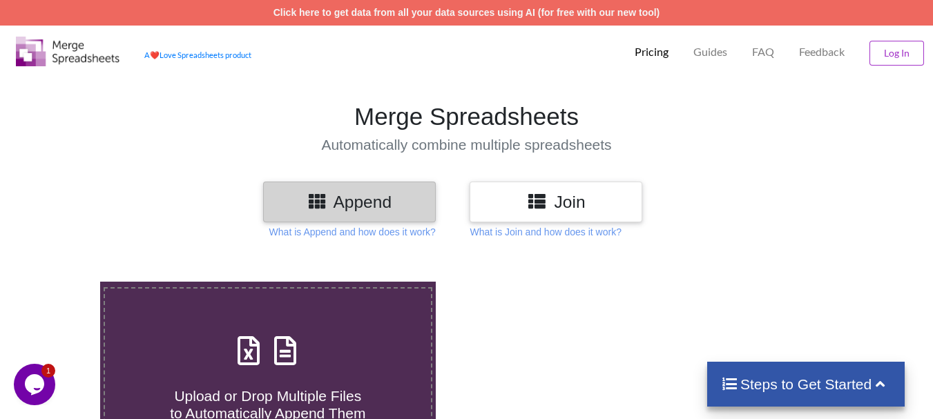
click at [241, 334] on icon at bounding box center [248, 343] width 35 height 29
click at [62, 282] on input "Upload or Drop Multiple Files to Automatically Append Them" at bounding box center [62, 282] width 0 height 0
type input "C:\fakepath\DT_02_a488cenp_670jockey_P9_R3D_PRJ_PLY_STATS.csv"
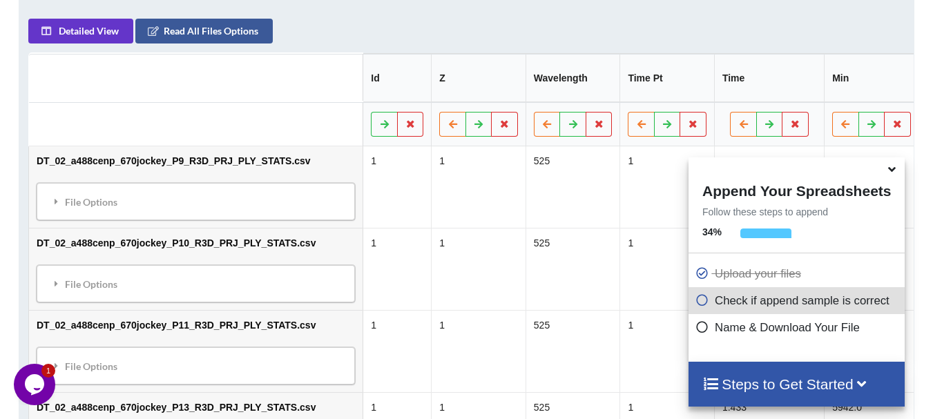
scroll to position [686, 0]
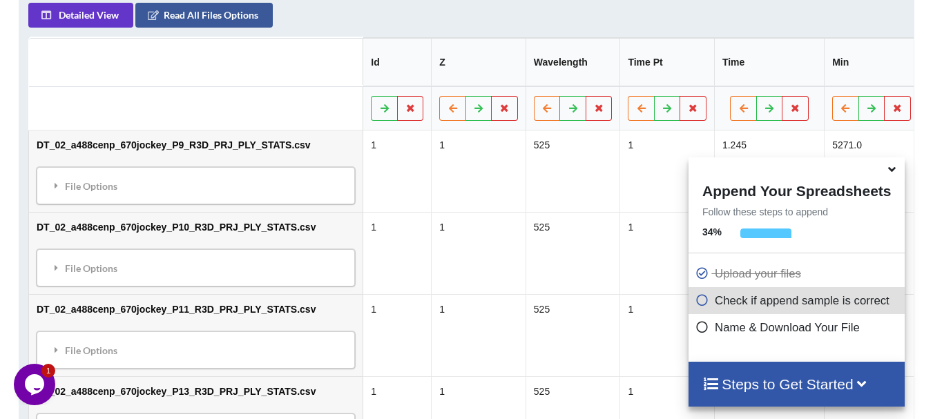
click at [888, 173] on icon at bounding box center [892, 167] width 15 height 12
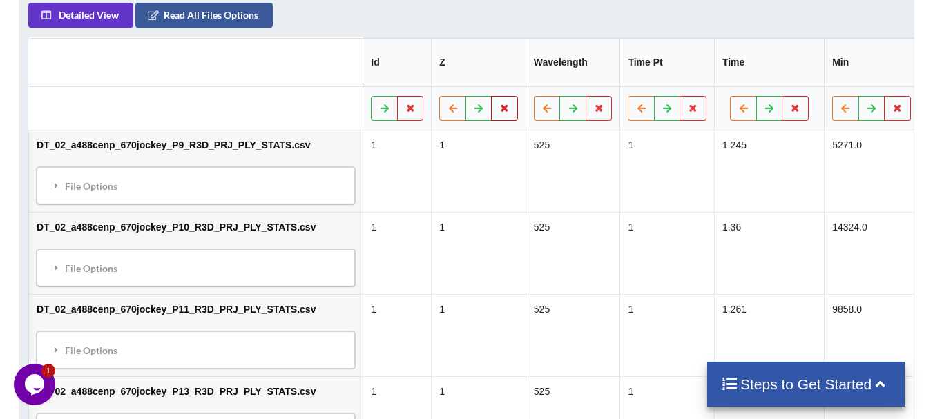
click at [491, 98] on button at bounding box center [504, 108] width 27 height 25
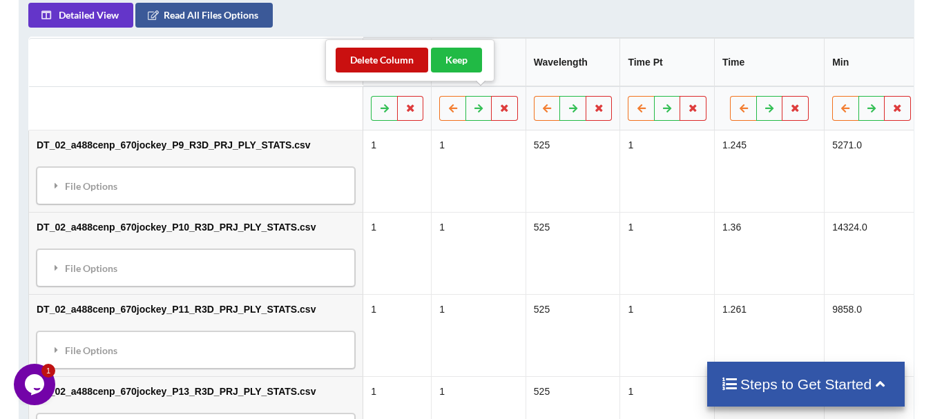
click at [385, 63] on button "Delete Column" at bounding box center [382, 60] width 93 height 25
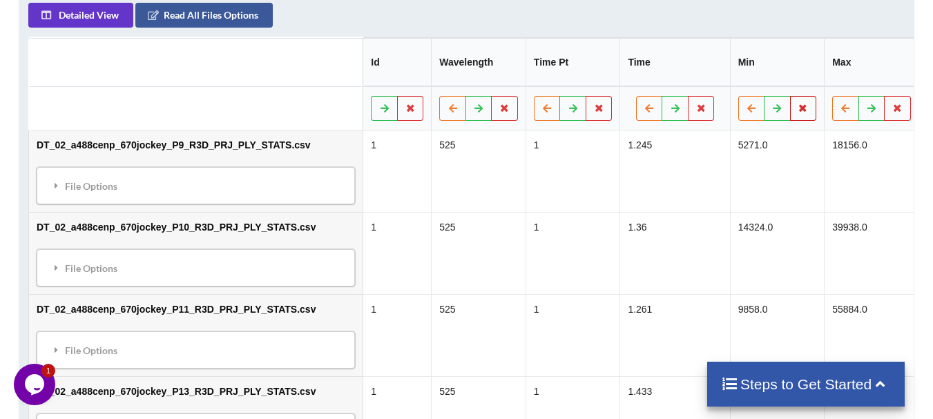
click at [798, 104] on icon at bounding box center [804, 108] width 12 height 8
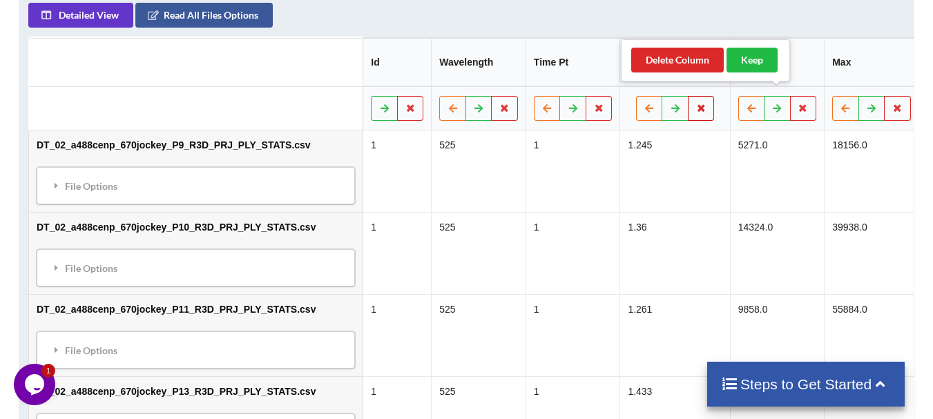
click at [688, 98] on button at bounding box center [701, 108] width 27 height 25
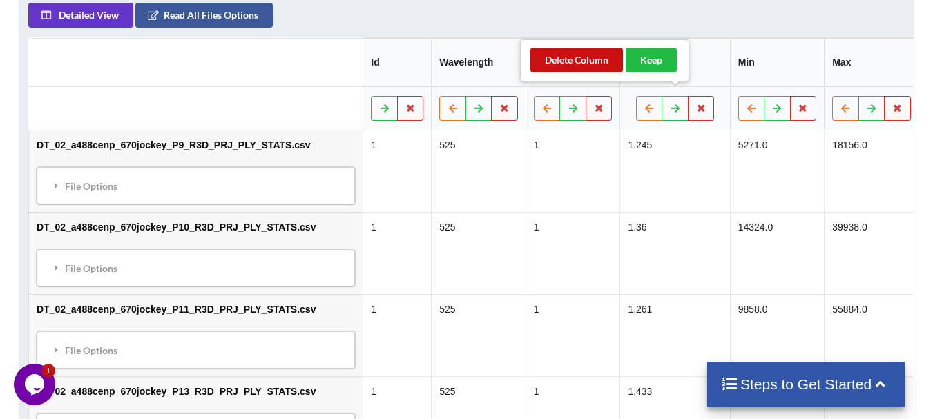
click at [606, 66] on button "Delete Column" at bounding box center [576, 60] width 93 height 25
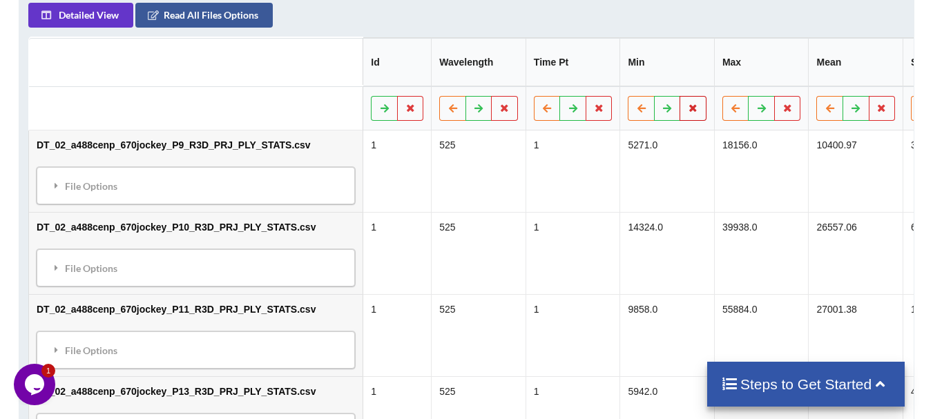
click at [687, 104] on icon at bounding box center [693, 108] width 12 height 8
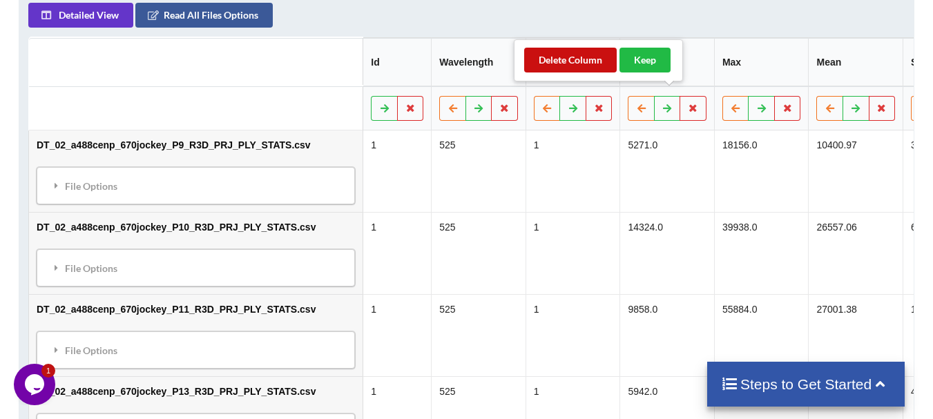
click at [593, 72] on button "Delete Column" at bounding box center [570, 60] width 93 height 25
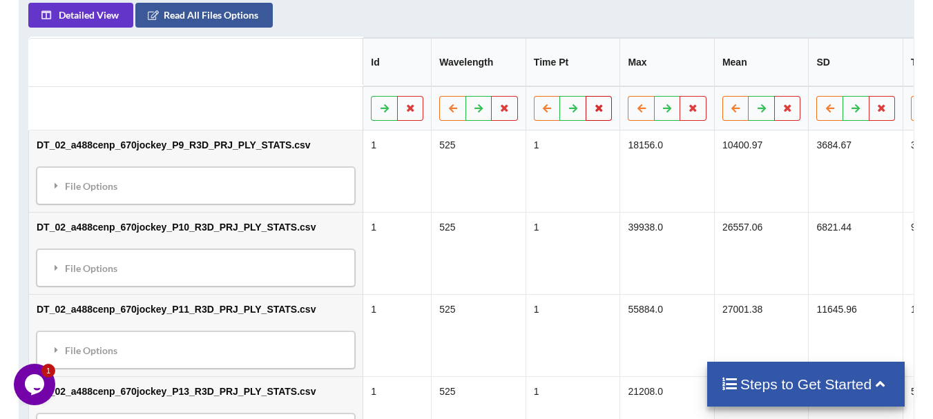
click at [586, 102] on button at bounding box center [599, 108] width 27 height 25
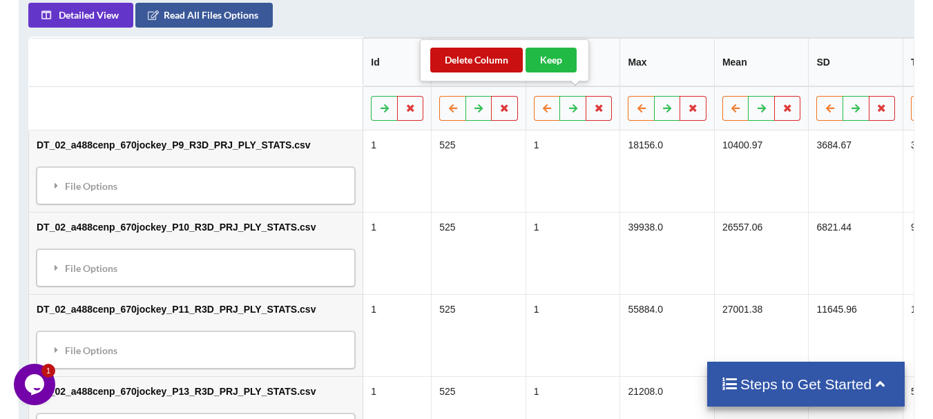
click at [488, 68] on button "Delete Column" at bounding box center [476, 60] width 93 height 25
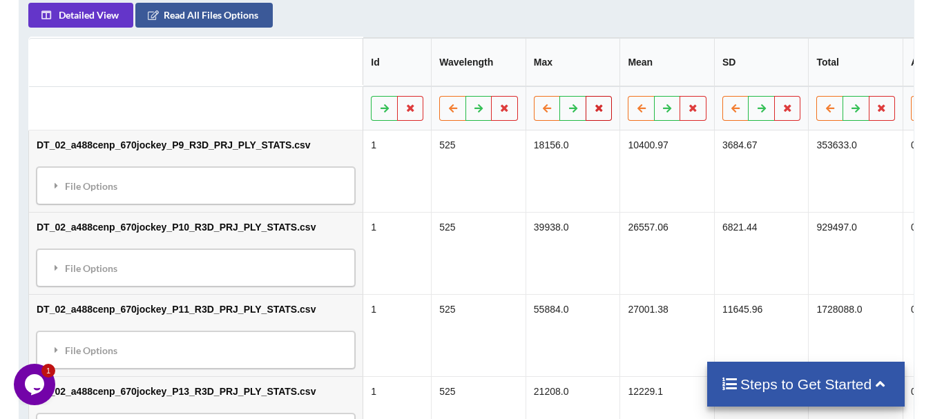
click at [593, 104] on icon at bounding box center [599, 108] width 12 height 8
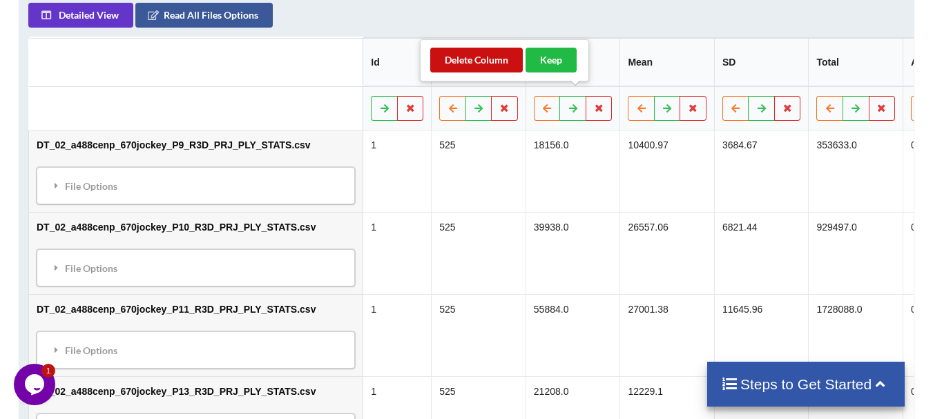
click at [497, 68] on button "Delete Column" at bounding box center [476, 60] width 93 height 25
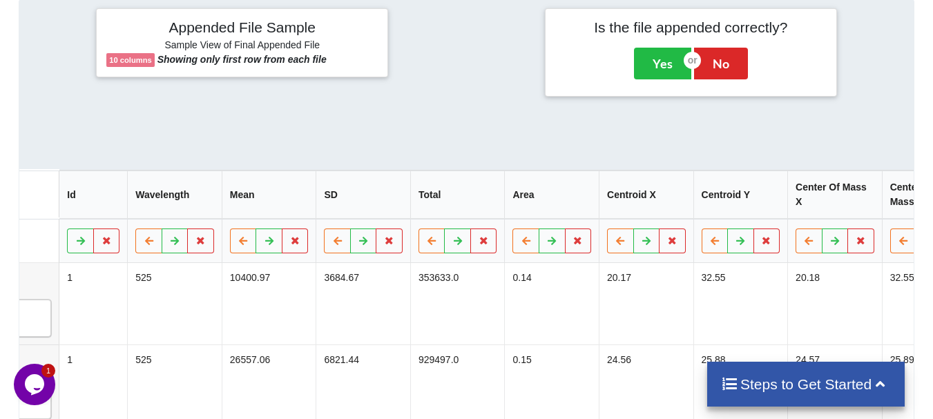
scroll to position [0, 318]
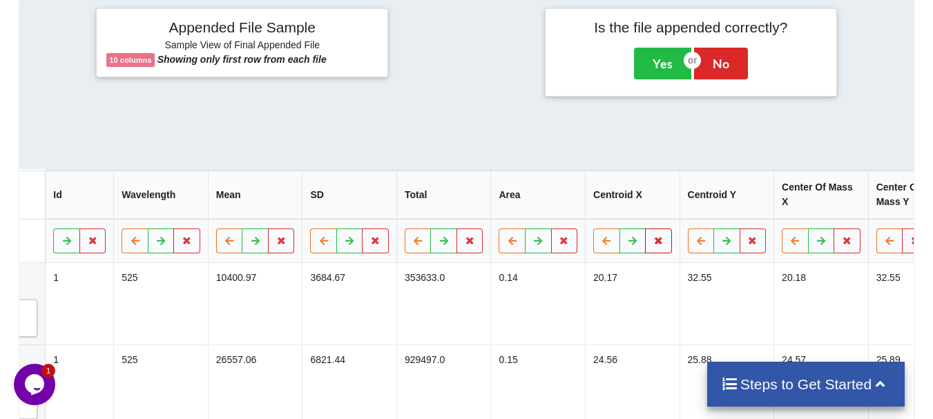
click at [645, 231] on button at bounding box center [658, 241] width 27 height 25
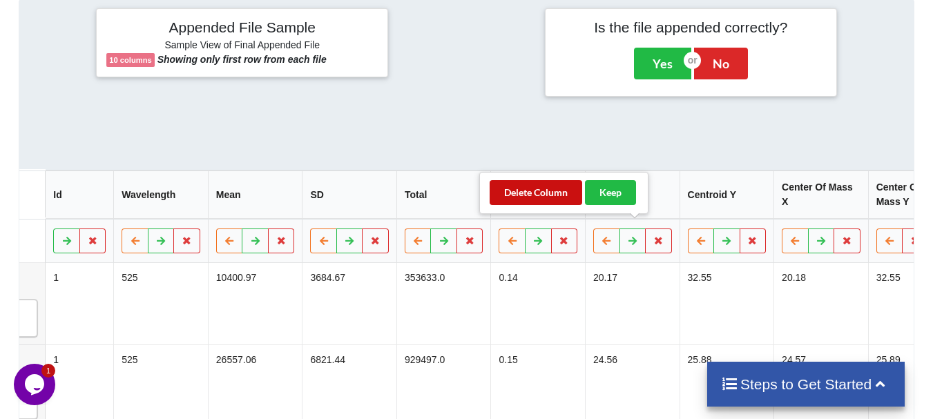
click at [524, 185] on button "Delete Column" at bounding box center [536, 192] width 93 height 25
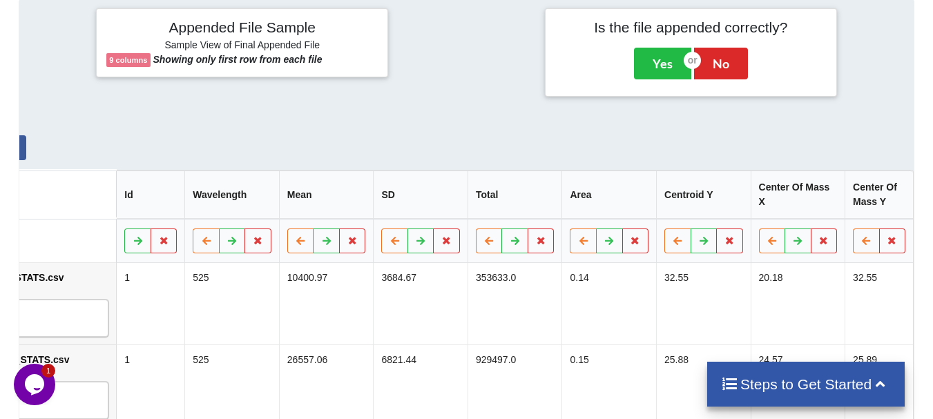
scroll to position [0, 223]
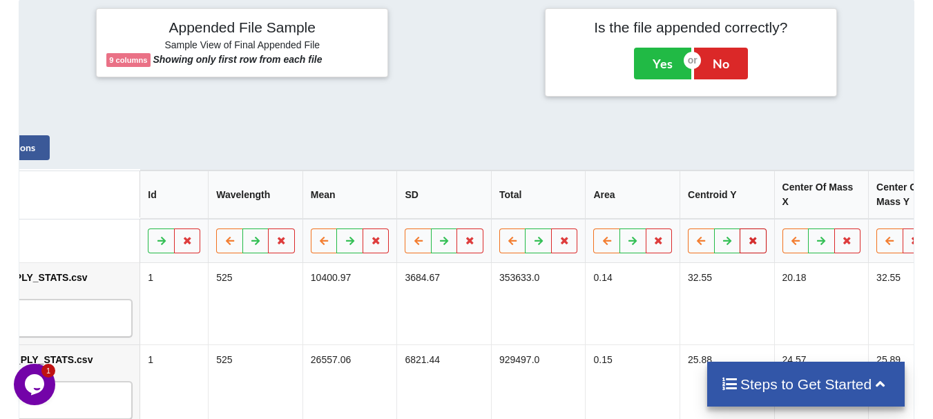
click at [747, 236] on icon at bounding box center [753, 240] width 12 height 8
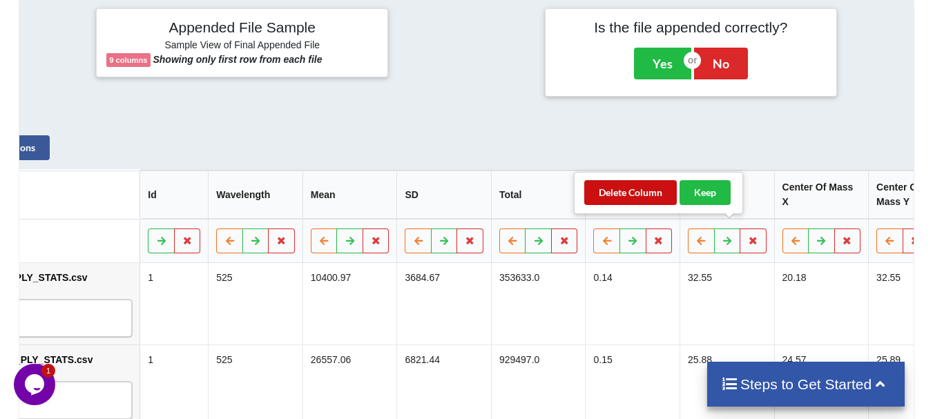
click at [651, 201] on button "Delete Column" at bounding box center [630, 192] width 93 height 25
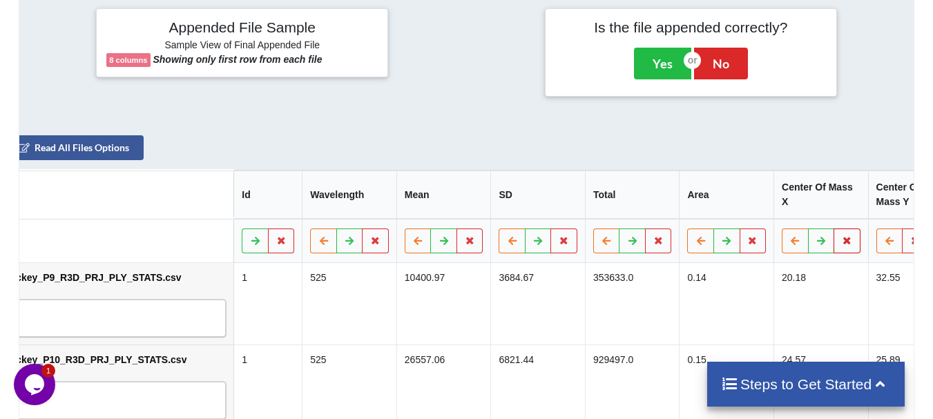
click at [834, 230] on button at bounding box center [847, 241] width 27 height 25
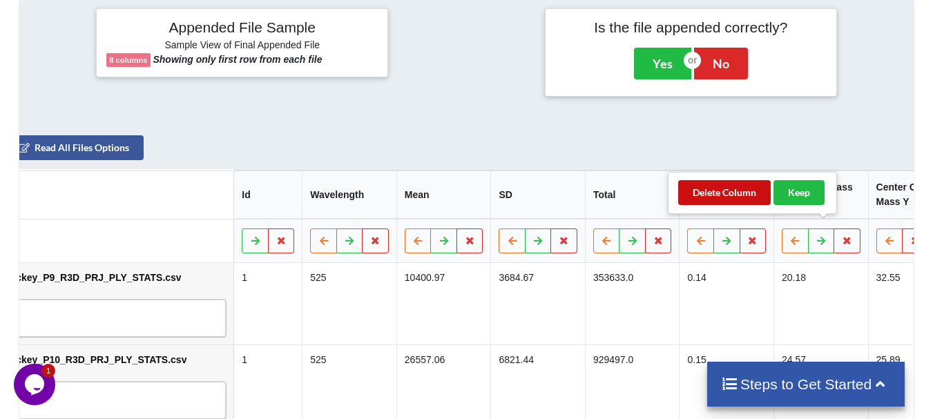
click at [725, 188] on button "Delete Column" at bounding box center [724, 192] width 93 height 25
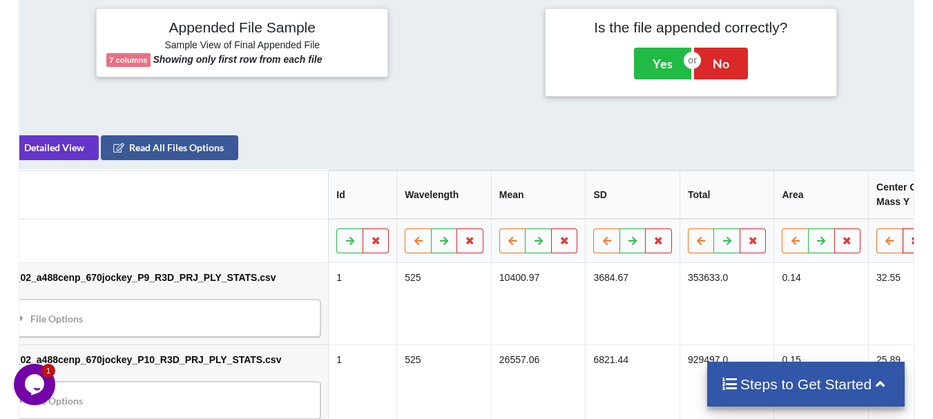
click at [902, 229] on button at bounding box center [915, 241] width 27 height 25
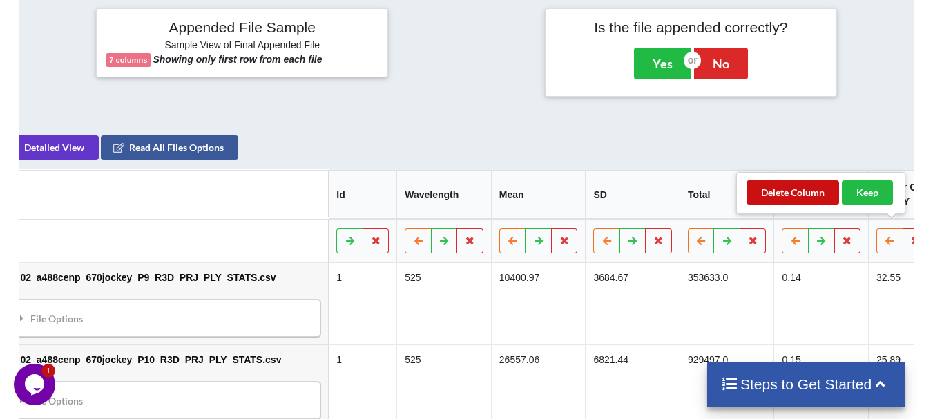
click at [814, 189] on button "Delete Column" at bounding box center [793, 192] width 93 height 25
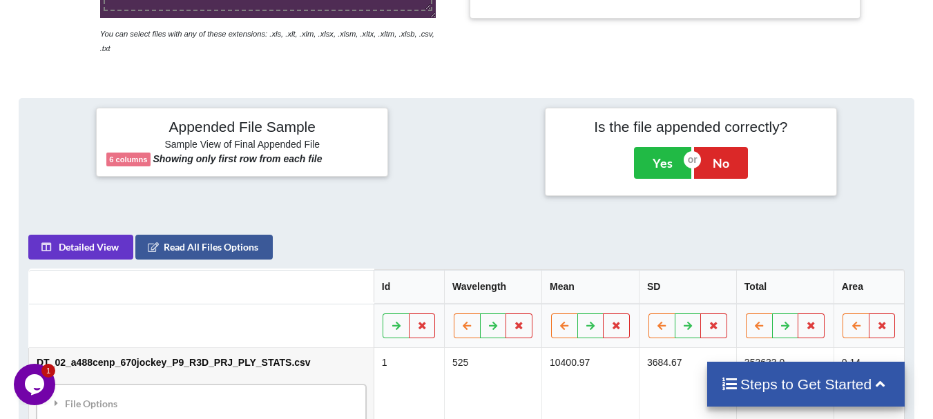
scroll to position [322, 0]
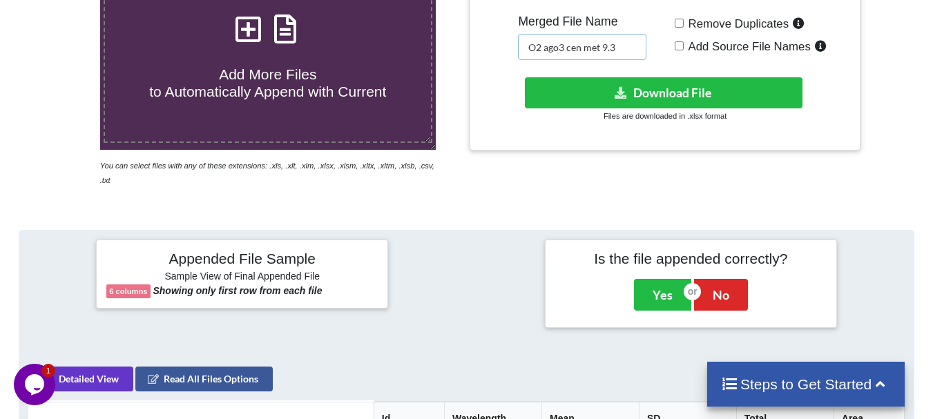
click at [544, 47] on input "O2 ago3 cen met 9.3" at bounding box center [582, 47] width 128 height 26
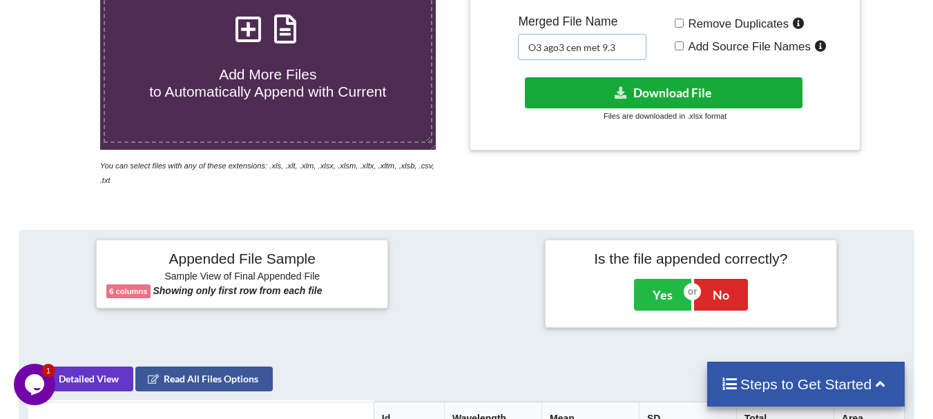
type input "O3 ago3 cen met 9.3"
click at [552, 84] on button "Download File" at bounding box center [664, 92] width 278 height 31
